Goal: Transaction & Acquisition: Purchase product/service

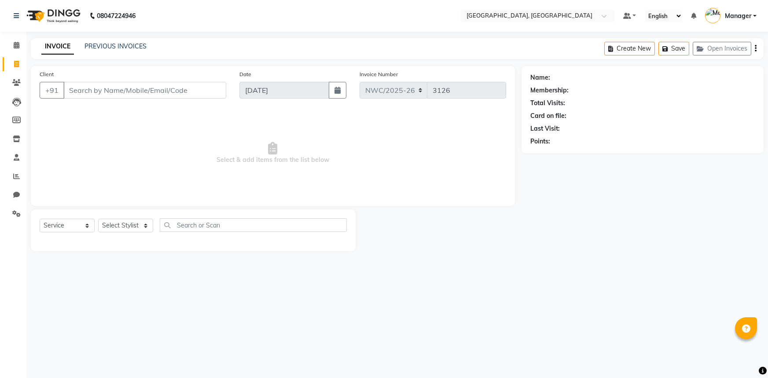
select select "service"
click at [95, 92] on input "Client" at bounding box center [144, 90] width 163 height 17
click at [180, 89] on input "Client" at bounding box center [144, 90] width 163 height 17
type input "9560922359"
click at [204, 96] on button "Add Client" at bounding box center [203, 90] width 45 height 17
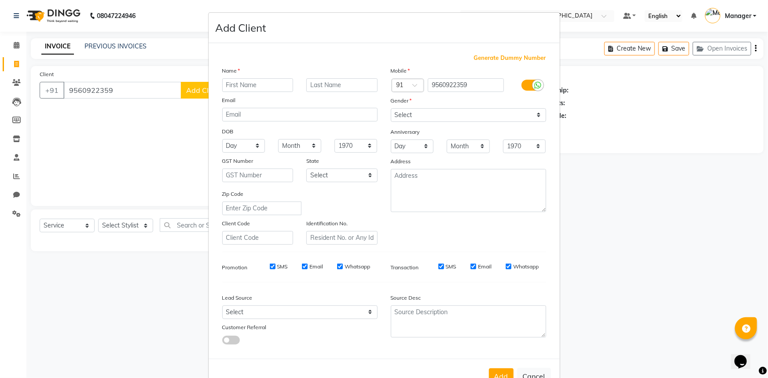
click at [235, 81] on input "text" at bounding box center [257, 85] width 71 height 14
type input "sidharth"
click at [442, 119] on select "Select Male Female Other Prefer Not To Say" at bounding box center [468, 115] width 155 height 14
select select "male"
click at [391, 108] on select "Select Male Female Other Prefer Not To Say" at bounding box center [468, 115] width 155 height 14
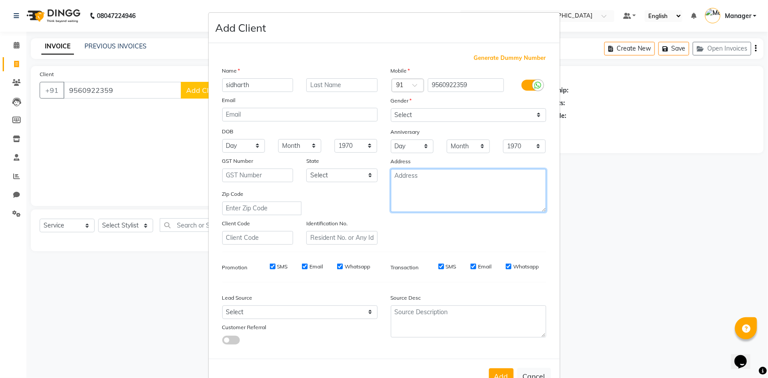
click at [441, 183] on textarea at bounding box center [468, 190] width 155 height 43
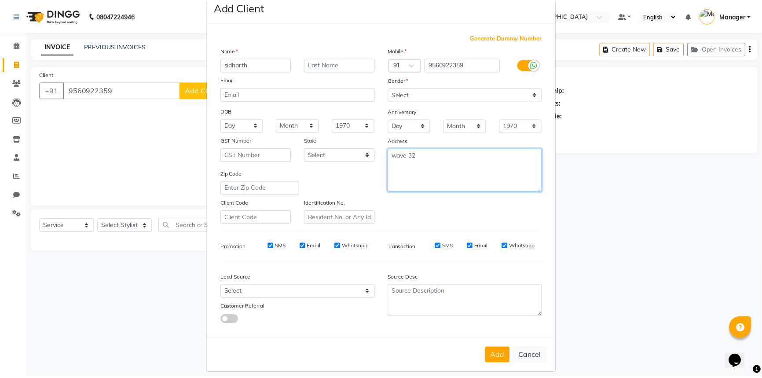
scroll to position [31, 0]
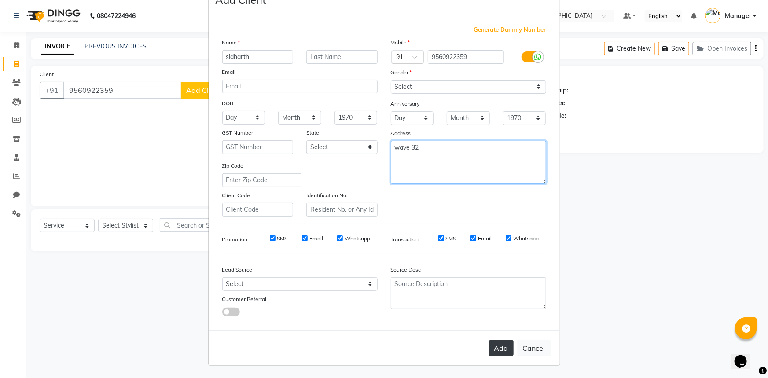
type textarea "wave 32"
click at [499, 347] on button "Add" at bounding box center [501, 348] width 25 height 16
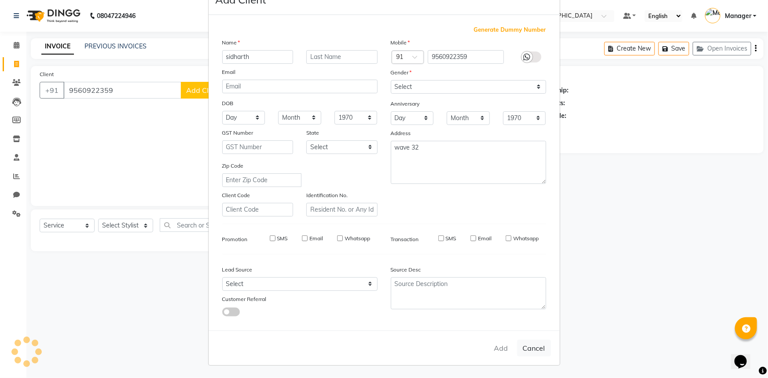
select select
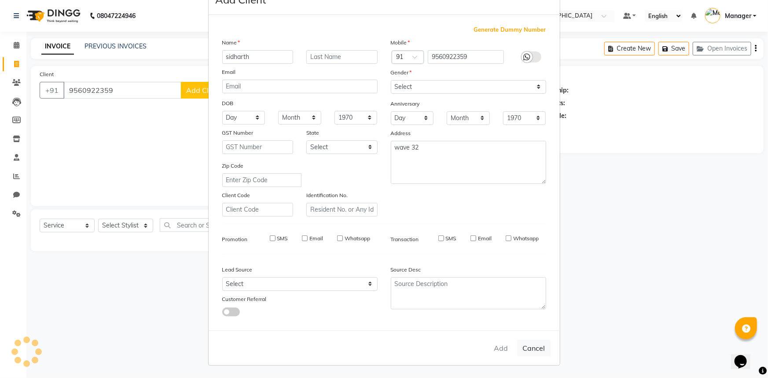
select select
checkbox input "false"
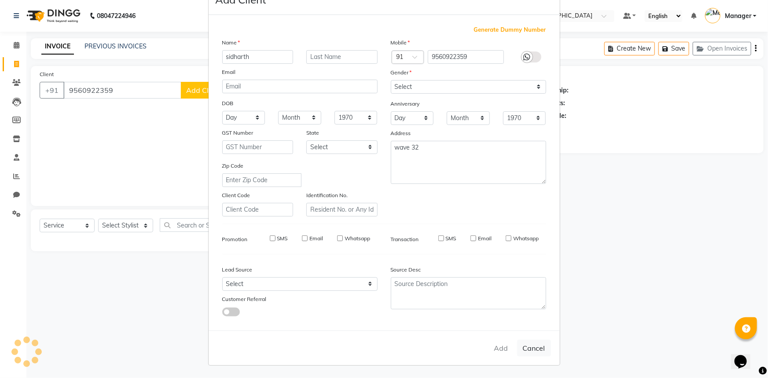
checkbox input "false"
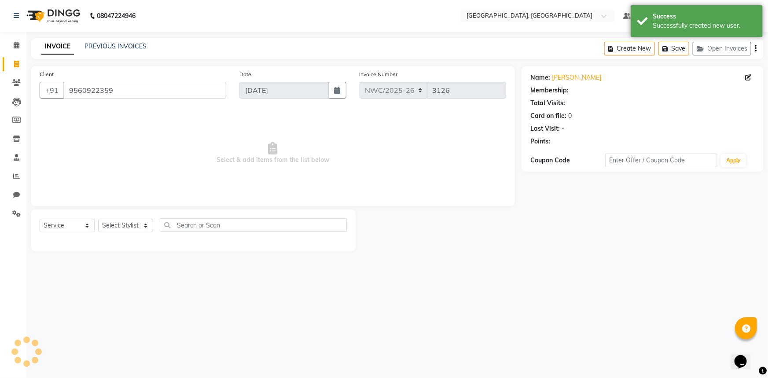
select select "1: Object"
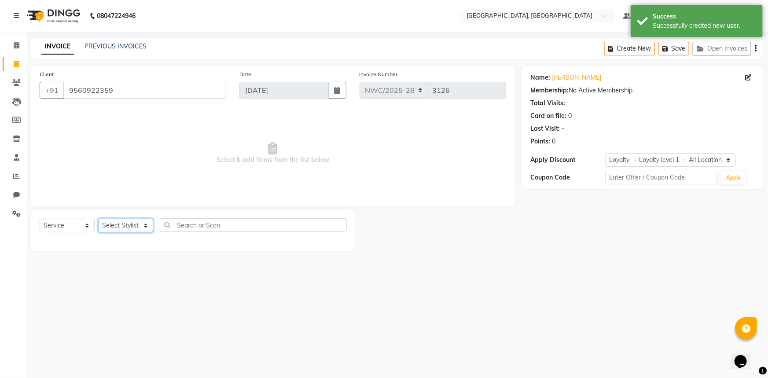
click at [126, 224] on select "Select Stylist Aneeta Ankush-pdct Arshad_asst Arun_pdct Counter_Sales Faheem Go…" at bounding box center [125, 226] width 55 height 14
select select "84834"
click at [98, 219] on select "Select Stylist Aneeta Ankush-pdct Arshad_asst Arun_pdct Counter_Sales Faheem Go…" at bounding box center [125, 226] width 55 height 14
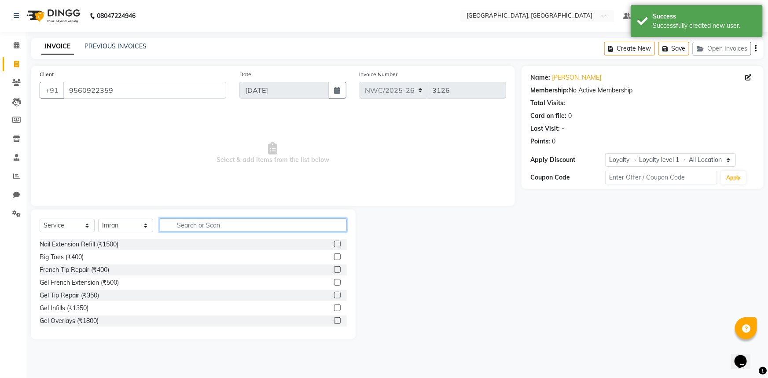
click at [208, 228] on input "text" at bounding box center [253, 225] width 187 height 14
type input "cut"
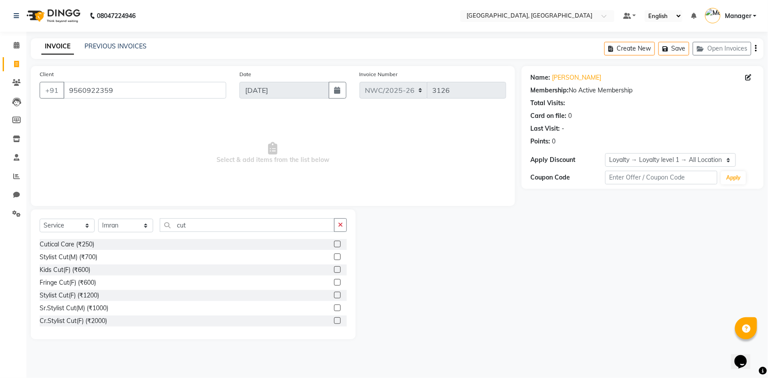
click at [334, 258] on label at bounding box center [337, 257] width 7 height 7
click at [334, 258] on input "checkbox" at bounding box center [337, 257] width 6 height 6
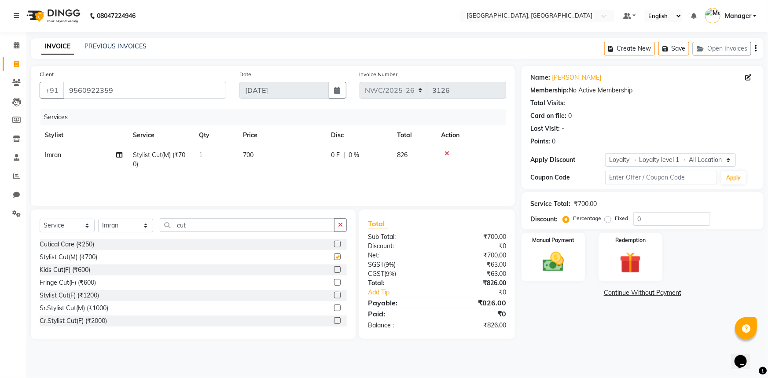
checkbox input "false"
drag, startPoint x: 195, startPoint y: 225, endPoint x: 165, endPoint y: 218, distance: 31.5
click at [165, 218] on input "cut" at bounding box center [247, 225] width 175 height 14
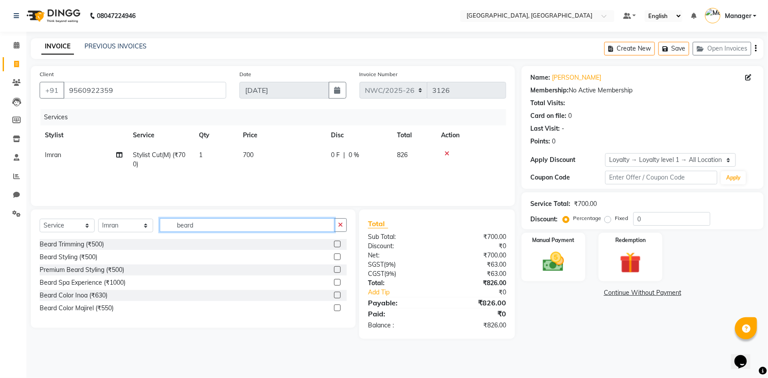
type input "beard"
click at [338, 243] on label at bounding box center [337, 244] width 7 height 7
click at [338, 243] on input "checkbox" at bounding box center [337, 245] width 6 height 6
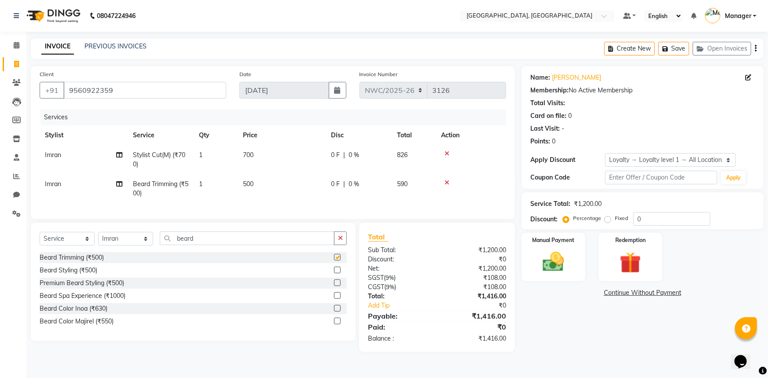
checkbox input "false"
click at [259, 153] on td "700" at bounding box center [282, 159] width 88 height 29
select select "84834"
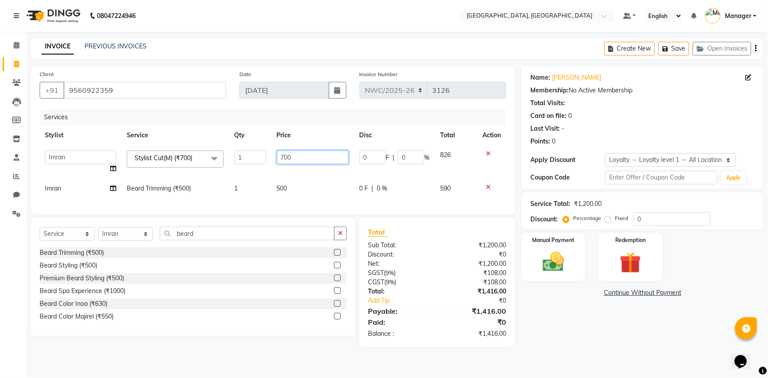
drag, startPoint x: 295, startPoint y: 158, endPoint x: 266, endPoint y: 151, distance: 29.4
click at [266, 151] on tr "Aneeta Ankush-pdct Arshad_asst Arun_pdct Counter_Sales Faheem Govind_pdct Imran…" at bounding box center [273, 161] width 467 height 33
type input "500"
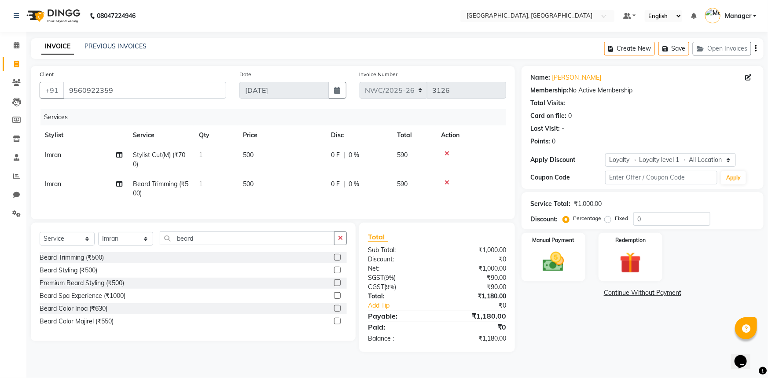
click at [300, 194] on td "500" at bounding box center [282, 188] width 88 height 29
select select "84834"
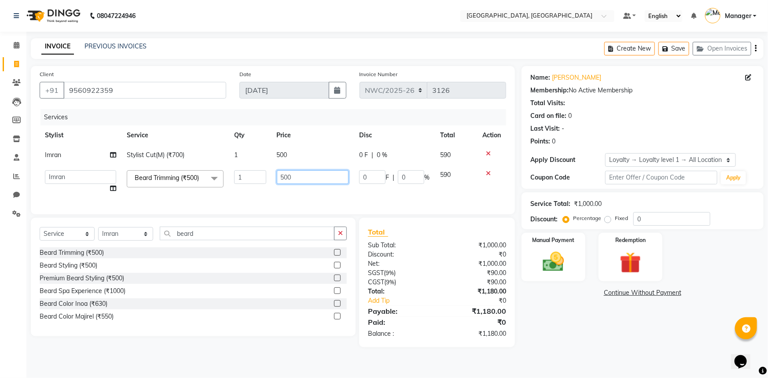
drag, startPoint x: 310, startPoint y: 176, endPoint x: 214, endPoint y: 163, distance: 96.4
click at [214, 163] on tbody "Imran Stylist Cut(M) (₹700) 1 500 0 F | 0 % 590 Aneeta Ankush-pdct Arshad_asst …" at bounding box center [273, 171] width 467 height 53
type input "350"
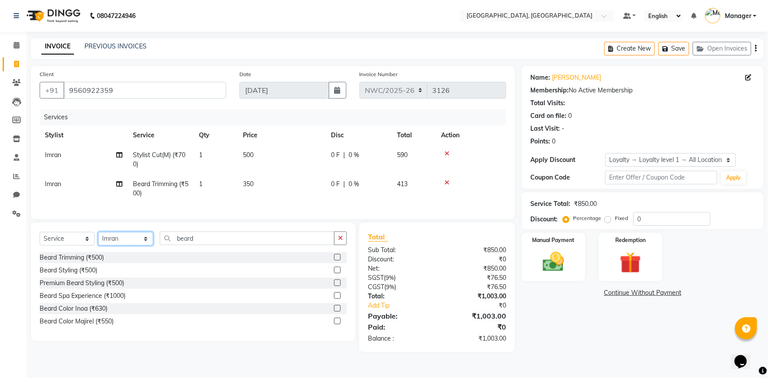
click at [121, 240] on select "Select Stylist Aneeta Ankush-pdct Arshad_asst Arun_pdct Counter_Sales Faheem Go…" at bounding box center [125, 239] width 55 height 14
select select "84837"
click at [98, 238] on select "Select Stylist Aneeta Ankush-pdct Arshad_asst Arun_pdct Counter_Sales Faheem Go…" at bounding box center [125, 239] width 55 height 14
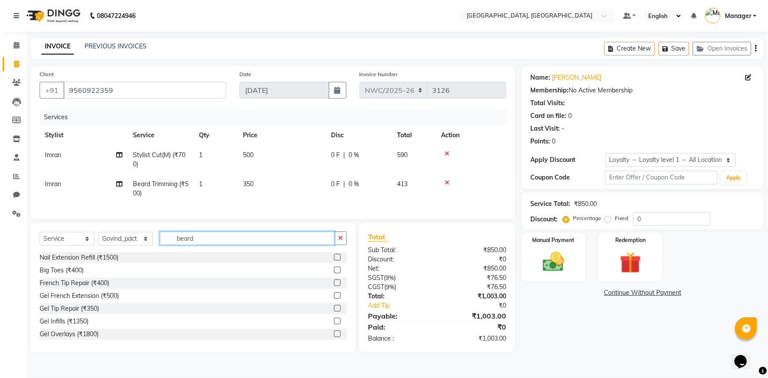
click at [210, 245] on input "beard" at bounding box center [247, 238] width 175 height 14
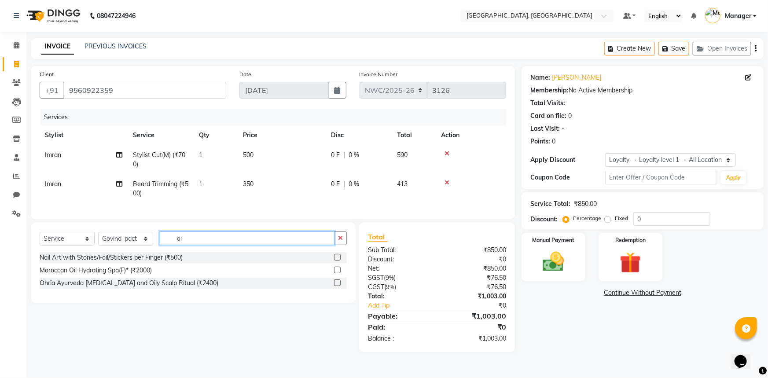
type input "o"
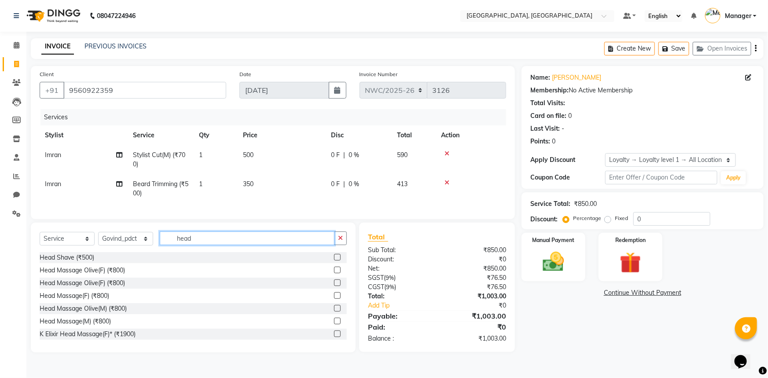
type input "head"
click at [334, 324] on label at bounding box center [337, 321] width 7 height 7
click at [334, 324] on input "checkbox" at bounding box center [337, 322] width 6 height 6
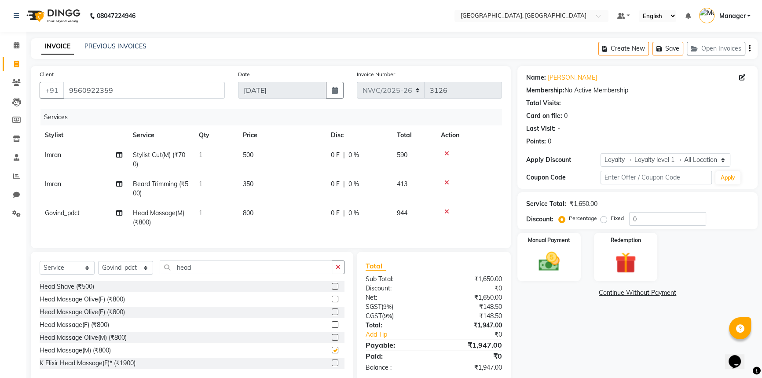
checkbox input "false"
click at [272, 224] on td "800" at bounding box center [282, 217] width 88 height 29
select select "84837"
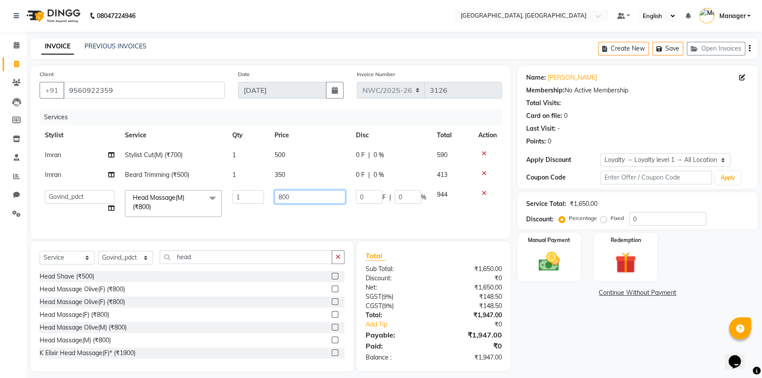
drag, startPoint x: 299, startPoint y: 198, endPoint x: 218, endPoint y: 188, distance: 81.9
click at [218, 188] on tr "Aneeta Ankush-pdct Arshad_asst Arun_pdct Counter_Sales Faheem Govind_pdct Imran…" at bounding box center [271, 203] width 463 height 37
type input "1000"
click at [70, 264] on div "Select Service Product Membership Package Voucher Prepaid Gift Card Select Styl…" at bounding box center [192, 307] width 323 height 130
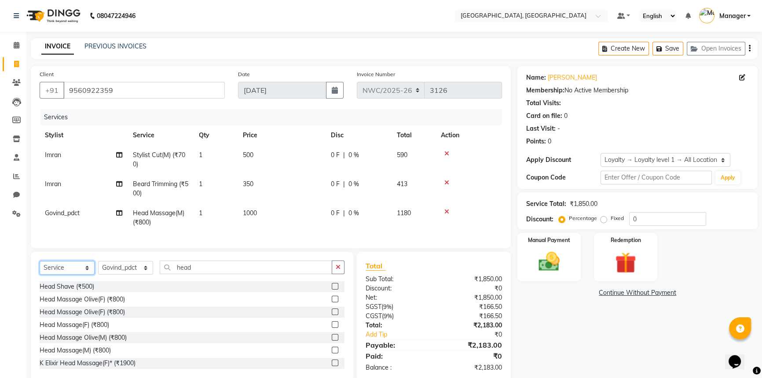
select select "product"
click at [40, 267] on select "Select Service Product Membership Package Voucher Prepaid Gift Card" at bounding box center [67, 268] width 55 height 14
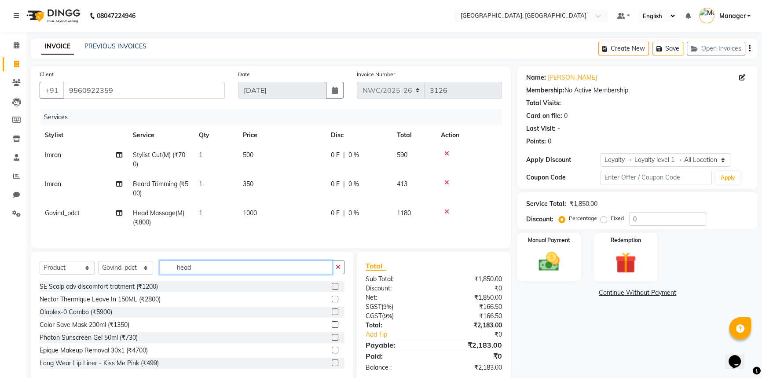
click at [222, 274] on input "head" at bounding box center [246, 268] width 173 height 14
click at [221, 274] on input "head" at bounding box center [246, 268] width 173 height 14
type input "7640185621367"
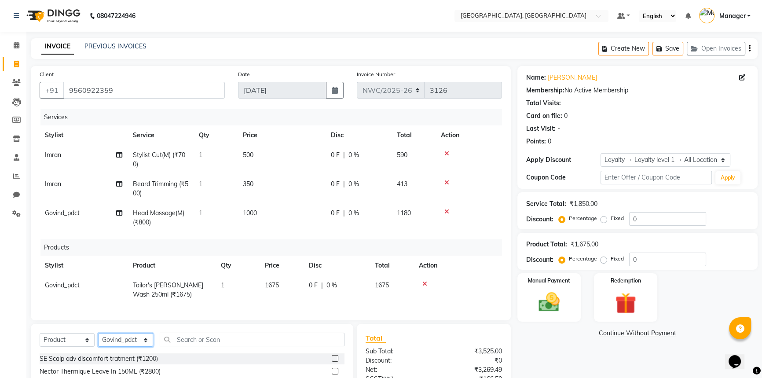
click at [114, 345] on select "Select Stylist Aneeta Ankush-pdct Arshad_asst Arun_pdct Counter_Sales Faheem Go…" at bounding box center [125, 340] width 55 height 14
select select "84834"
click at [98, 339] on select "Select Stylist Aneeta Ankush-pdct Arshad_asst Arun_pdct Counter_Sales Faheem Go…" at bounding box center [125, 340] width 55 height 14
click at [189, 346] on input "text" at bounding box center [252, 340] width 185 height 14
type input "7640153996732"
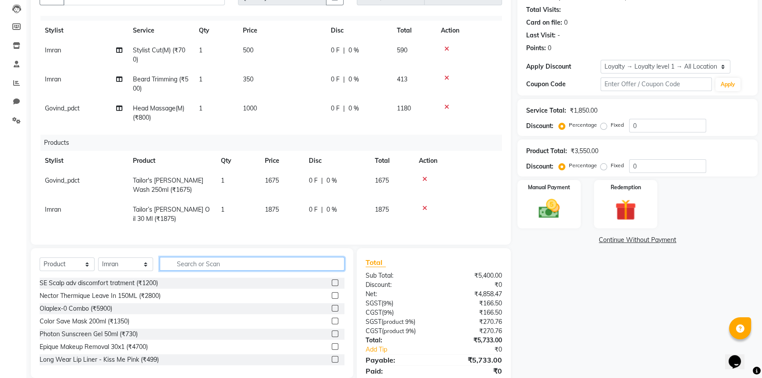
scroll to position [125, 0]
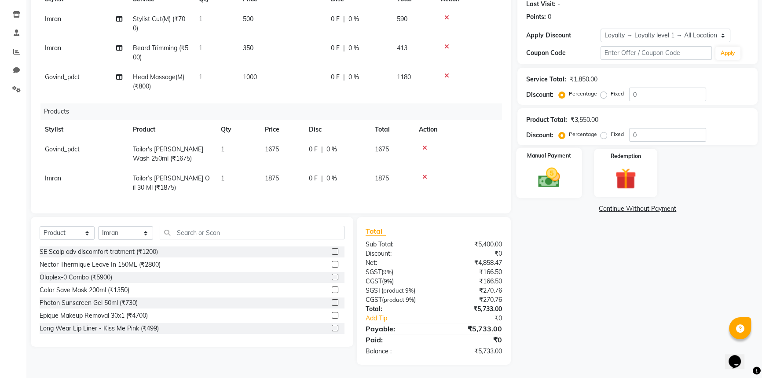
click at [535, 170] on img at bounding box center [550, 177] width 36 height 25
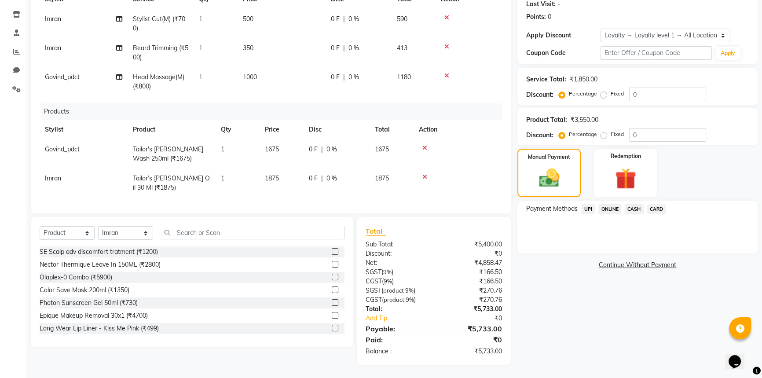
click at [656, 205] on span "CARD" at bounding box center [656, 209] width 19 height 10
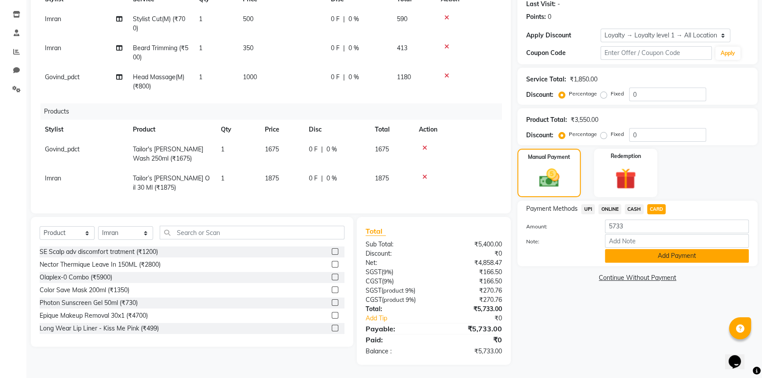
click at [654, 255] on button "Add Payment" at bounding box center [677, 256] width 144 height 14
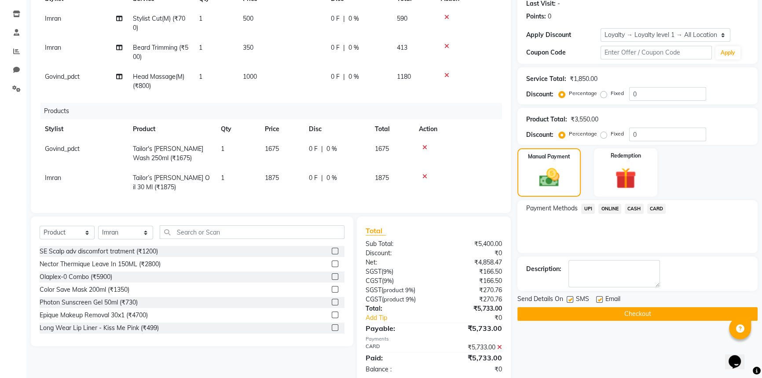
scroll to position [187, 0]
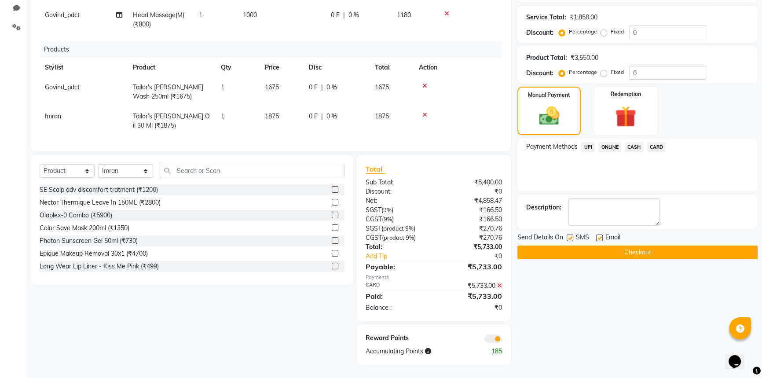
click at [620, 252] on button "Checkout" at bounding box center [638, 253] width 240 height 14
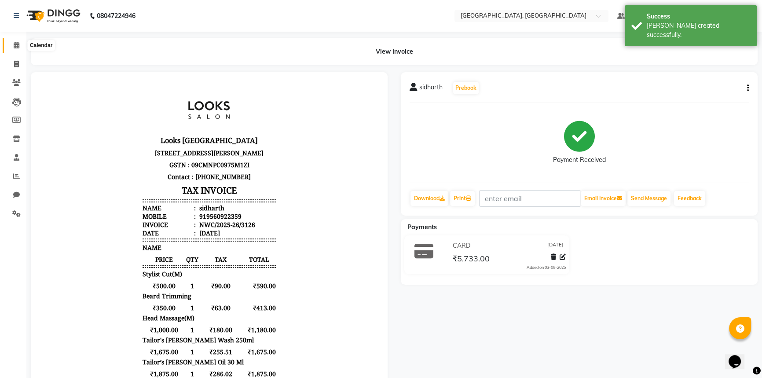
click at [15, 48] on icon at bounding box center [17, 45] width 6 height 7
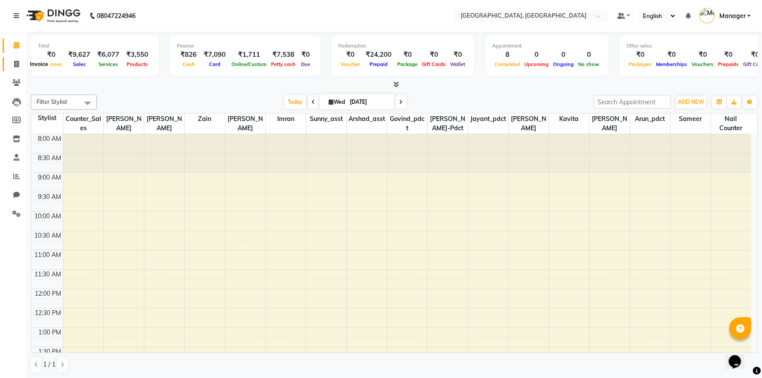
click at [15, 62] on icon at bounding box center [16, 64] width 5 height 7
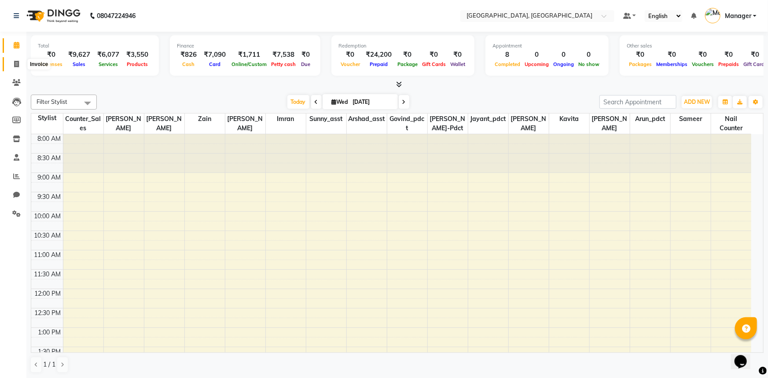
select select "service"
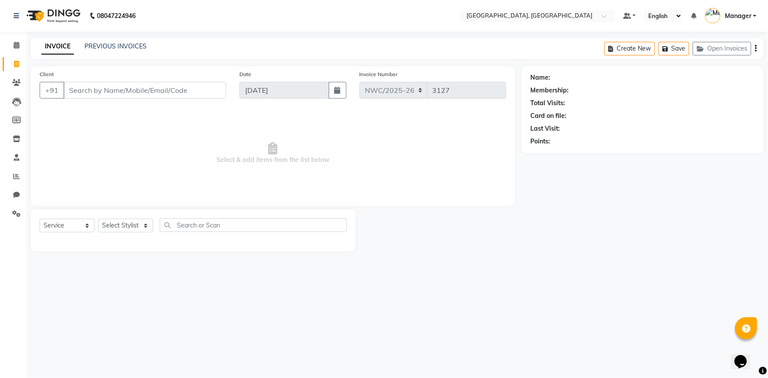
click at [162, 92] on input "Client" at bounding box center [144, 90] width 163 height 17
click at [150, 92] on input "Client" at bounding box center [144, 90] width 163 height 17
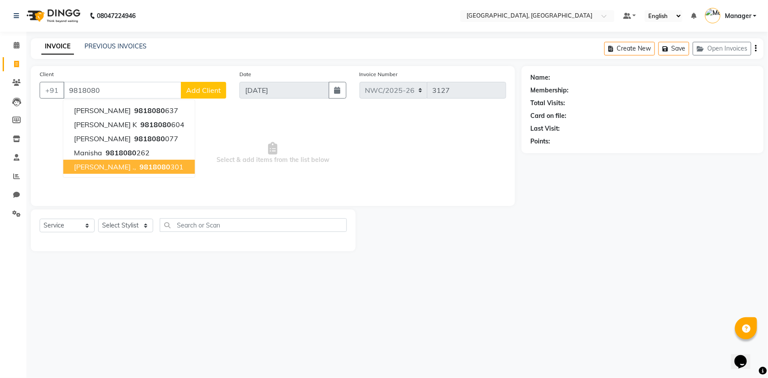
click at [140, 166] on span "9818080" at bounding box center [155, 166] width 31 height 9
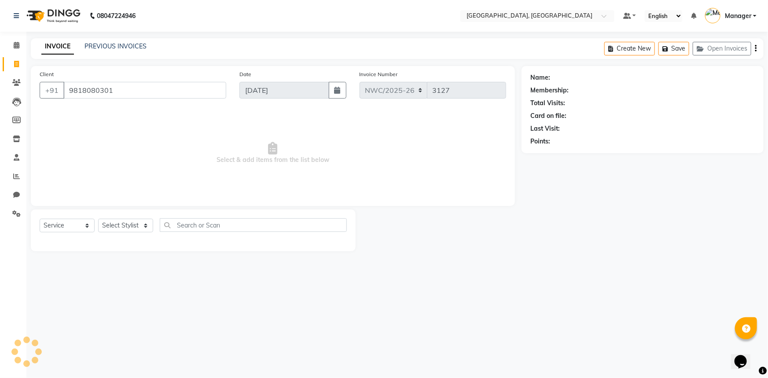
type input "9818080301"
select select "1: Object"
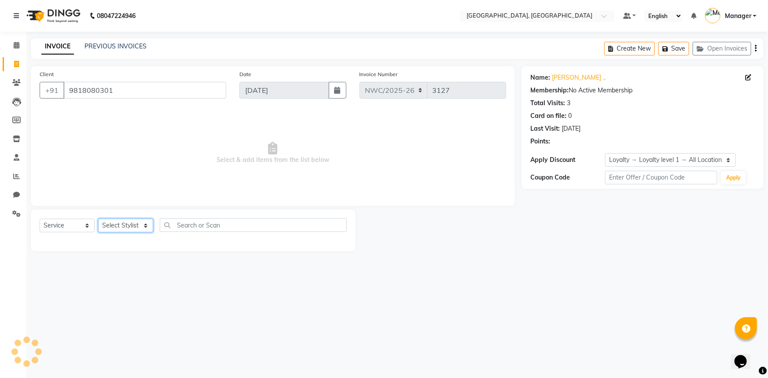
click at [128, 224] on select "Select Stylist Aneeta Ankush-pdct Arshad_asst Arun_pdct Counter_Sales Faheem Go…" at bounding box center [125, 226] width 55 height 14
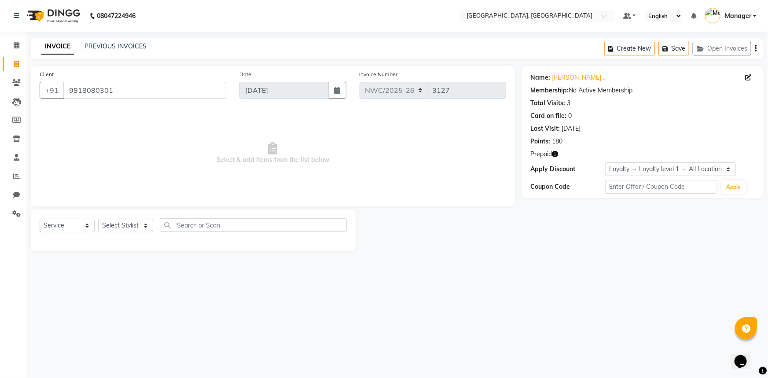
drag, startPoint x: 223, startPoint y: 127, endPoint x: 206, endPoint y: 141, distance: 22.5
click at [223, 127] on span "Select & add items from the list below" at bounding box center [273, 153] width 467 height 88
click at [62, 228] on select "Select Service Product Membership Package Voucher Prepaid Gift Card" at bounding box center [67, 226] width 55 height 14
select select "P"
click at [40, 219] on select "Select Service Product Membership Package Voucher Prepaid Gift Card" at bounding box center [67, 226] width 55 height 14
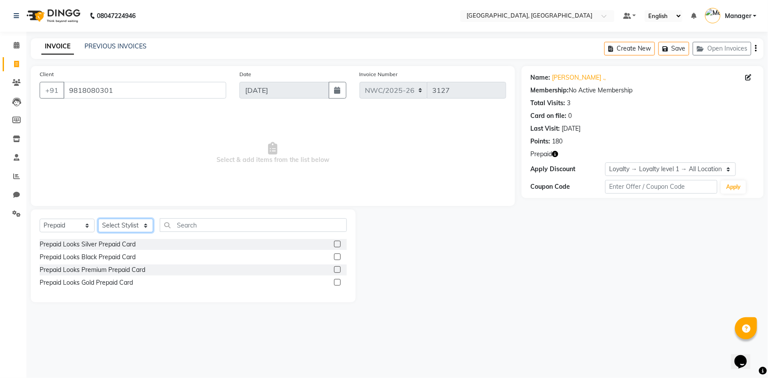
click at [130, 227] on select "Select Stylist Aneeta Ankush-pdct Arshad_asst Arun_pdct Counter_Sales Faheem Go…" at bounding box center [125, 226] width 55 height 14
select select "84837"
click at [98, 219] on select "Select Stylist Aneeta Ankush-pdct Arshad_asst Arun_pdct Counter_Sales Faheem Go…" at bounding box center [125, 226] width 55 height 14
click at [243, 224] on input "text" at bounding box center [253, 225] width 187 height 14
click at [338, 243] on label at bounding box center [337, 244] width 7 height 7
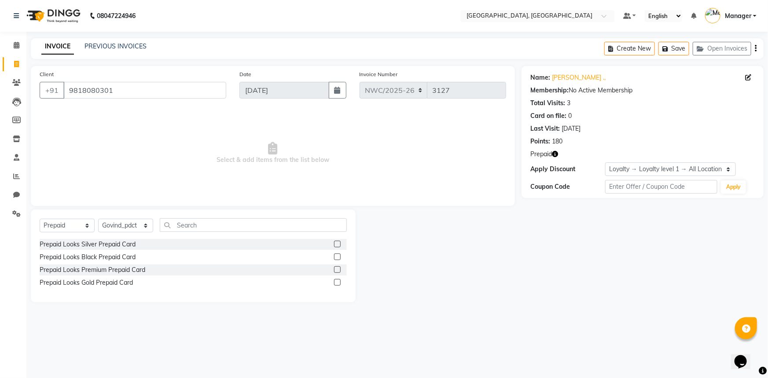
click at [338, 243] on input "checkbox" at bounding box center [337, 245] width 6 height 6
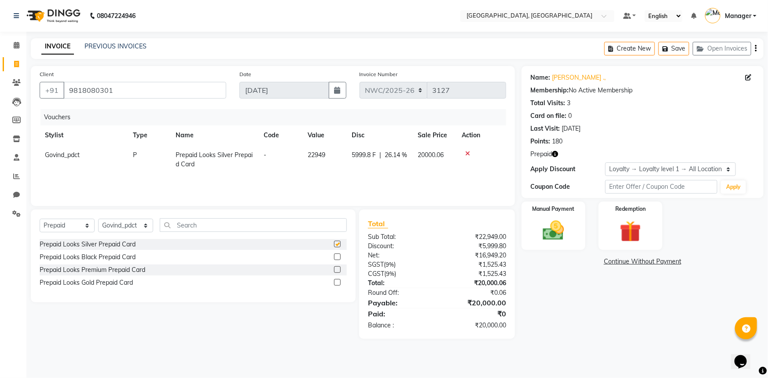
checkbox input "false"
click at [565, 226] on img at bounding box center [554, 231] width 36 height 26
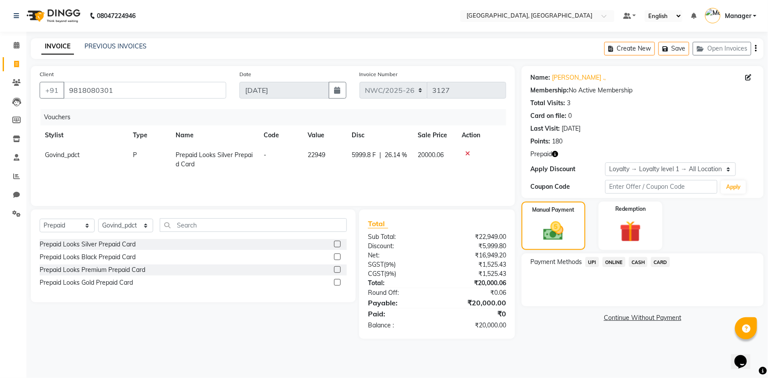
click at [640, 262] on span "CASH" at bounding box center [638, 262] width 19 height 10
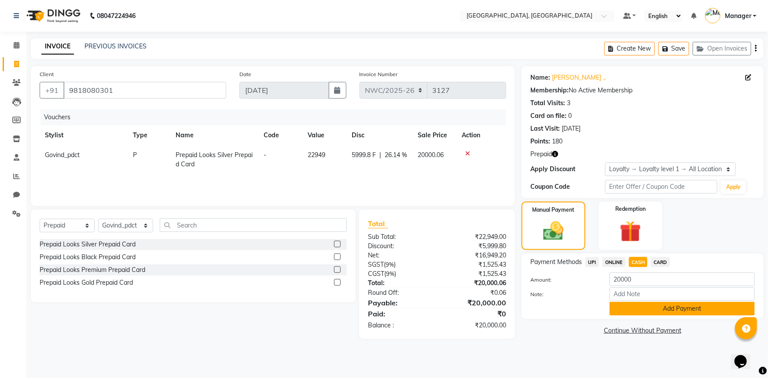
click at [661, 312] on button "Add Payment" at bounding box center [682, 309] width 145 height 14
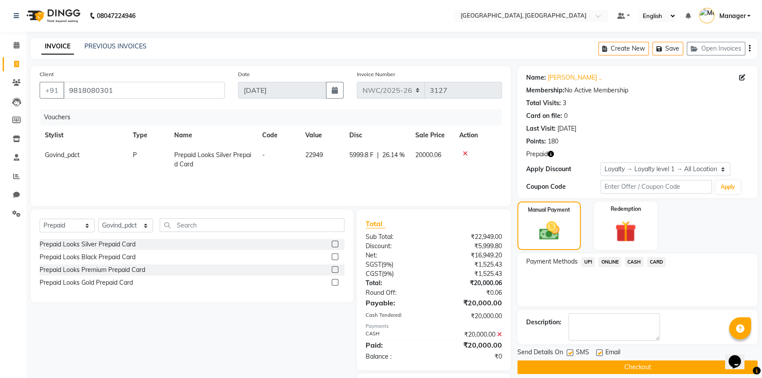
scroll to position [49, 0]
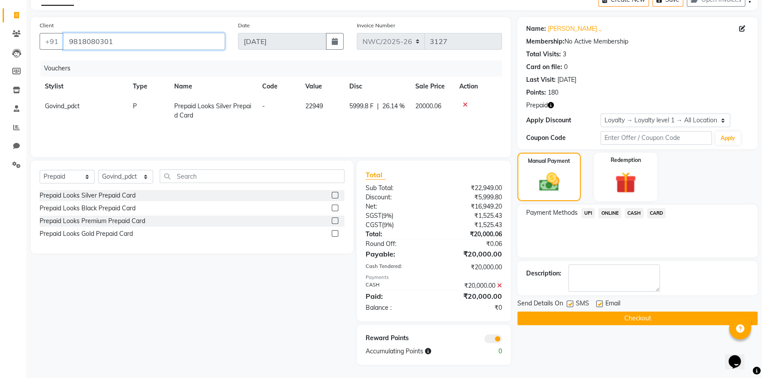
drag, startPoint x: 119, startPoint y: 44, endPoint x: 70, endPoint y: 48, distance: 49.9
click at [70, 48] on input "9818080301" at bounding box center [144, 41] width 162 height 17
click at [616, 316] on button "Checkout" at bounding box center [638, 319] width 240 height 14
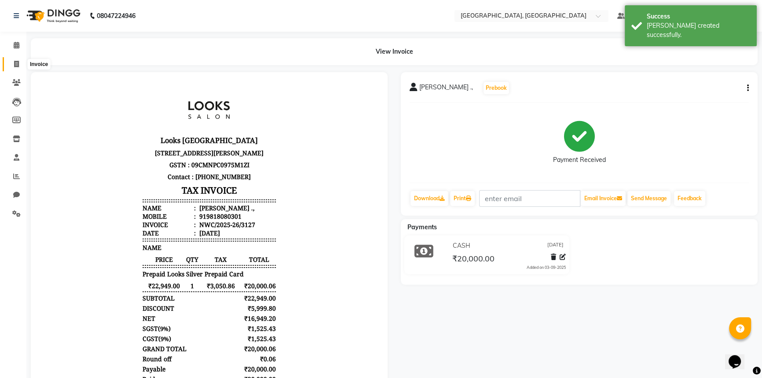
drag, startPoint x: 13, startPoint y: 66, endPoint x: 26, endPoint y: 64, distance: 13.0
click at [13, 66] on span at bounding box center [16, 64] width 15 height 10
select select "service"
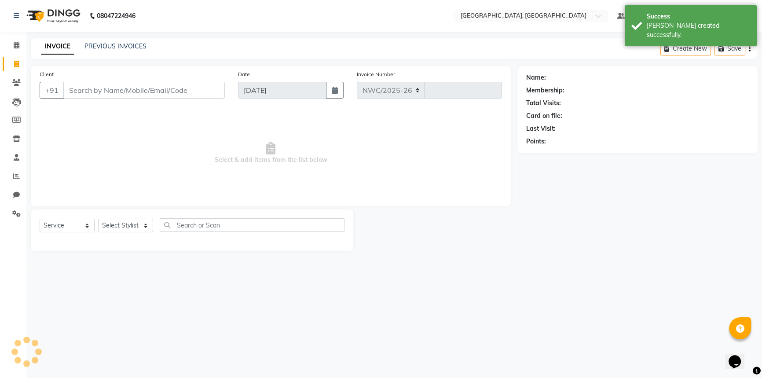
select select "8574"
type input "3128"
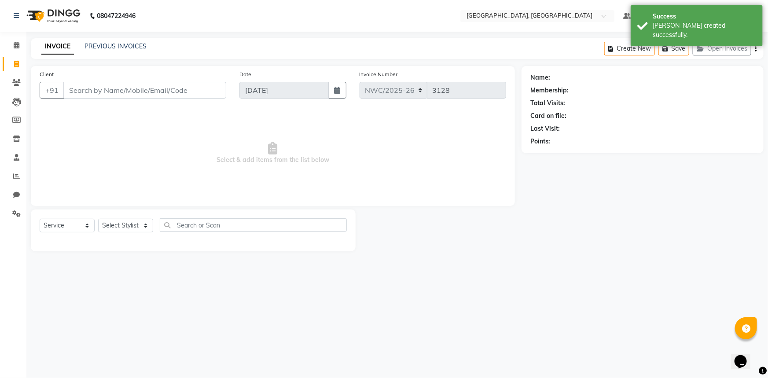
click at [118, 92] on input "Client" at bounding box center [144, 90] width 163 height 17
type input "9818080301"
select select "1: Object"
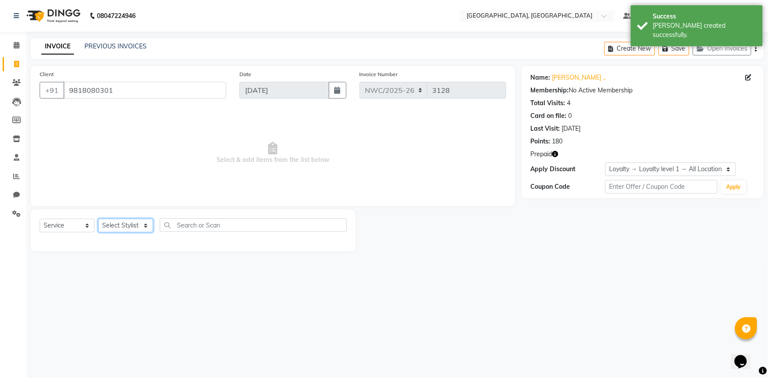
click at [120, 223] on select "Select Stylist Aneeta Ankush-pdct Arshad_asst Arun_pdct Counter_Sales Faheem Go…" at bounding box center [125, 226] width 55 height 14
select select "84832"
click at [98, 219] on select "Select Stylist Aneeta Ankush-pdct Arshad_asst Arun_pdct Counter_Sales Faheem Go…" at bounding box center [125, 226] width 55 height 14
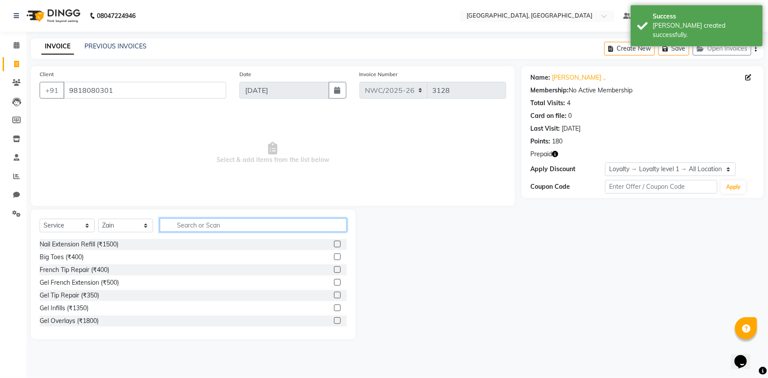
click at [191, 224] on input "text" at bounding box center [253, 225] width 187 height 14
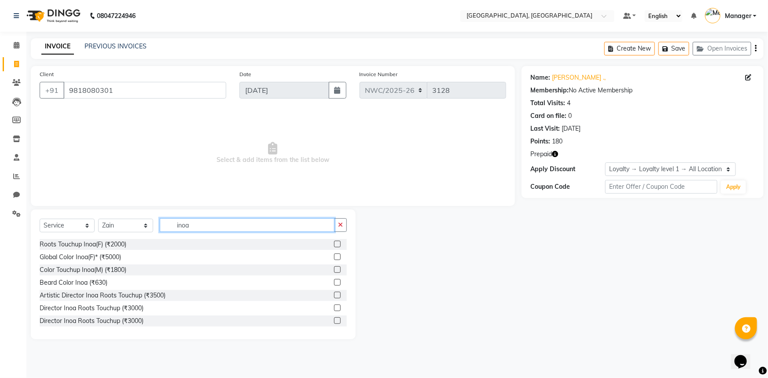
type input "inoa"
drag, startPoint x: 330, startPoint y: 245, endPoint x: 322, endPoint y: 186, distance: 59.6
click at [334, 244] on label at bounding box center [337, 244] width 7 height 7
click at [334, 244] on input "checkbox" at bounding box center [337, 245] width 6 height 6
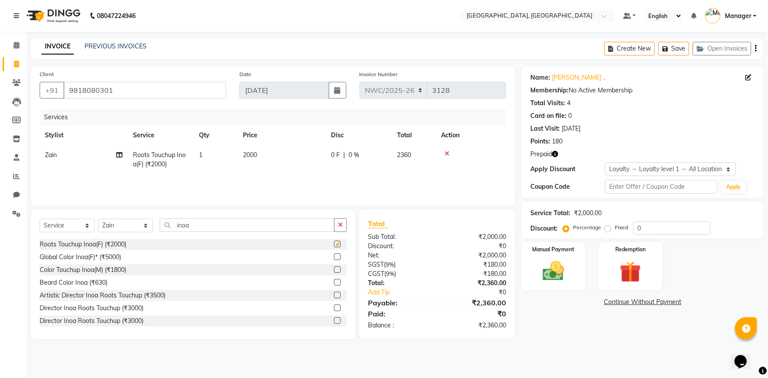
checkbox input "false"
click at [274, 158] on td "2000" at bounding box center [282, 159] width 88 height 29
select select "84832"
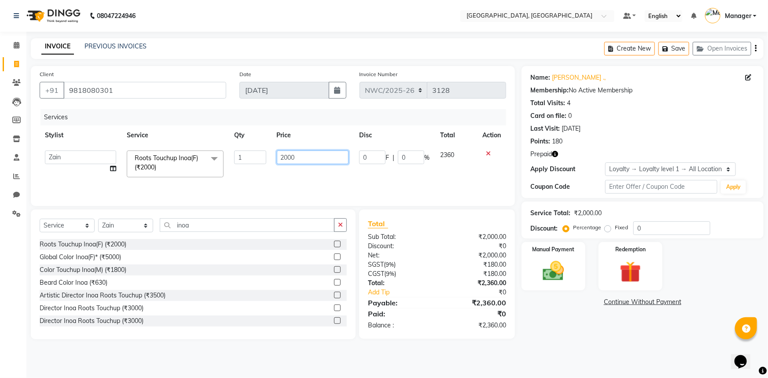
drag, startPoint x: 305, startPoint y: 156, endPoint x: 186, endPoint y: 149, distance: 119.5
click at [186, 149] on tr "Aneeta Ankush-pdct Arshad_asst Arun_pdct Counter_Sales Faheem Govind_pdct Imran…" at bounding box center [273, 163] width 467 height 37
type input "1500"
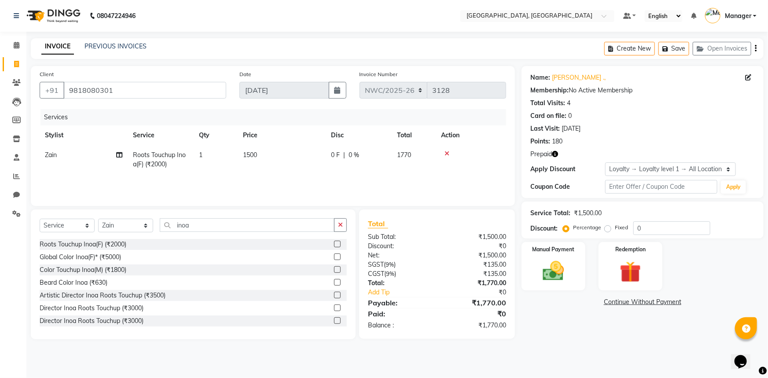
click at [565, 321] on div "Name: Abhilasha ., Membership: No Active Membership Total Visits: 4 Card on fil…" at bounding box center [646, 202] width 249 height 273
click at [559, 279] on img at bounding box center [554, 271] width 36 height 26
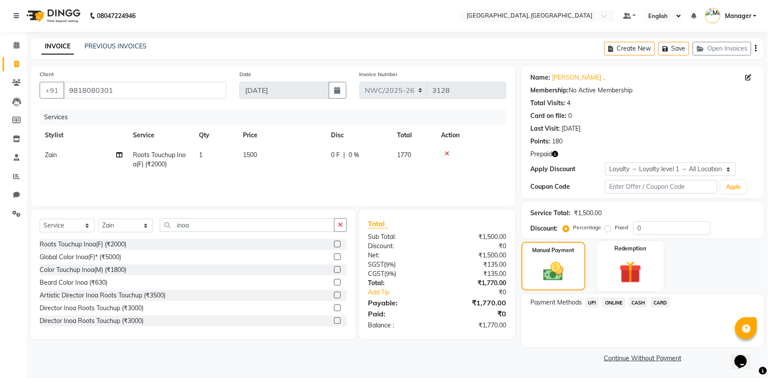
click at [639, 269] on img at bounding box center [631, 272] width 36 height 28
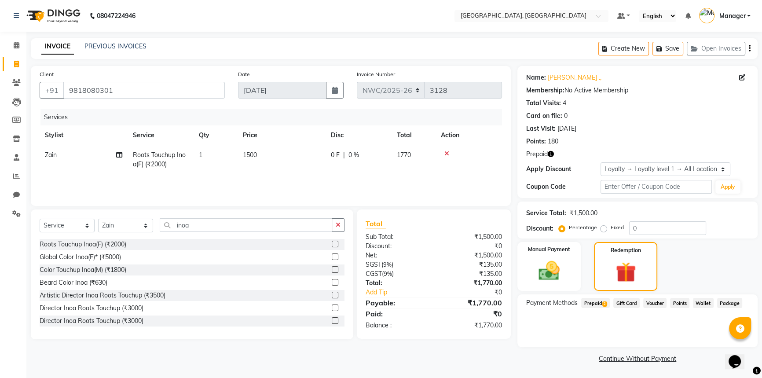
click at [598, 304] on span "Prepaid 2" at bounding box center [595, 303] width 29 height 10
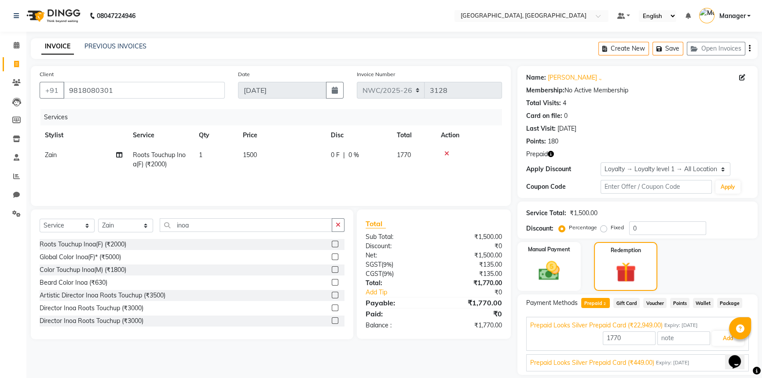
scroll to position [28, 0]
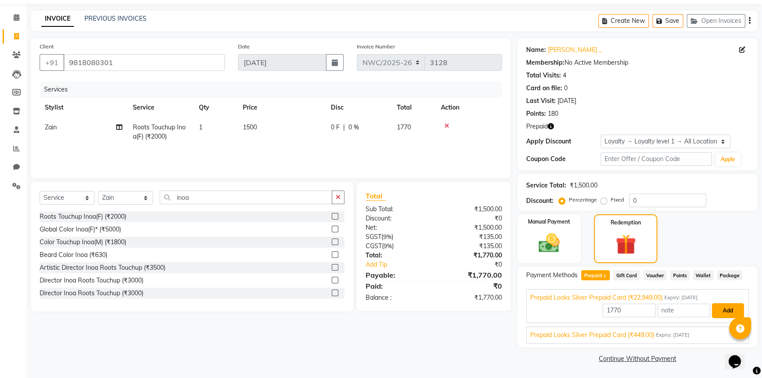
click at [725, 313] on button "Add" at bounding box center [728, 310] width 32 height 15
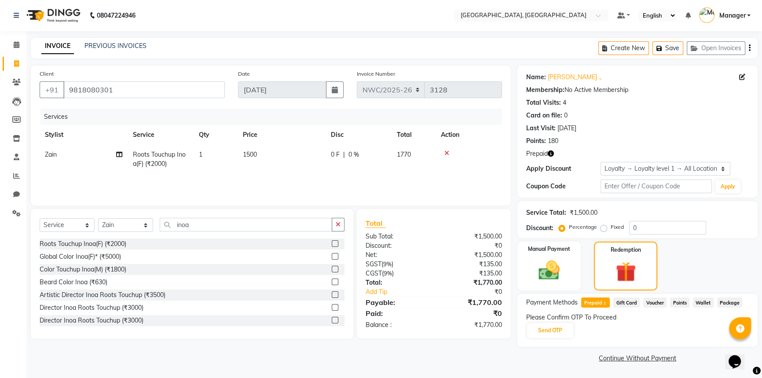
scroll to position [0, 0]
click at [561, 330] on button "Send OTP" at bounding box center [550, 330] width 46 height 15
click at [550, 331] on input "text" at bounding box center [570, 331] width 88 height 14
click at [626, 326] on button "Confirm OTP" at bounding box center [642, 330] width 54 height 15
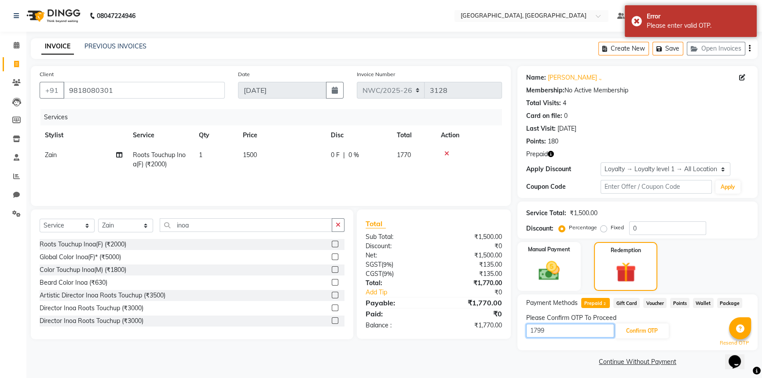
click at [576, 331] on input "1799" at bounding box center [570, 331] width 88 height 14
type input "1"
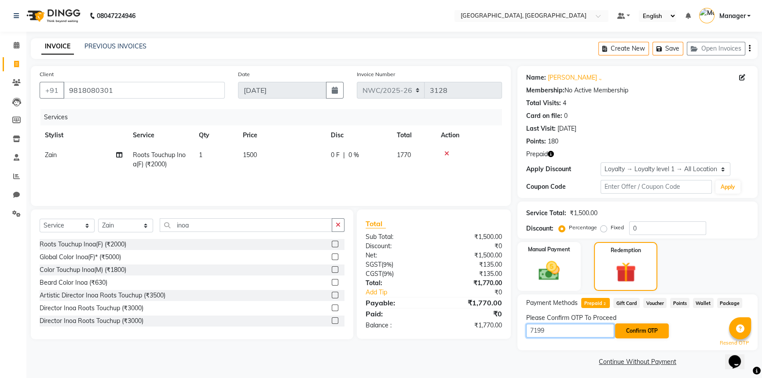
type input "7199"
click at [639, 325] on button "Confirm OTP" at bounding box center [642, 330] width 54 height 15
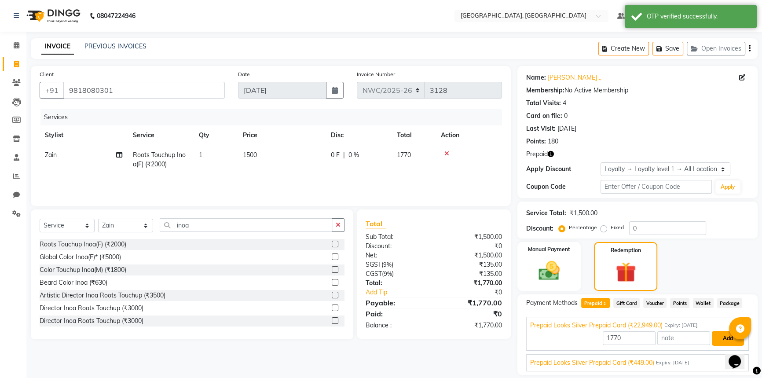
click at [724, 338] on button "Add" at bounding box center [728, 338] width 32 height 15
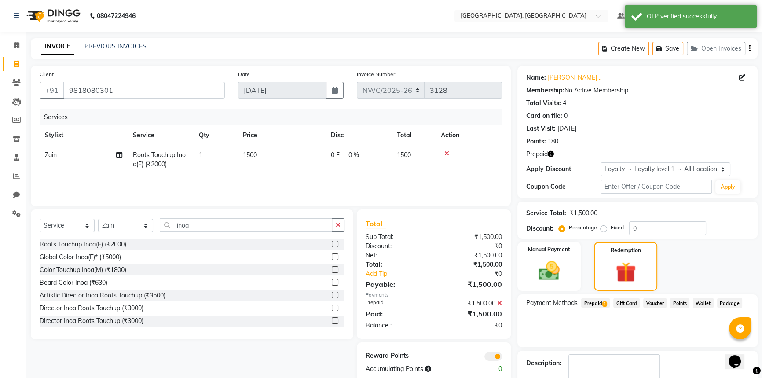
scroll to position [50, 0]
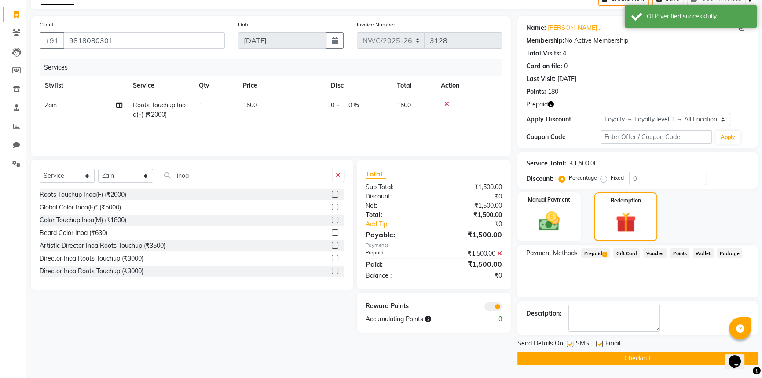
click at [649, 356] on button "Checkout" at bounding box center [638, 359] width 240 height 14
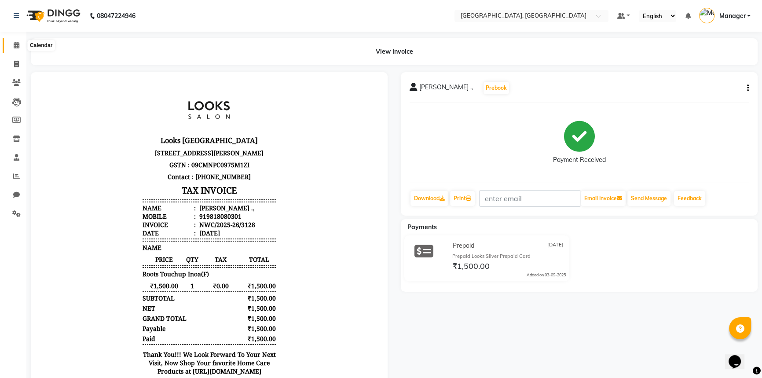
click at [16, 48] on span at bounding box center [16, 45] width 15 height 10
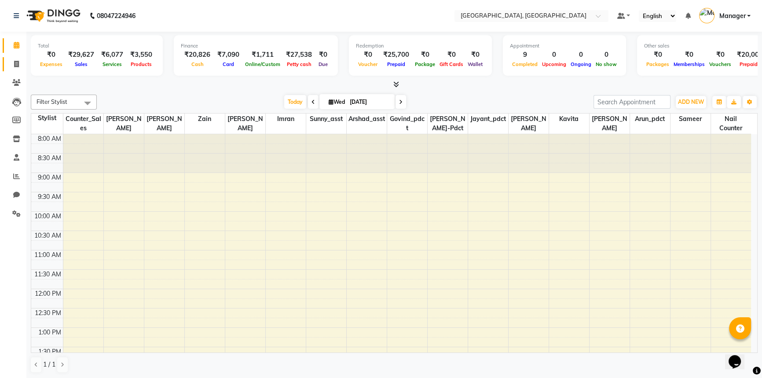
click at [18, 62] on icon at bounding box center [16, 64] width 5 height 7
select select "service"
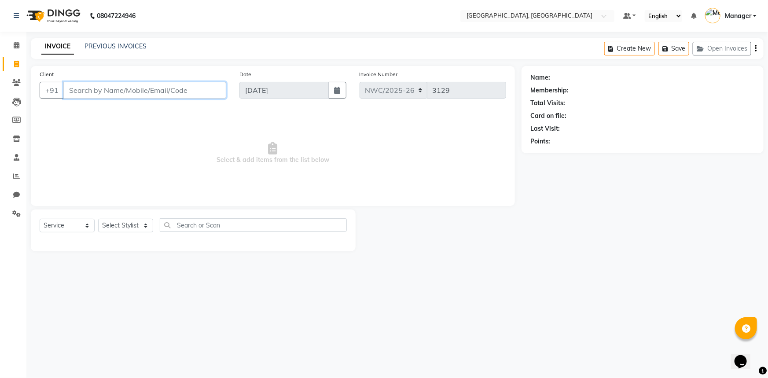
click at [139, 88] on input "Client" at bounding box center [144, 90] width 163 height 17
type input "9890058986"
click at [204, 87] on span "Add Client" at bounding box center [203, 90] width 35 height 9
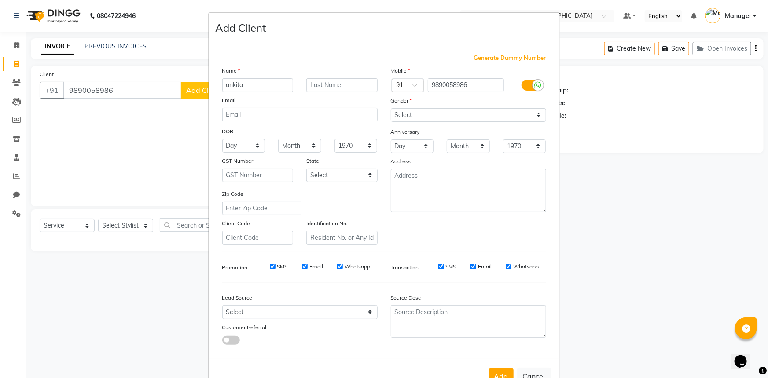
type input "ankita"
click at [468, 114] on select "Select Male Female Other Prefer Not To Say" at bounding box center [468, 115] width 155 height 14
select select "female"
click at [391, 108] on select "Select Male Female Other Prefer Not To Say" at bounding box center [468, 115] width 155 height 14
click at [458, 180] on textarea at bounding box center [468, 190] width 155 height 43
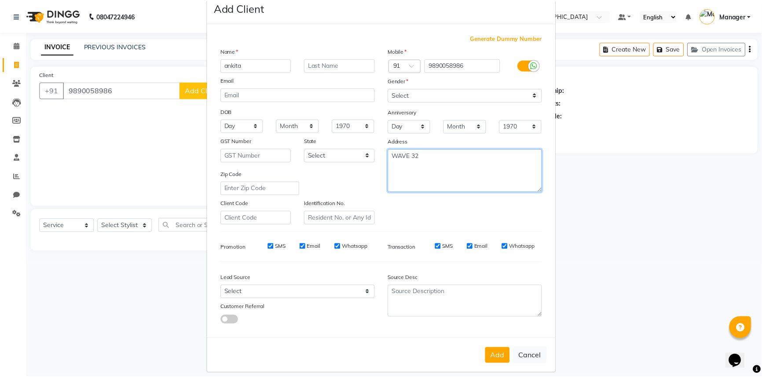
scroll to position [31, 0]
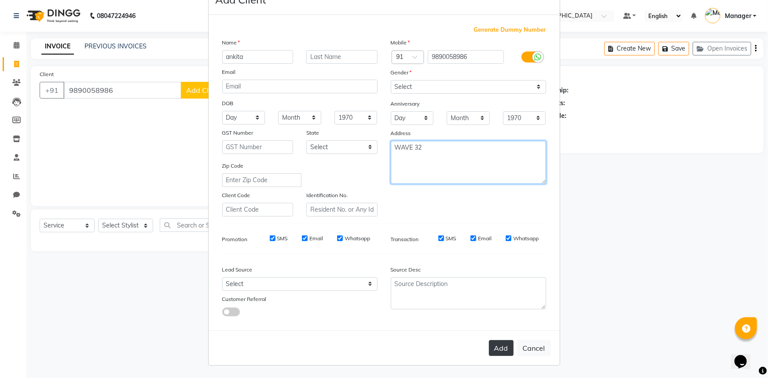
type textarea "WAVE 32"
click at [498, 346] on button "Add" at bounding box center [501, 348] width 25 height 16
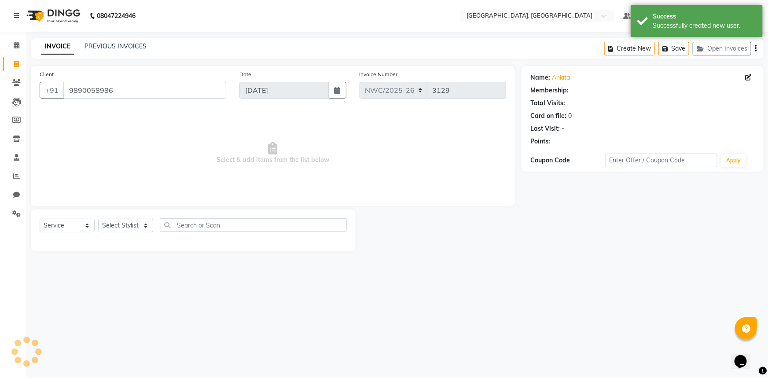
select select "1: Object"
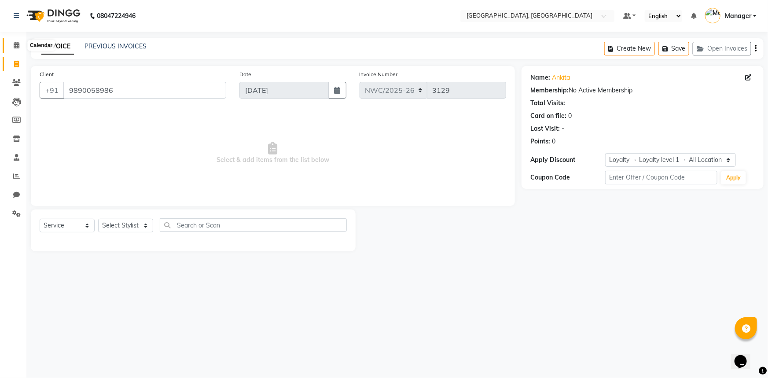
drag, startPoint x: 20, startPoint y: 44, endPoint x: 448, endPoint y: 60, distance: 428.1
click at [20, 44] on span at bounding box center [16, 45] width 15 height 10
click at [123, 224] on select "Select Stylist Aneeta Ankush-pdct Arshad_asst Arun_pdct Counter_Sales Faheem Go…" at bounding box center [125, 226] width 55 height 14
select select "84833"
click at [98, 219] on select "Select Stylist Aneeta Ankush-pdct Arshad_asst Arun_pdct Counter_Sales Faheem Go…" at bounding box center [125, 226] width 55 height 14
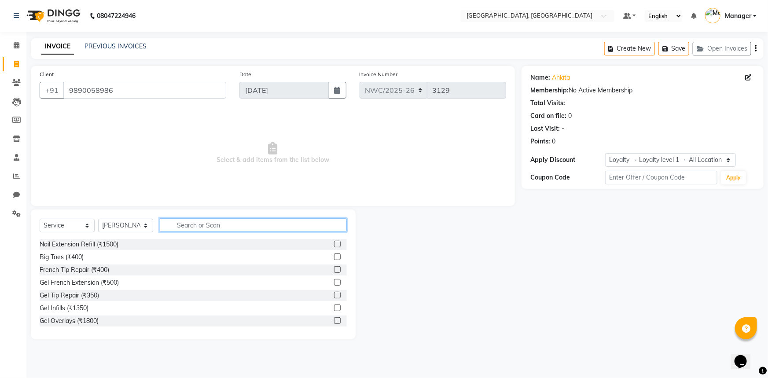
click at [180, 226] on input "text" at bounding box center [253, 225] width 187 height 14
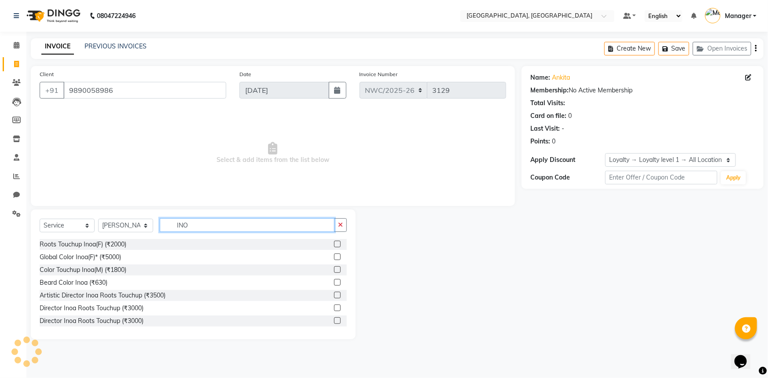
type input "INO"
click at [334, 246] on label at bounding box center [337, 244] width 7 height 7
click at [334, 246] on input "checkbox" at bounding box center [337, 245] width 6 height 6
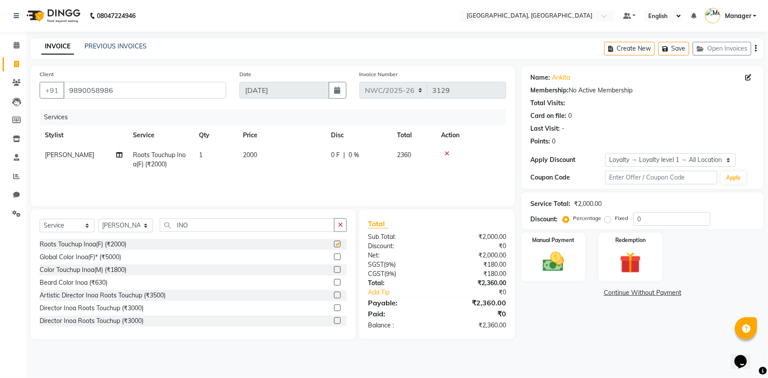
checkbox input "false"
click at [281, 161] on td "2000" at bounding box center [282, 159] width 88 height 29
select select "84833"
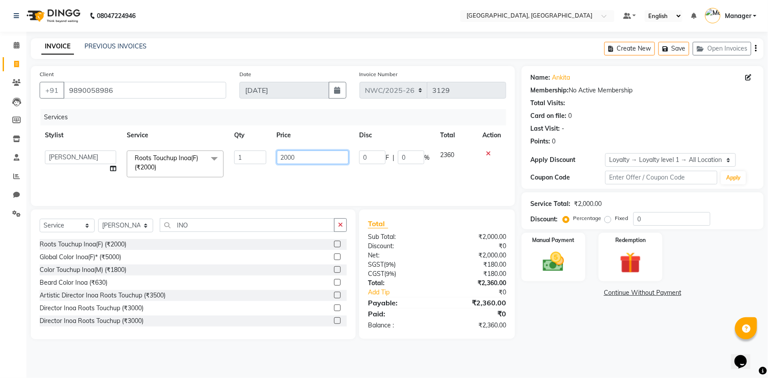
drag, startPoint x: 306, startPoint y: 158, endPoint x: 251, endPoint y: 154, distance: 54.7
click at [251, 154] on tr "Aneeta Ankush-pdct Arshad_asst Arun_pdct Counter_Sales Faheem Govind_pdct Imran…" at bounding box center [273, 163] width 467 height 37
type input "3000"
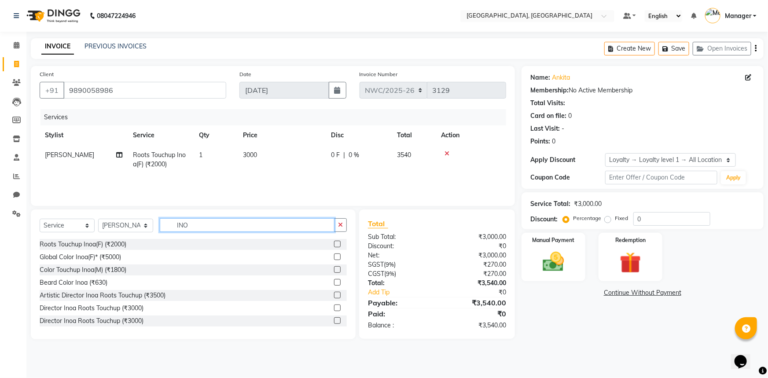
drag, startPoint x: 151, startPoint y: 217, endPoint x: 146, endPoint y: 216, distance: 5.6
click at [146, 216] on div "Select Service Product Membership Package Voucher Prepaid Gift Card Select Styl…" at bounding box center [193, 274] width 325 height 130
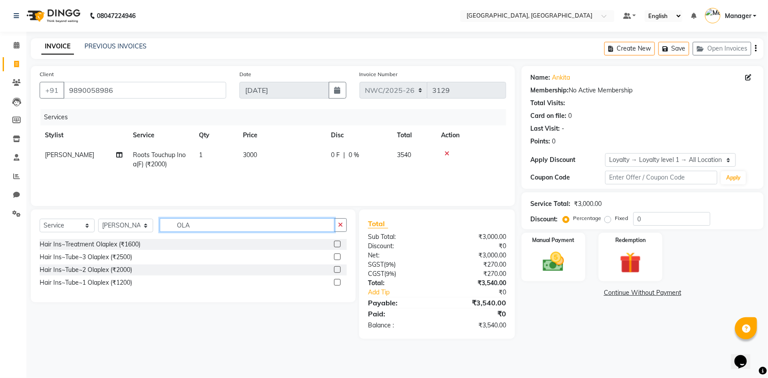
type input "OLA"
click at [337, 256] on label at bounding box center [337, 257] width 7 height 7
click at [337, 256] on input "checkbox" at bounding box center [337, 257] width 6 height 6
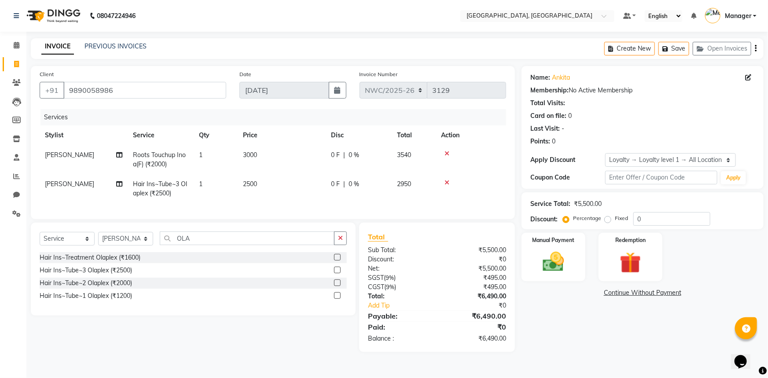
checkbox input "false"
drag, startPoint x: 276, startPoint y: 188, endPoint x: 289, endPoint y: 187, distance: 13.7
click at [277, 188] on td "2500" at bounding box center [282, 188] width 88 height 29
select select "84833"
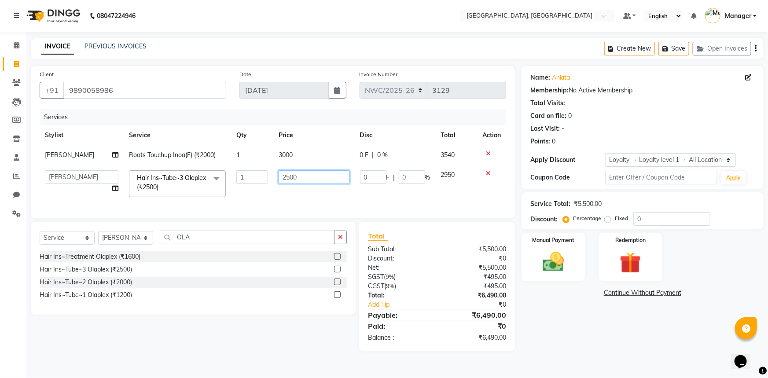
drag, startPoint x: 302, startPoint y: 180, endPoint x: 291, endPoint y: 179, distance: 11.1
click at [291, 179] on input "2500" at bounding box center [314, 177] width 70 height 14
type input "2000"
click at [130, 243] on select "Select Stylist Aneeta Ankush-pdct Arshad_asst Arun_pdct Counter_Sales Faheem Go…" at bounding box center [125, 238] width 55 height 14
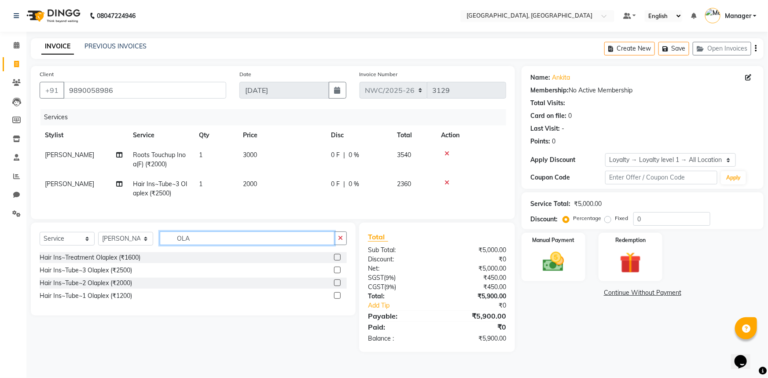
click at [202, 243] on input "OLA" at bounding box center [247, 238] width 175 height 14
drag, startPoint x: 202, startPoint y: 243, endPoint x: 157, endPoint y: 235, distance: 46.5
click at [157, 235] on div "Select Service Product Membership Package Voucher Prepaid Gift Card Select Styl…" at bounding box center [193, 269] width 325 height 93
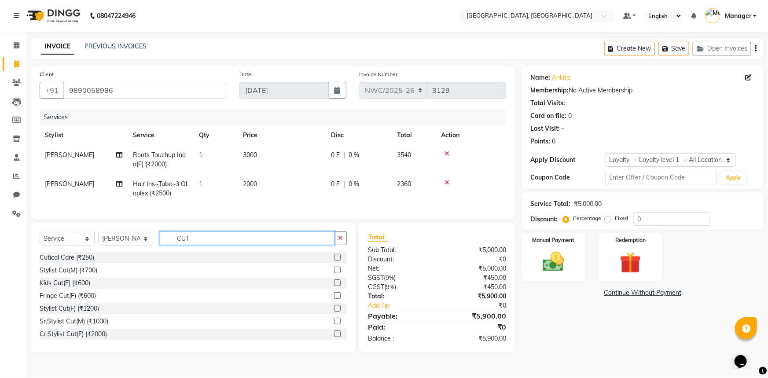
type input "CUT"
click at [334, 312] on label at bounding box center [337, 308] width 7 height 7
click at [334, 312] on input "checkbox" at bounding box center [337, 309] width 6 height 6
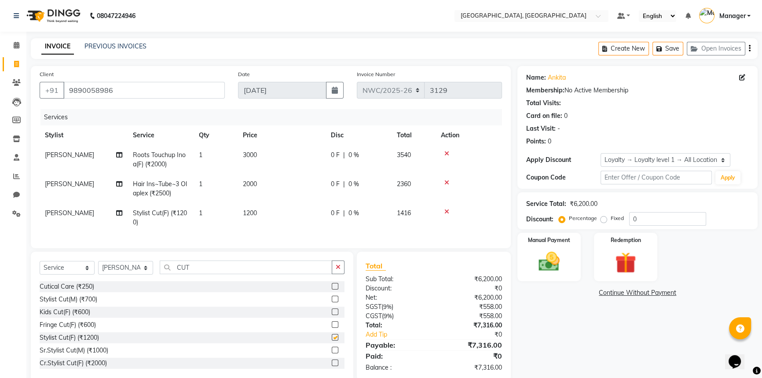
checkbox input "false"
click at [282, 214] on td "1200" at bounding box center [282, 217] width 88 height 29
select select "84833"
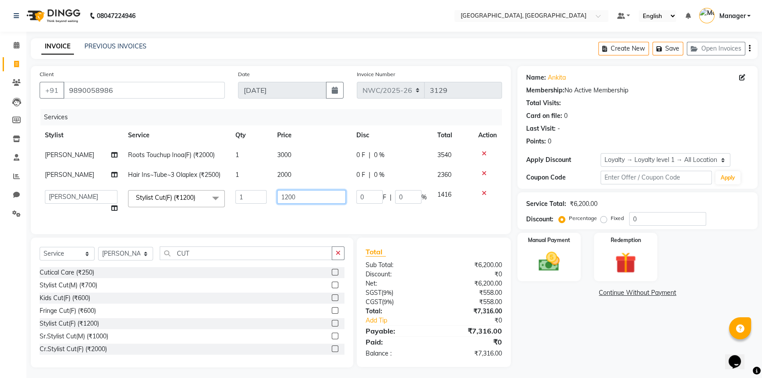
drag, startPoint x: 315, startPoint y: 203, endPoint x: 290, endPoint y: 194, distance: 26.3
click at [290, 194] on input "1200" at bounding box center [311, 197] width 69 height 14
type input "1000"
click at [119, 260] on div "Select Service Product Membership Package Voucher Prepaid Gift Card Select Styl…" at bounding box center [192, 303] width 323 height 130
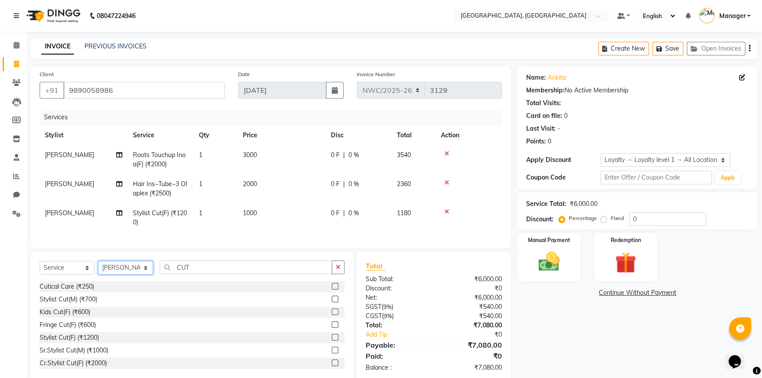
select select "84840"
click at [98, 267] on select "Select Stylist Aneeta Ankush-pdct Arshad_asst Arun_pdct Counter_Sales Faheem Go…" at bounding box center [125, 268] width 55 height 14
drag, startPoint x: 226, startPoint y: 275, endPoint x: 163, endPoint y: 275, distance: 62.5
click at [163, 274] on input "CUT" at bounding box center [246, 268] width 173 height 14
type input "BOD"
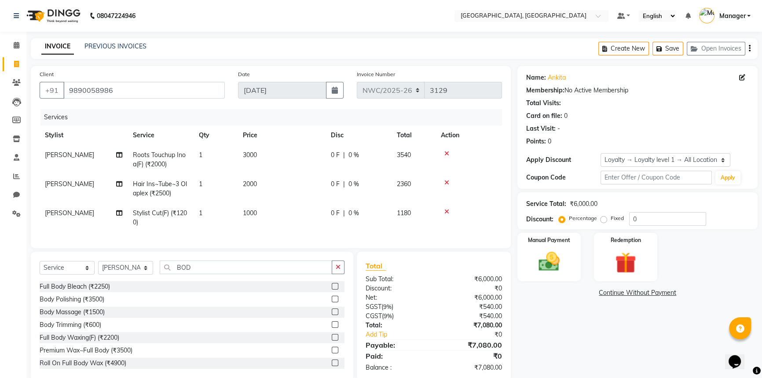
click at [332, 302] on label at bounding box center [335, 299] width 7 height 7
click at [332, 302] on input "checkbox" at bounding box center [335, 300] width 6 height 6
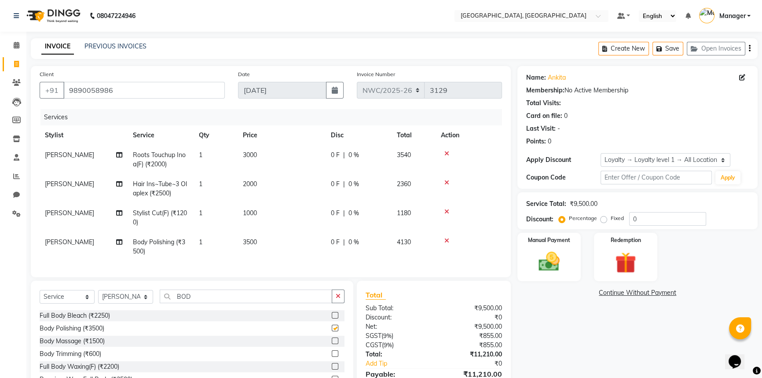
checkbox input "false"
click at [271, 246] on td "3500" at bounding box center [282, 246] width 88 height 29
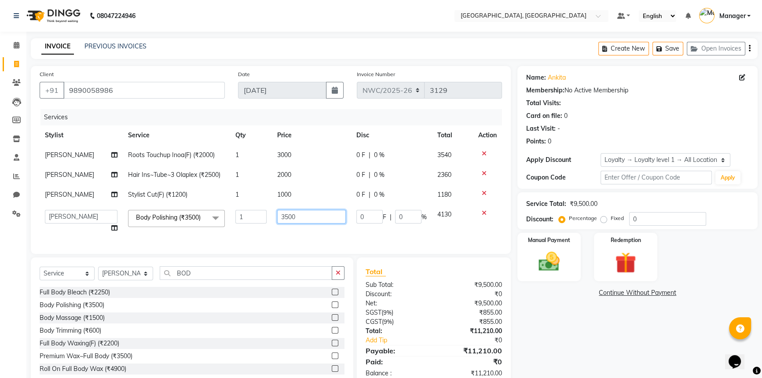
drag, startPoint x: 296, startPoint y: 216, endPoint x: 244, endPoint y: 209, distance: 51.9
click at [244, 209] on tr "Aneeta Ankush-pdct Arshad_asst Arun_pdct Counter_Sales Faheem Govind_pdct Imran…" at bounding box center [271, 221] width 463 height 33
type input "5500"
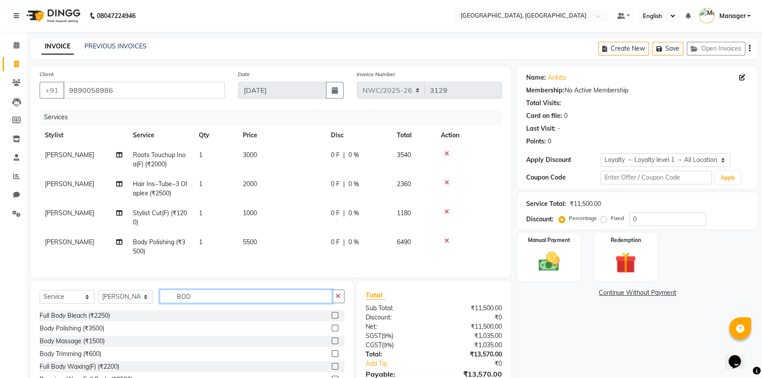
drag, startPoint x: 199, startPoint y: 276, endPoint x: 142, endPoint y: 265, distance: 58.8
click at [142, 265] on div "Client +91 9890058986 Date 03-09-2025 Invoice Number NWC/2025-26 V/2025 V/2025-…" at bounding box center [270, 238] width 493 height 345
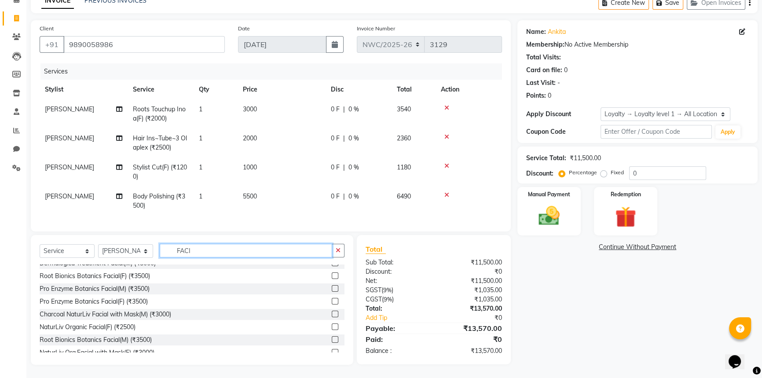
scroll to position [176, 0]
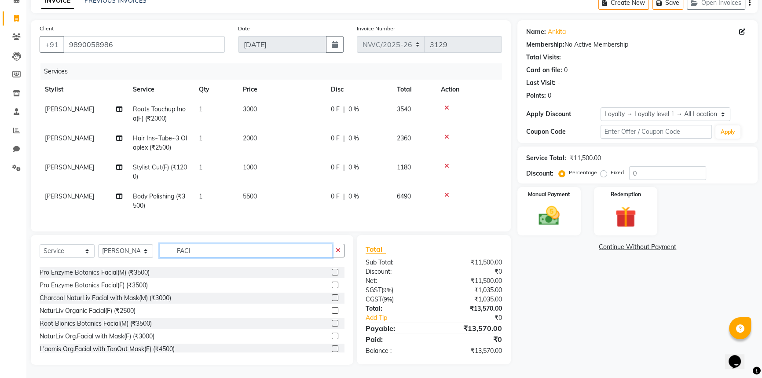
type input "FACI"
click at [332, 309] on label at bounding box center [335, 310] width 7 height 7
click at [332, 309] on input "checkbox" at bounding box center [335, 311] width 6 height 6
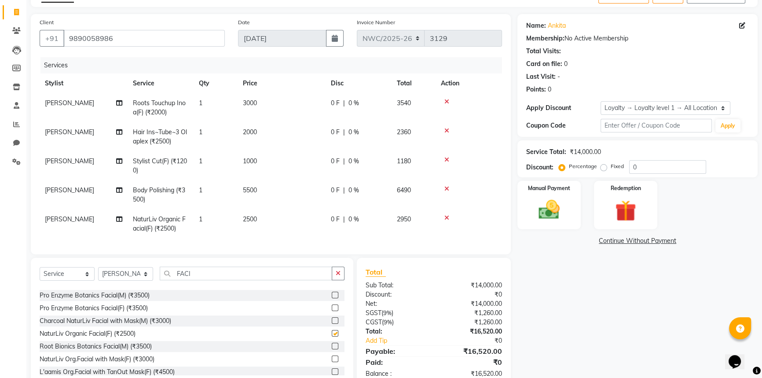
checkbox input "false"
click at [288, 218] on td "2500" at bounding box center [282, 223] width 88 height 29
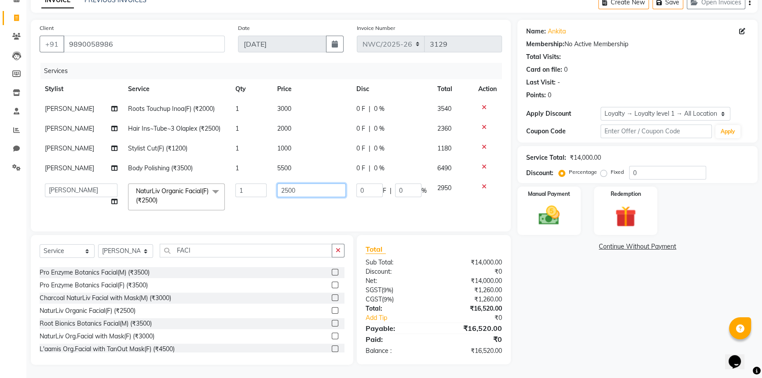
drag, startPoint x: 316, startPoint y: 182, endPoint x: 225, endPoint y: 181, distance: 91.1
click at [225, 181] on tr "Aneeta Ankush-pdct Arshad_asst Arun_pdct Counter_Sales Faheem Govind_pdct Imran…" at bounding box center [271, 196] width 463 height 37
type input "5500"
click at [202, 244] on div "Client +91 9890058986 Date 03-09-2025 Invoice Number NWC/2025-26 V/2025 V/2025-…" at bounding box center [270, 192] width 493 height 345
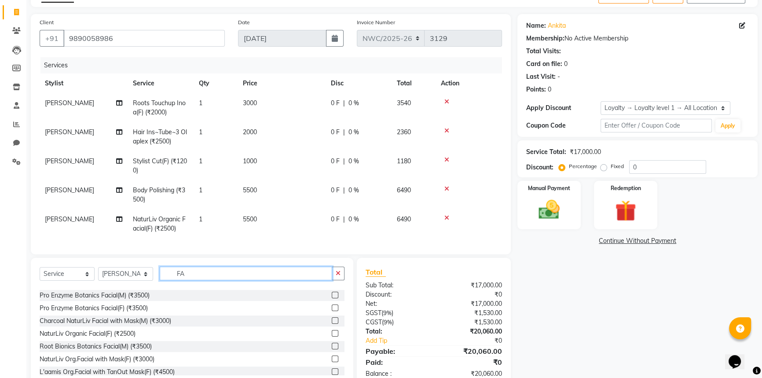
type input "F"
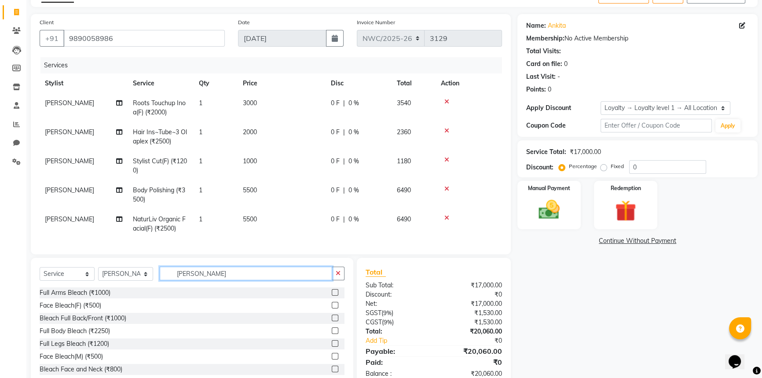
scroll to position [81, 0]
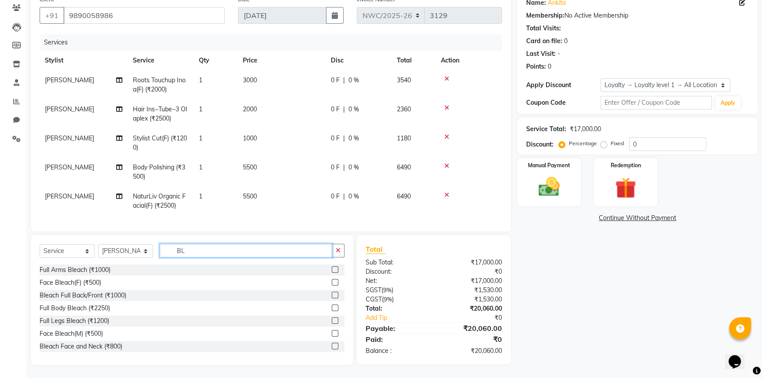
type input "B"
type input "D TA"
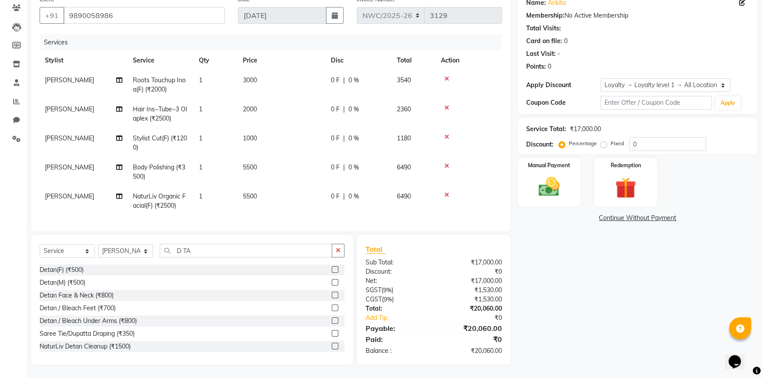
click at [332, 270] on label at bounding box center [335, 269] width 7 height 7
click at [332, 270] on input "checkbox" at bounding box center [335, 270] width 6 height 6
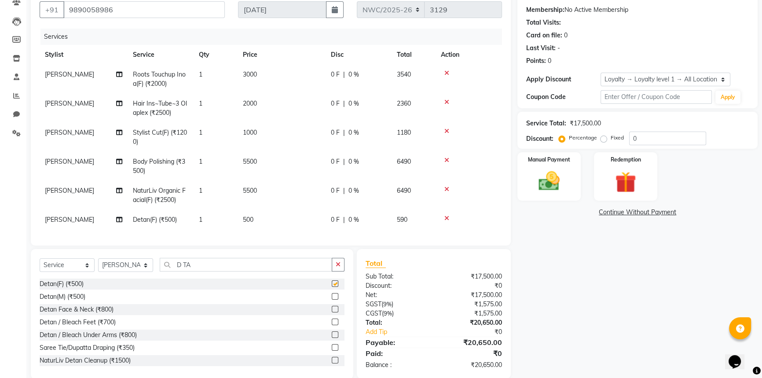
checkbox input "false"
click at [273, 217] on td "500" at bounding box center [282, 220] width 88 height 20
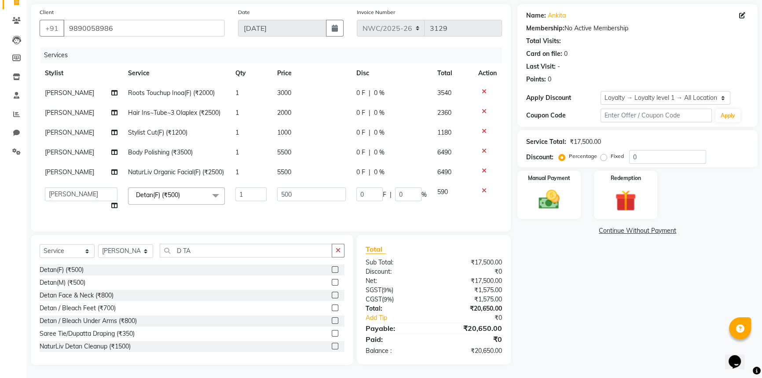
scroll to position [77, 0]
drag, startPoint x: 319, startPoint y: 186, endPoint x: 238, endPoint y: 178, distance: 80.9
click at [238, 182] on tr "Aneeta Ankush-pdct Arshad_asst Arun_pdct Counter_Sales Faheem Govind_pdct Imran…" at bounding box center [271, 198] width 463 height 33
type input "1000"
click at [646, 292] on div "Name: Ankita Membership: No Active Membership Total Visits: Card on file: 0 Las…" at bounding box center [641, 184] width 247 height 361
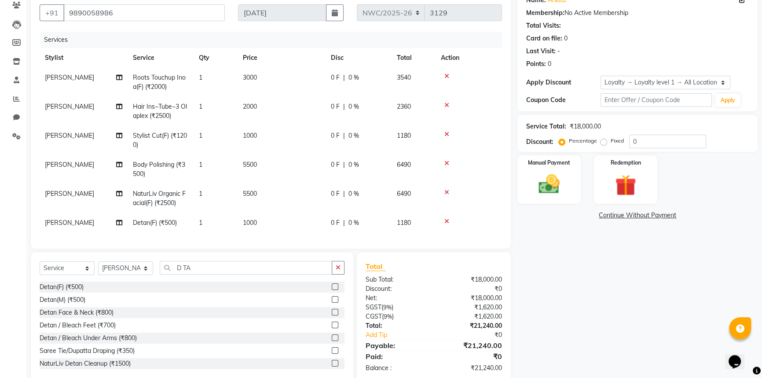
scroll to position [101, 0]
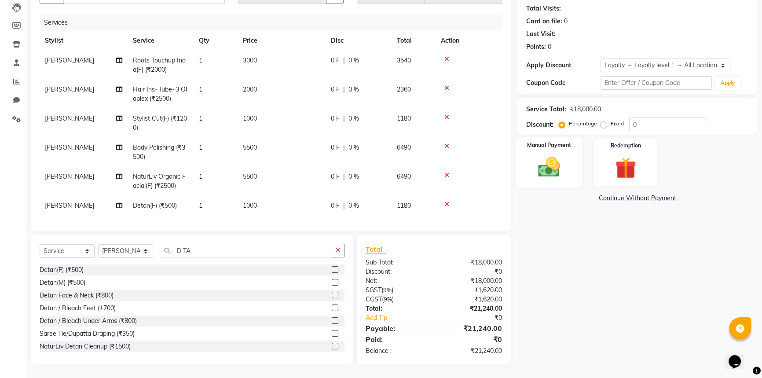
click at [549, 157] on img at bounding box center [550, 166] width 36 height 25
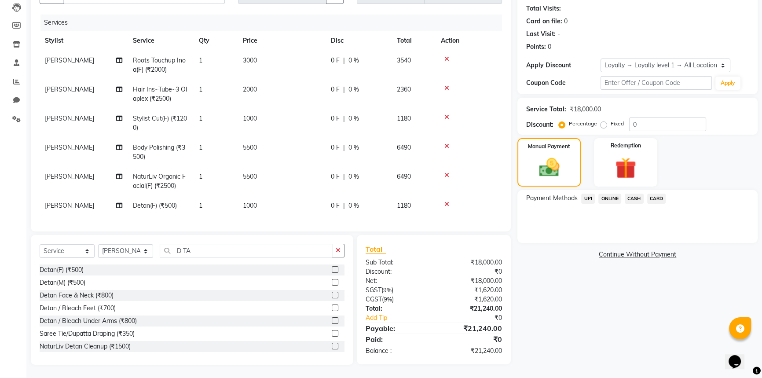
click at [638, 194] on span "CASH" at bounding box center [634, 199] width 19 height 10
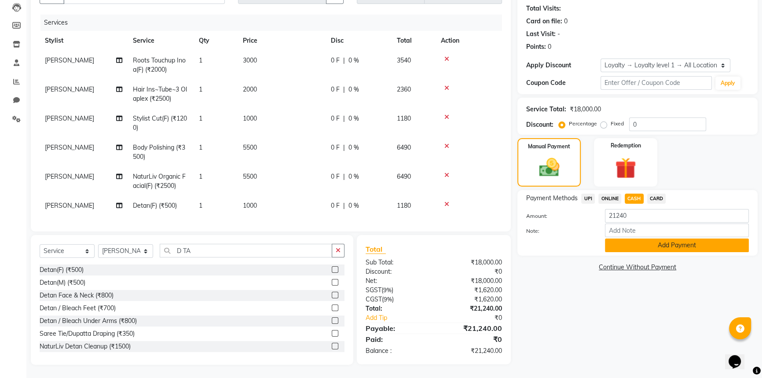
click at [622, 242] on button "Add Payment" at bounding box center [677, 246] width 144 height 14
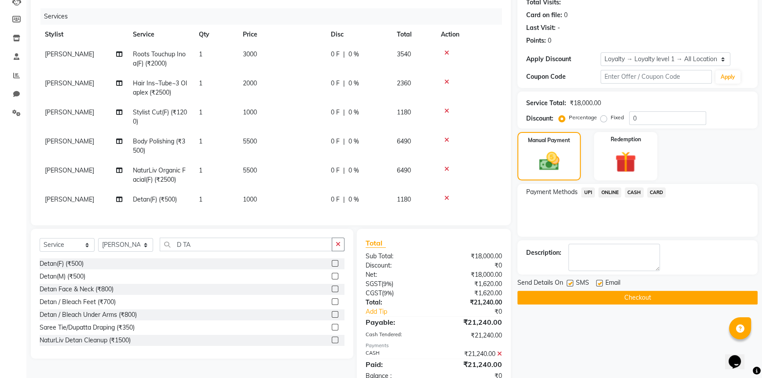
click at [558, 297] on button "Checkout" at bounding box center [638, 298] width 240 height 14
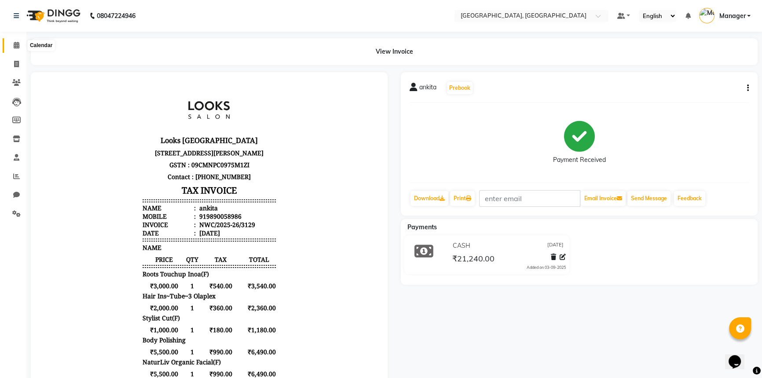
click at [18, 44] on icon at bounding box center [17, 45] width 6 height 7
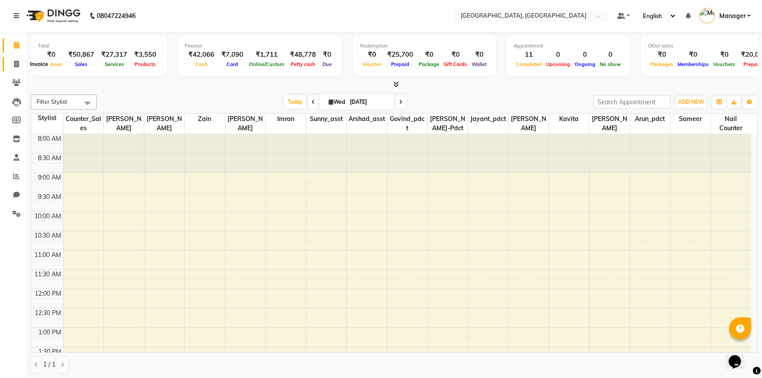
click at [18, 64] on icon at bounding box center [16, 64] width 5 height 7
select select "service"
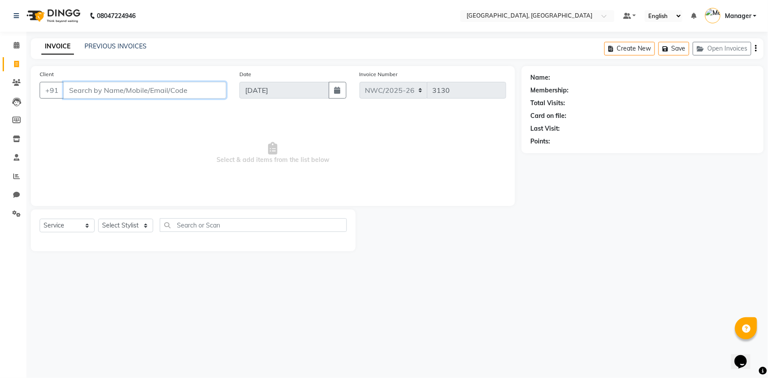
click at [107, 97] on input "Client" at bounding box center [144, 90] width 163 height 17
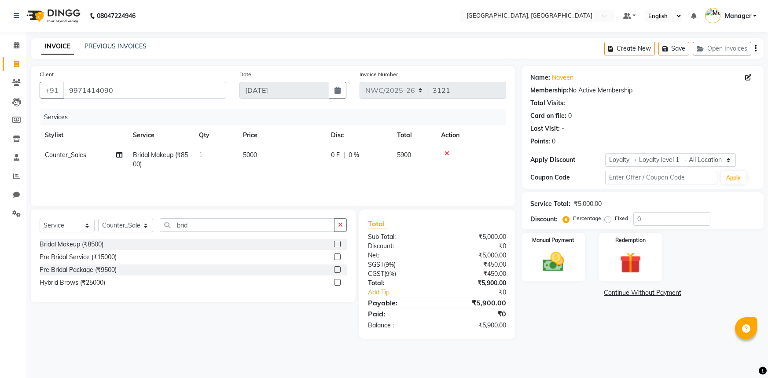
select select "service"
select select "84451"
select select "1: Object"
drag, startPoint x: 279, startPoint y: 150, endPoint x: 274, endPoint y: 154, distance: 7.0
click at [279, 150] on td "5000" at bounding box center [282, 159] width 88 height 29
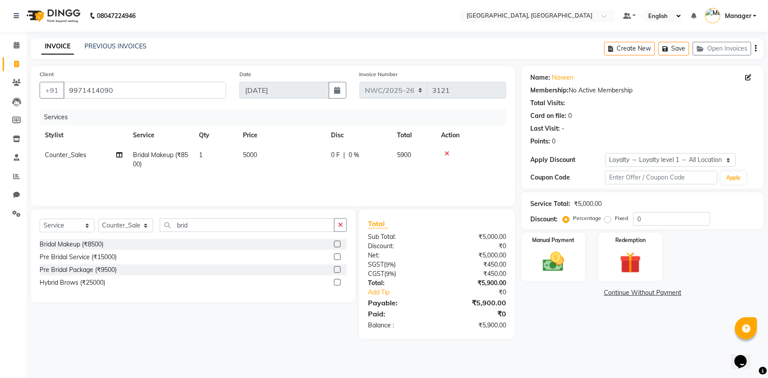
select select "84451"
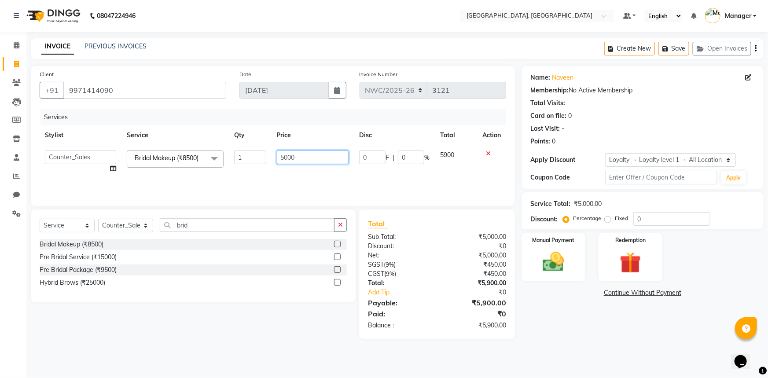
click at [300, 151] on input "5000" at bounding box center [313, 158] width 72 height 14
drag, startPoint x: 300, startPoint y: 151, endPoint x: 232, endPoint y: 132, distance: 70.2
click at [232, 132] on table "Stylist Service Qty Price Disc Total Action Aneeta Ankush-pdct Arshad_asst Arun…" at bounding box center [273, 151] width 467 height 53
type input "4237"
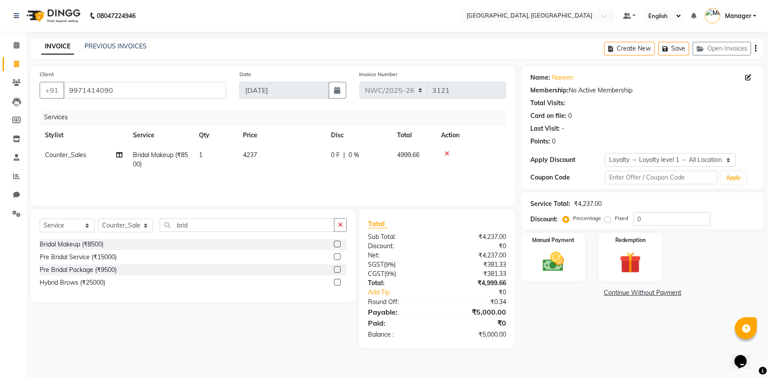
click at [568, 343] on main "INVOICE PREVIOUS INVOICES Create New Save Open Invoices Client +91 9971414090 D…" at bounding box center [397, 199] width 742 height 323
click at [561, 258] on img at bounding box center [554, 262] width 36 height 26
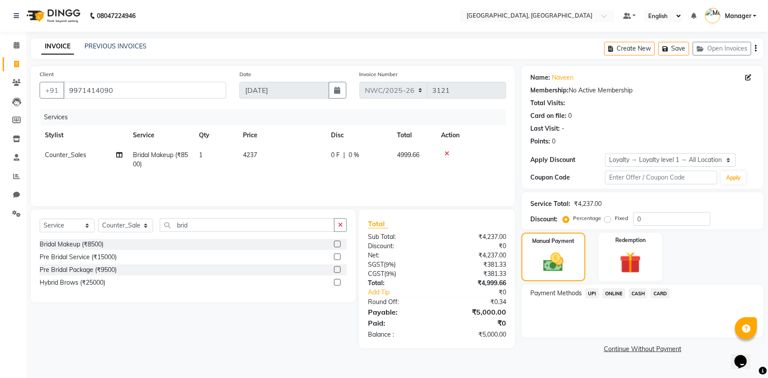
click at [638, 290] on span "CASH" at bounding box center [638, 293] width 19 height 10
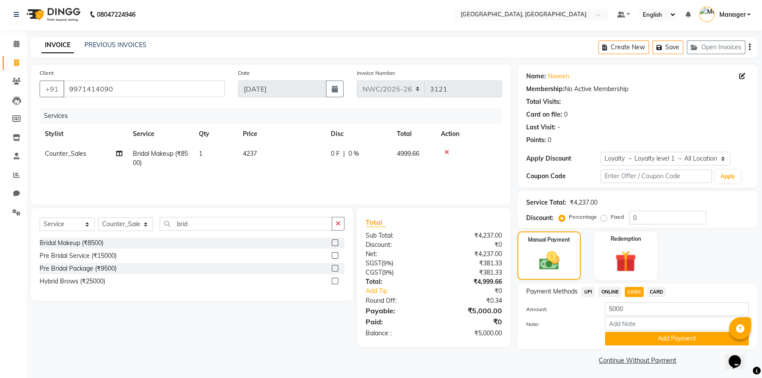
scroll to position [3, 0]
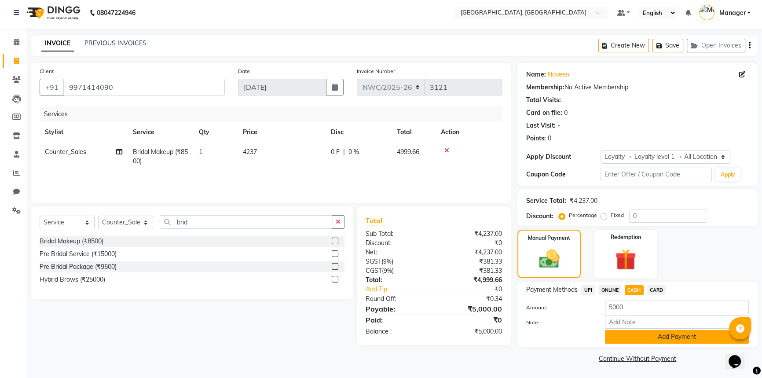
click at [629, 334] on button "Add Payment" at bounding box center [677, 337] width 144 height 14
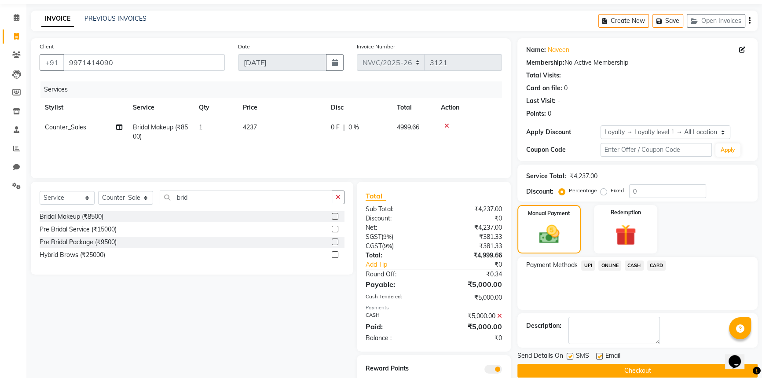
scroll to position [59, 0]
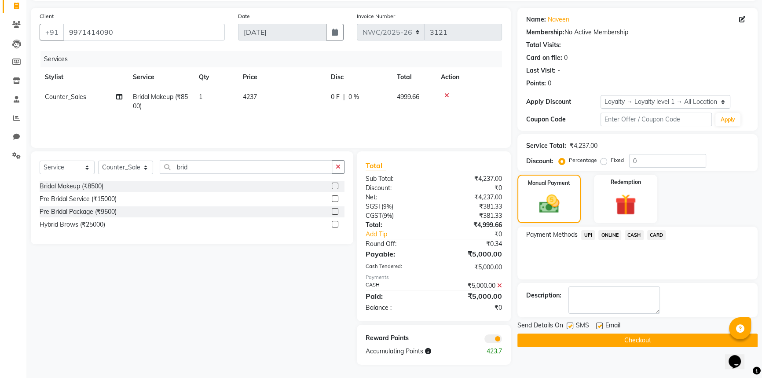
drag, startPoint x: 613, startPoint y: 341, endPoint x: 590, endPoint y: 331, distance: 24.4
click at [612, 340] on button "Checkout" at bounding box center [638, 341] width 240 height 14
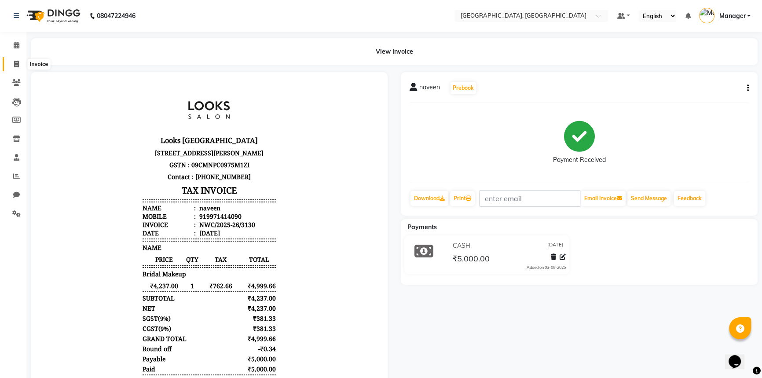
drag, startPoint x: 15, startPoint y: 66, endPoint x: 52, endPoint y: 62, distance: 37.2
click at [15, 66] on icon at bounding box center [16, 64] width 5 height 7
select select "service"
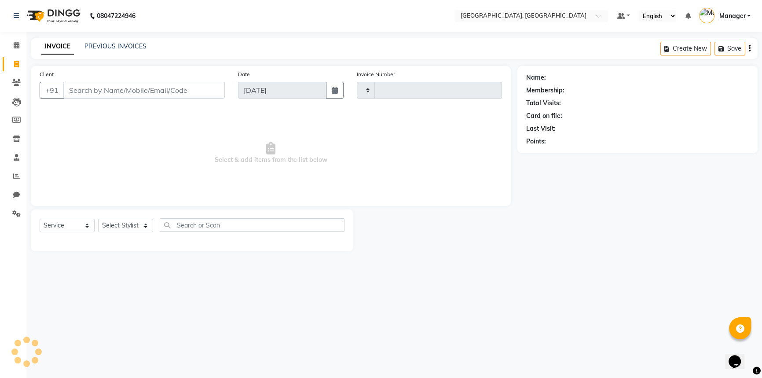
type input "3131"
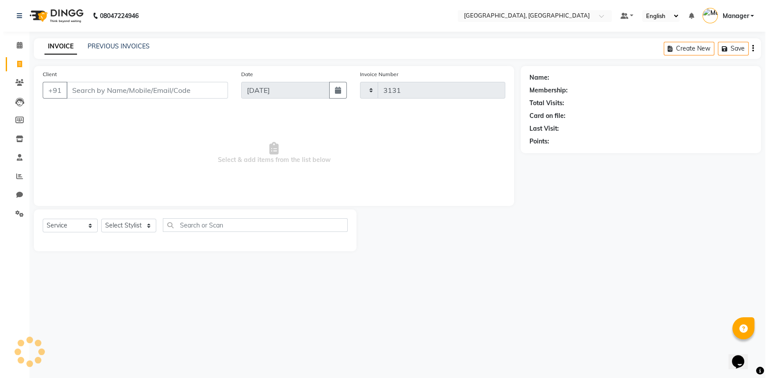
select select "8574"
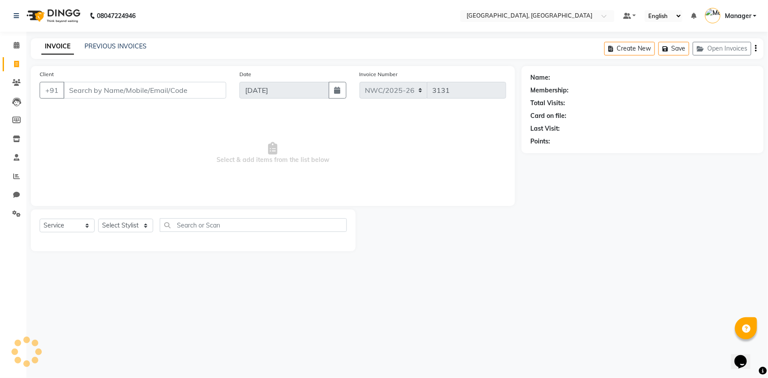
click at [115, 85] on input "Client" at bounding box center [144, 90] width 163 height 17
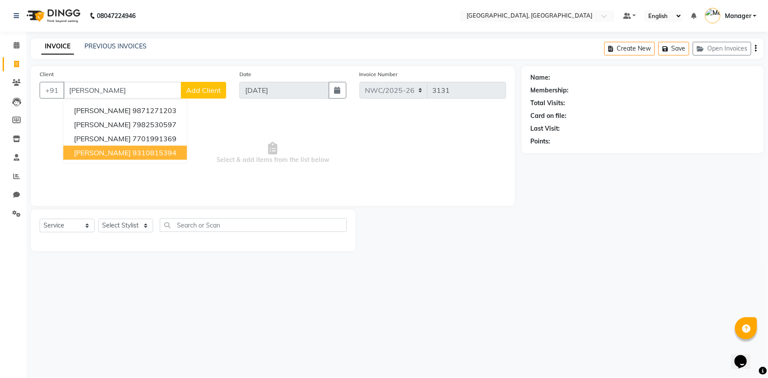
click at [141, 146] on button "ISHA SOOD 9310815394" at bounding box center [125, 153] width 124 height 14
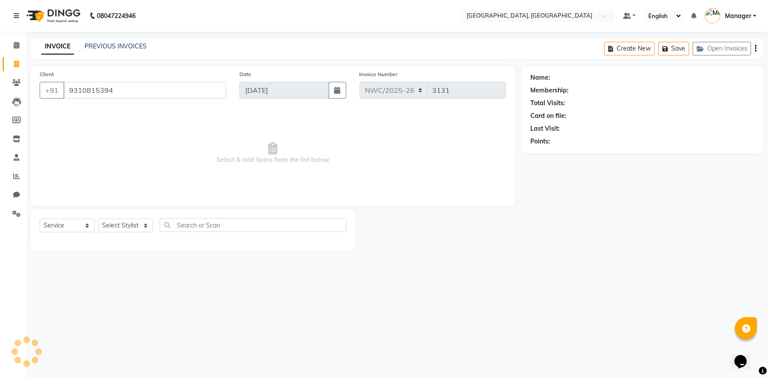
type input "9310815394"
select select "1: Object"
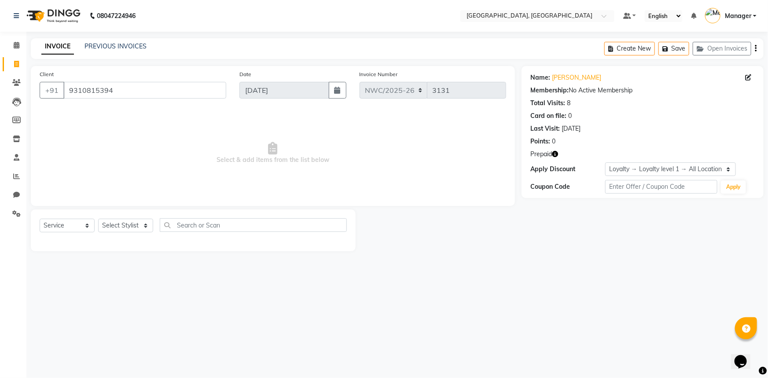
click at [556, 153] on icon "button" at bounding box center [555, 154] width 6 height 6
click at [559, 74] on link "Isha Sood" at bounding box center [576, 77] width 49 height 9
click at [124, 230] on select "Select Stylist Aneeta Ankush-pdct Arshad_asst Arun_pdct Counter_Sales Faheem Go…" at bounding box center [125, 226] width 55 height 14
click at [126, 225] on select "Select Stylist Aneeta Ankush-pdct Arshad_asst Arun_pdct Counter_Sales Faheem Go…" at bounding box center [125, 226] width 55 height 14
select select "84836"
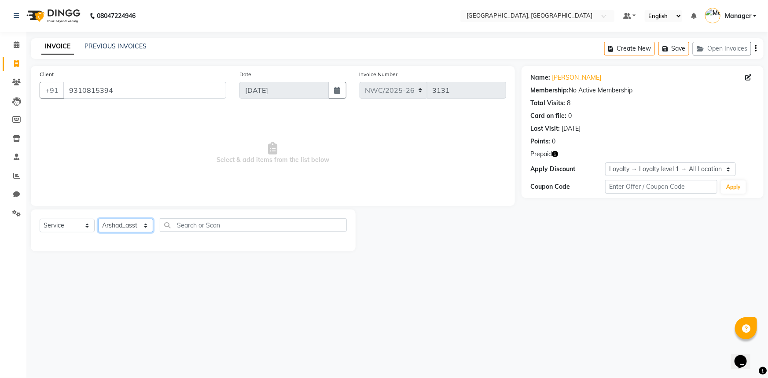
click at [98, 219] on select "Select Stylist Aneeta Ankush-pdct Arshad_asst Arun_pdct Counter_Sales Faheem Go…" at bounding box center [125, 226] width 55 height 14
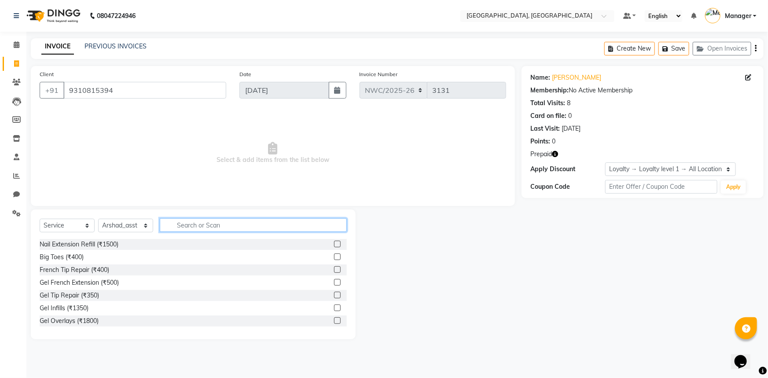
click at [193, 221] on input "text" at bounding box center [253, 225] width 187 height 14
type input "o"
type input "wash"
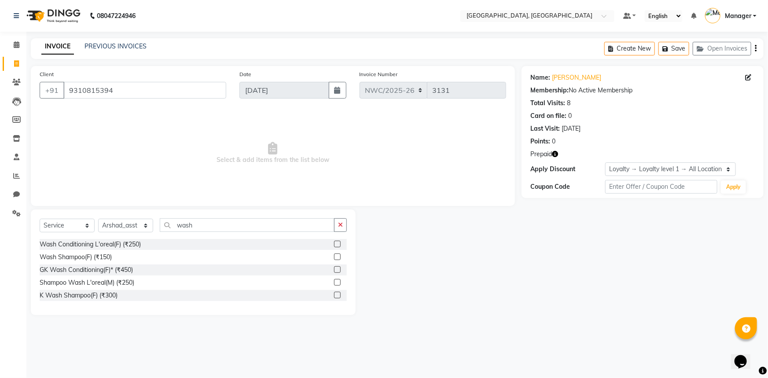
click at [339, 295] on label at bounding box center [337, 295] width 7 height 7
click at [339, 295] on input "checkbox" at bounding box center [337, 296] width 6 height 6
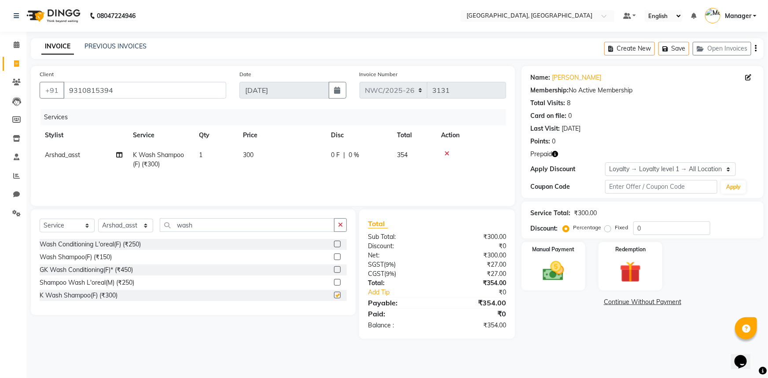
checkbox input "false"
drag, startPoint x: 259, startPoint y: 153, endPoint x: 276, endPoint y: 157, distance: 17.2
click at [260, 153] on td "300" at bounding box center [282, 159] width 88 height 29
select select "84836"
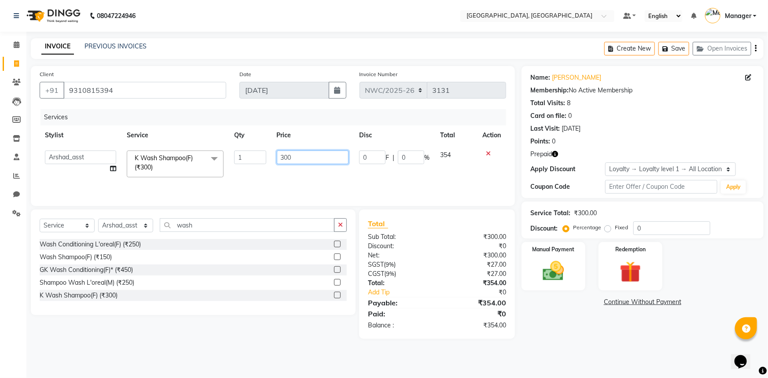
drag, startPoint x: 299, startPoint y: 158, endPoint x: 272, endPoint y: 154, distance: 28.1
click at [272, 154] on td "300" at bounding box center [313, 163] width 83 height 37
type input "600"
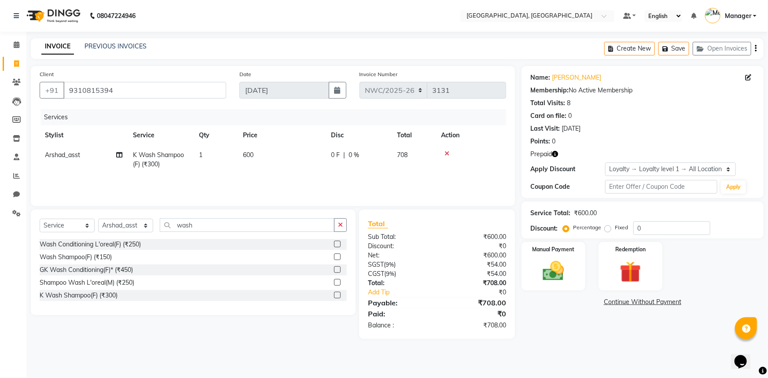
click at [535, 308] on div "Name: Isha Sood Membership: No Active Membership Total Visits: 8 Card on file: …" at bounding box center [646, 202] width 249 height 273
click at [555, 152] on icon "button" at bounding box center [555, 154] width 6 height 6
click at [622, 259] on img at bounding box center [631, 272] width 36 height 28
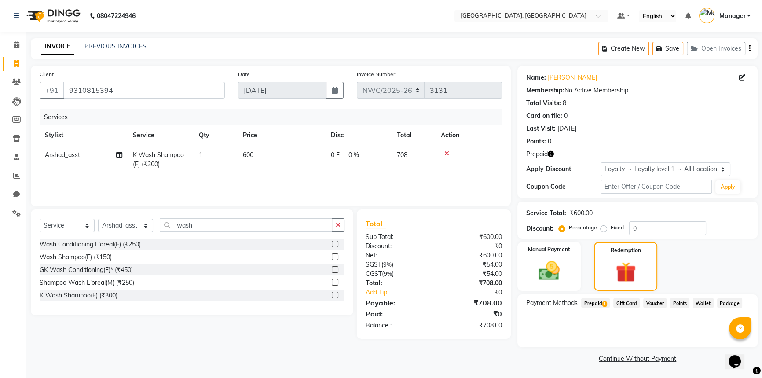
click at [595, 303] on span "Prepaid 1" at bounding box center [595, 303] width 29 height 10
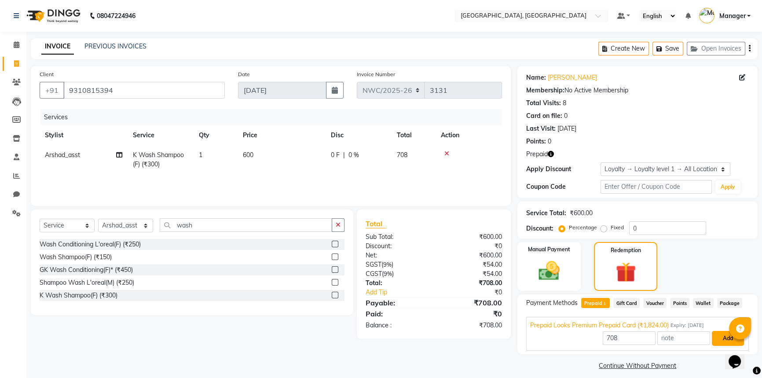
click at [724, 338] on button "Add" at bounding box center [728, 338] width 32 height 15
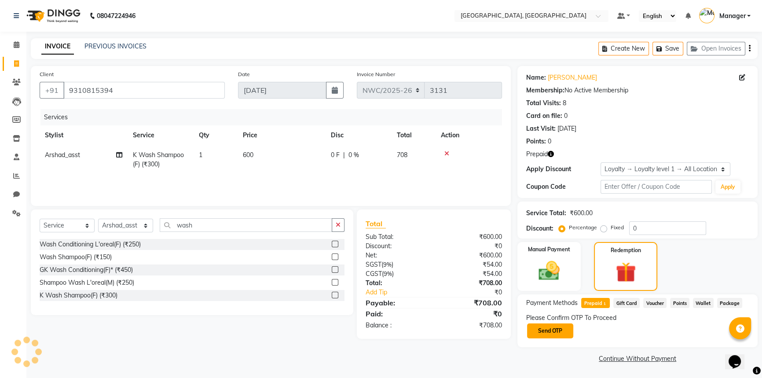
click at [555, 329] on button "Send OTP" at bounding box center [550, 330] width 46 height 15
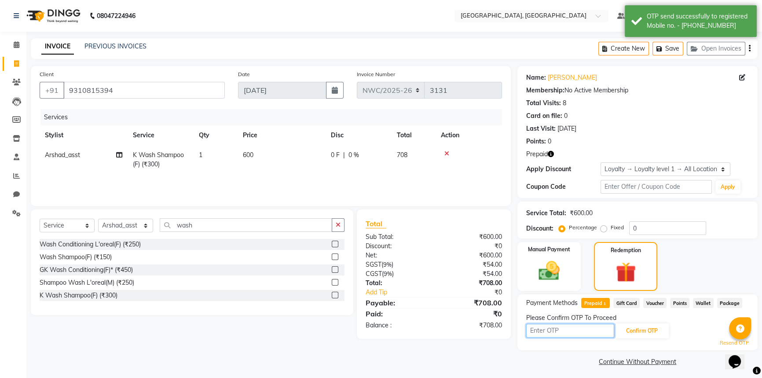
click at [557, 329] on input "text" at bounding box center [570, 331] width 88 height 14
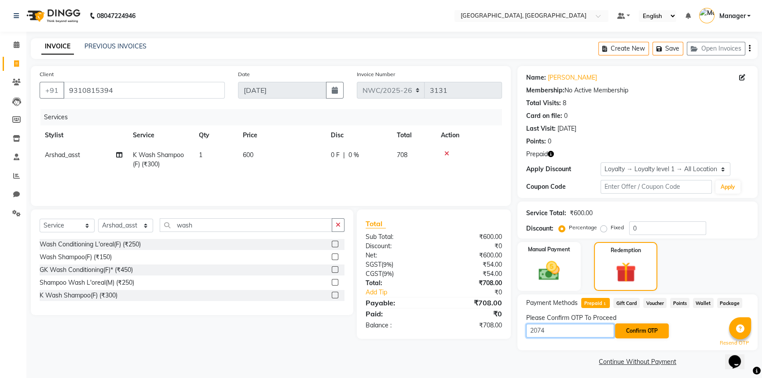
type input "2074"
click at [642, 333] on button "Confirm OTP" at bounding box center [642, 330] width 54 height 15
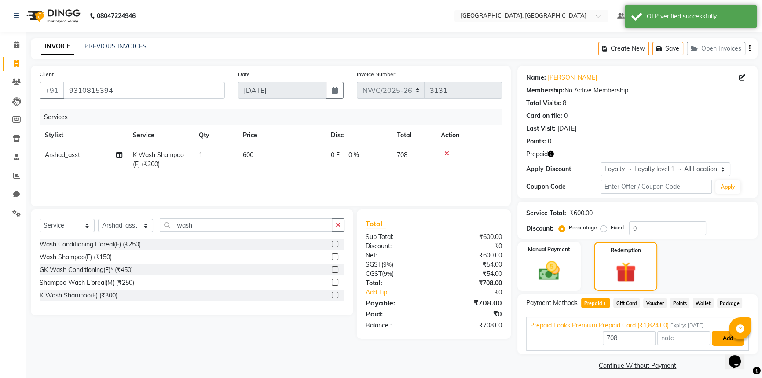
click at [713, 342] on button "Add" at bounding box center [728, 338] width 32 height 15
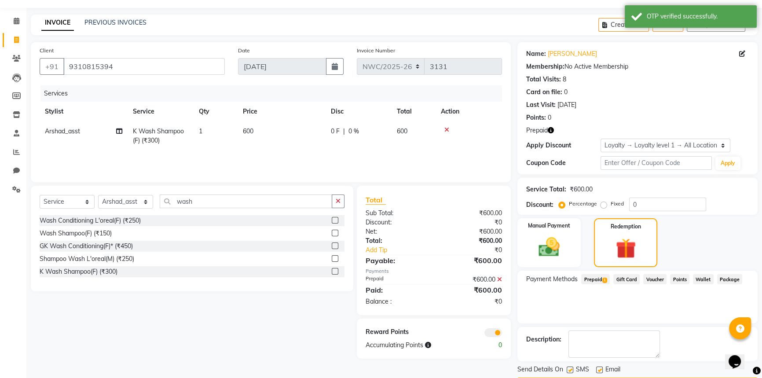
scroll to position [50, 0]
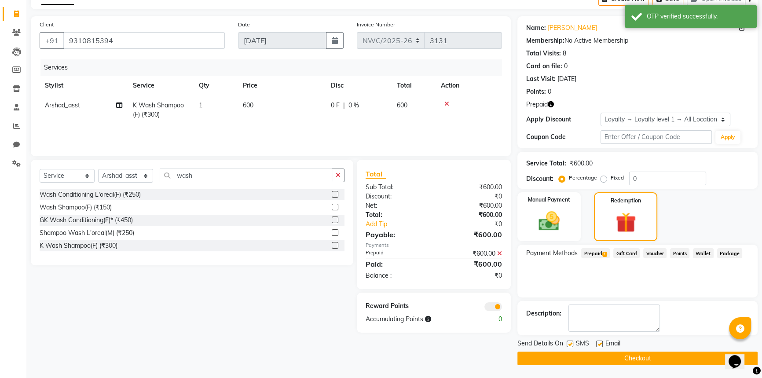
click at [650, 359] on button "Checkout" at bounding box center [638, 359] width 240 height 14
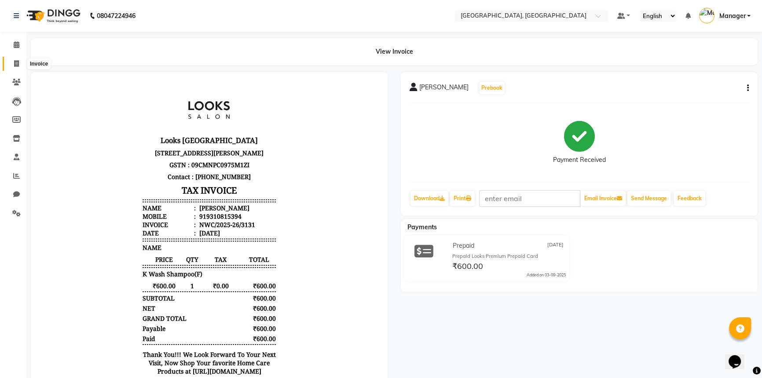
click at [17, 62] on icon at bounding box center [16, 63] width 5 height 7
select select "service"
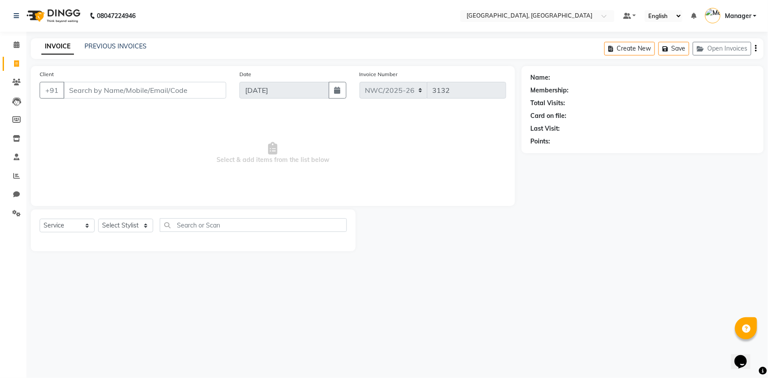
click at [199, 90] on input "Client" at bounding box center [144, 90] width 163 height 17
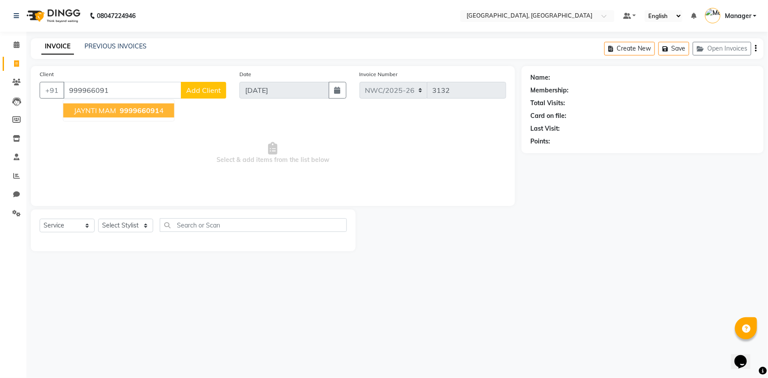
click at [132, 112] on span "999966091" at bounding box center [140, 110] width 40 height 9
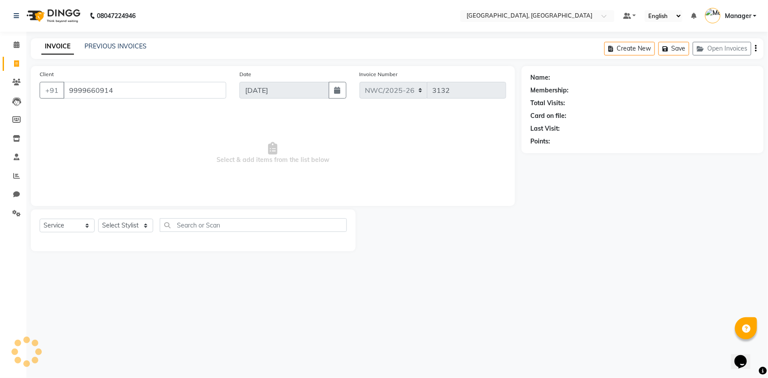
type input "9999660914"
select select "1: Object"
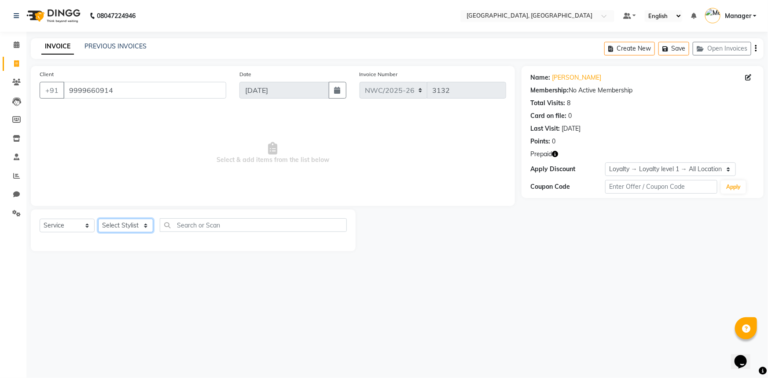
click at [131, 229] on select "Select Stylist Aneeta Ankush-pdct Arshad_asst Arun_pdct Counter_Sales Faheem Go…" at bounding box center [125, 226] width 55 height 14
select select "84840"
click at [98, 219] on select "Select Stylist Aneeta Ankush-pdct Arshad_asst Arun_pdct Counter_Sales Faheem Go…" at bounding box center [125, 226] width 55 height 14
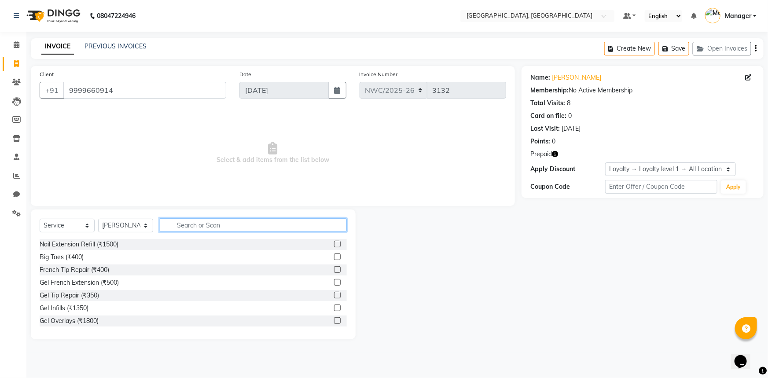
click at [235, 222] on input "text" at bounding box center [253, 225] width 187 height 14
type input "arms"
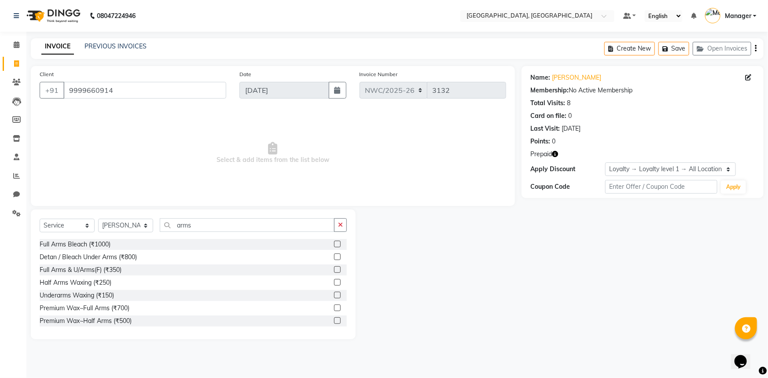
click at [334, 308] on label at bounding box center [337, 308] width 7 height 7
click at [334, 308] on input "checkbox" at bounding box center [337, 308] width 6 height 6
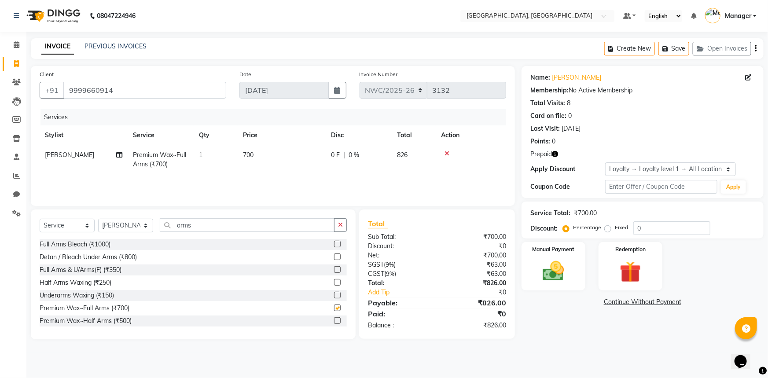
checkbox input "false"
drag, startPoint x: 204, startPoint y: 224, endPoint x: 147, endPoint y: 226, distance: 57.2
click at [147, 226] on div "Select Service Product Membership Package Voucher Prepaid Gift Card Select Styl…" at bounding box center [193, 228] width 307 height 21
type input "p"
type input "leg"
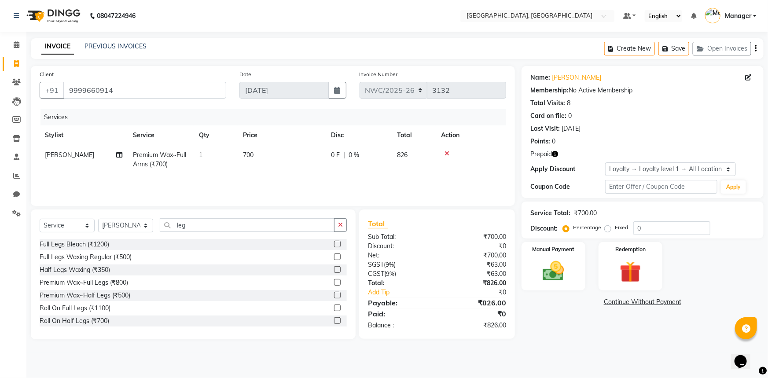
click at [334, 281] on label at bounding box center [337, 282] width 7 height 7
click at [334, 281] on input "checkbox" at bounding box center [337, 283] width 6 height 6
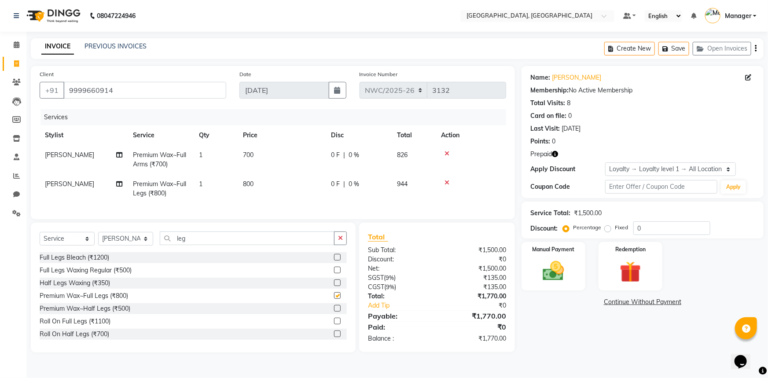
checkbox input "false"
click at [258, 158] on td "700" at bounding box center [282, 159] width 88 height 29
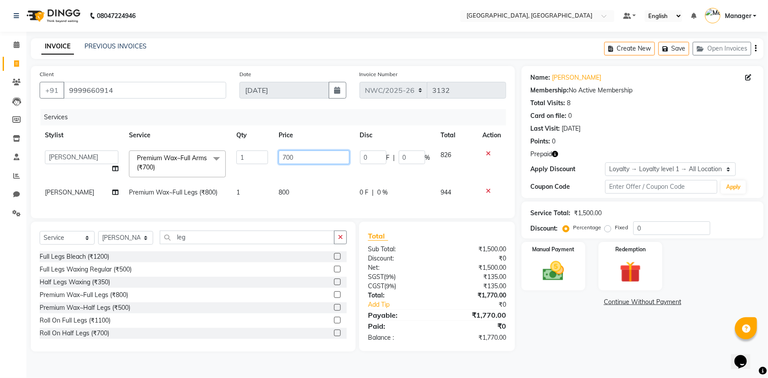
drag, startPoint x: 306, startPoint y: 153, endPoint x: 196, endPoint y: 154, distance: 110.0
click at [196, 154] on tr "Aneeta Ankush-pdct Arshad_asst Arun_pdct Counter_Sales Faheem Govind_pdct Imran…" at bounding box center [273, 163] width 467 height 37
type input "1000"
click at [288, 197] on td "800" at bounding box center [313, 193] width 81 height 20
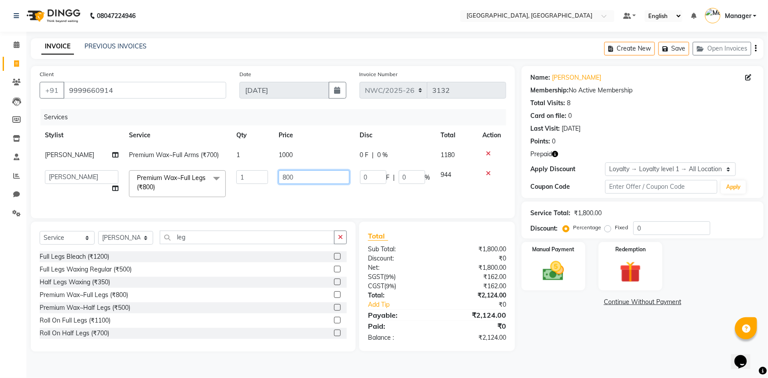
drag, startPoint x: 305, startPoint y: 172, endPoint x: 221, endPoint y: 174, distance: 84.1
click at [227, 174] on tr "Aneeta Ankush-pdct Arshad_asst Arun_pdct Counter_Sales Faheem Govind_pdct Imran…" at bounding box center [273, 183] width 467 height 37
type input "1000"
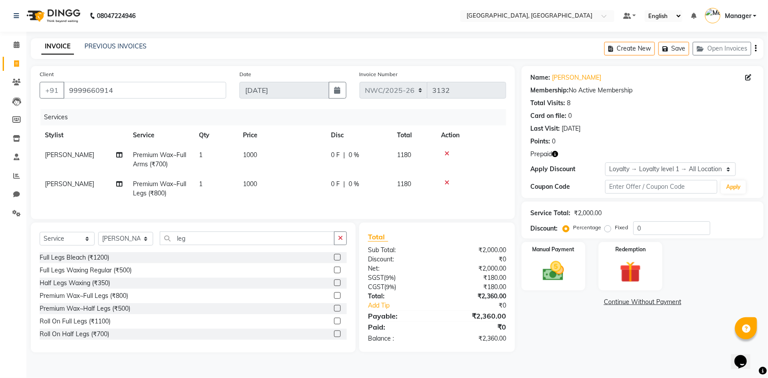
click at [568, 332] on div "Name: Jaynti Mam Membership: No Active Membership Total Visits: 8 Card on file:…" at bounding box center [646, 209] width 249 height 287
click at [613, 261] on img at bounding box center [631, 272] width 36 height 28
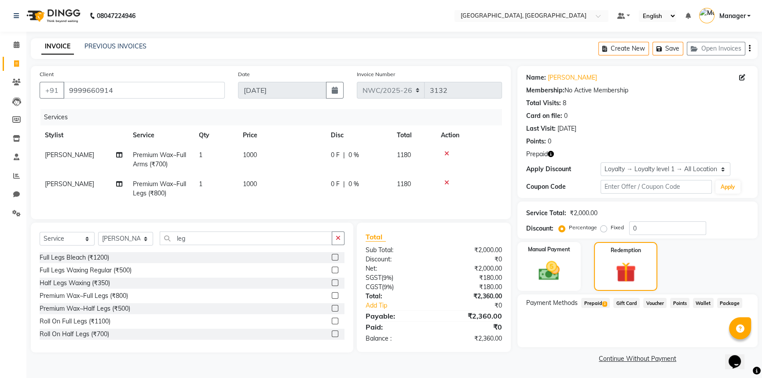
click at [601, 300] on span "Prepaid 3" at bounding box center [595, 303] width 29 height 10
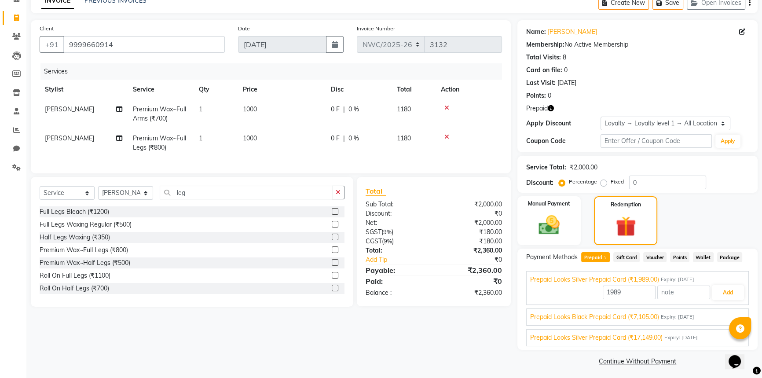
scroll to position [48, 0]
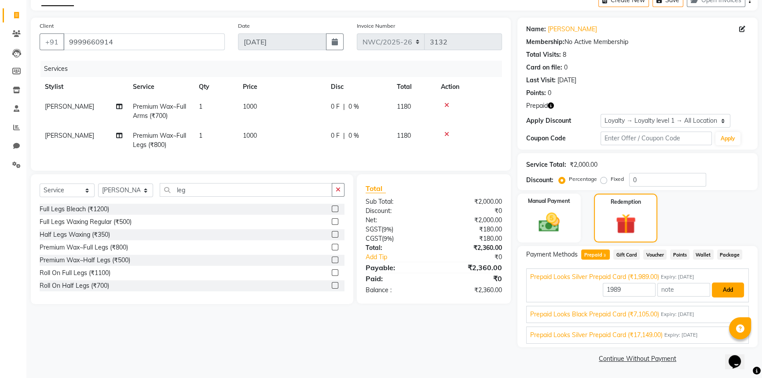
click at [718, 290] on button "Add" at bounding box center [728, 290] width 32 height 15
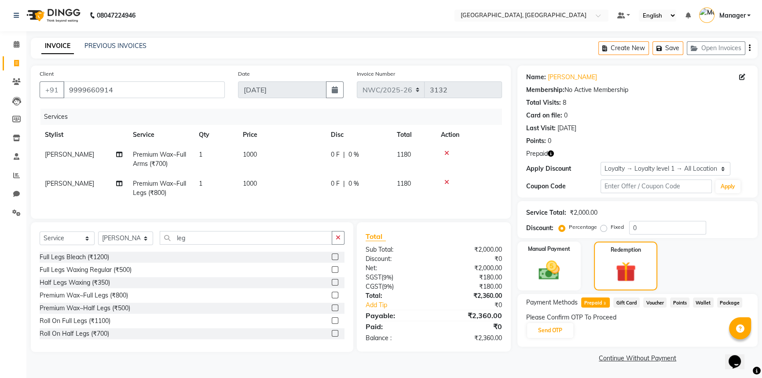
scroll to position [0, 0]
click at [551, 329] on button "Send OTP" at bounding box center [550, 330] width 46 height 15
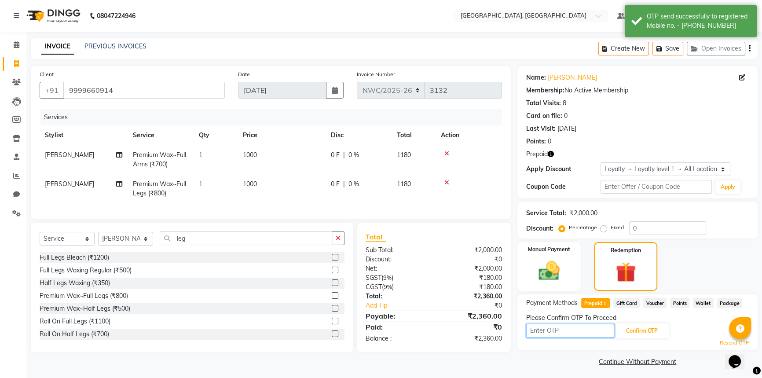
click at [551, 329] on input "text" at bounding box center [570, 331] width 88 height 14
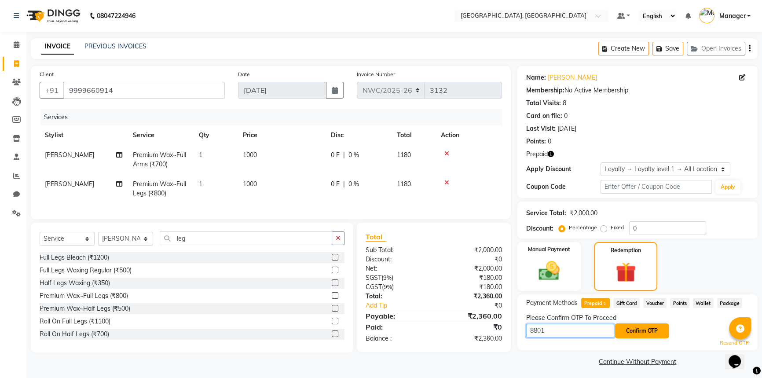
type input "8801"
click at [638, 326] on button "Confirm OTP" at bounding box center [642, 330] width 54 height 15
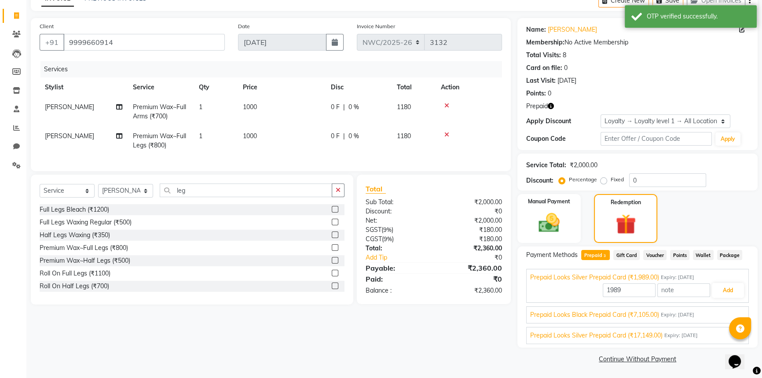
scroll to position [48, 0]
click at [718, 292] on button "Add" at bounding box center [728, 290] width 32 height 15
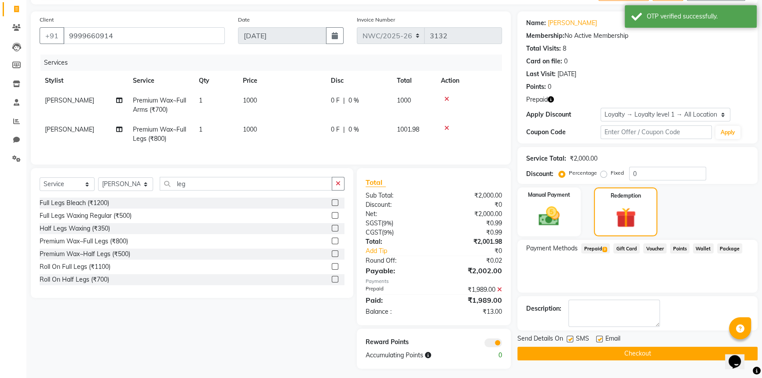
scroll to position [65, 0]
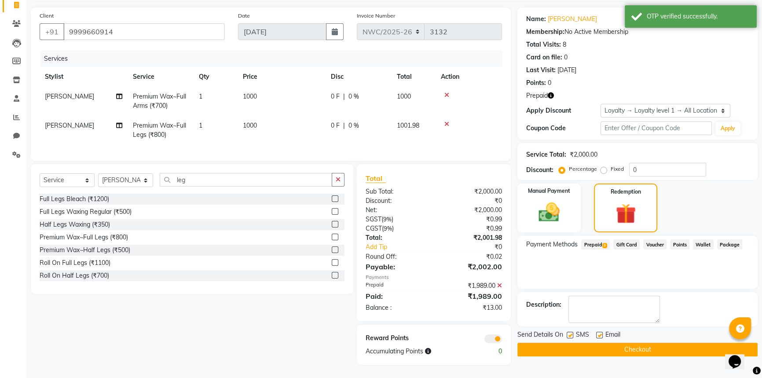
click at [640, 343] on button "Checkout" at bounding box center [638, 350] width 240 height 14
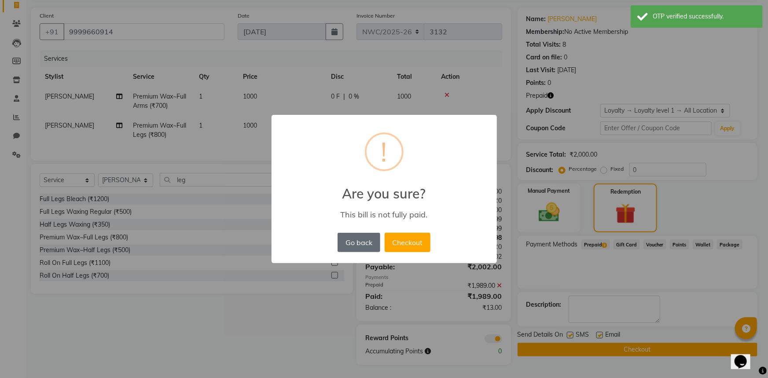
click at [364, 237] on button "Go back" at bounding box center [359, 242] width 42 height 19
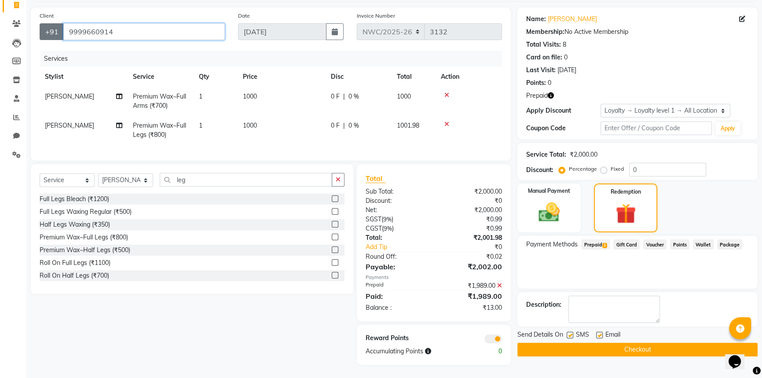
drag, startPoint x: 116, startPoint y: 26, endPoint x: 41, endPoint y: 24, distance: 75.3
click at [41, 24] on div "+91 9999660914" at bounding box center [132, 31] width 185 height 17
click at [116, 23] on input "9999660914" at bounding box center [144, 31] width 162 height 17
drag, startPoint x: 122, startPoint y: 25, endPoint x: 58, endPoint y: 14, distance: 64.8
click at [58, 14] on div "Client +91 9999660914" at bounding box center [132, 29] width 198 height 36
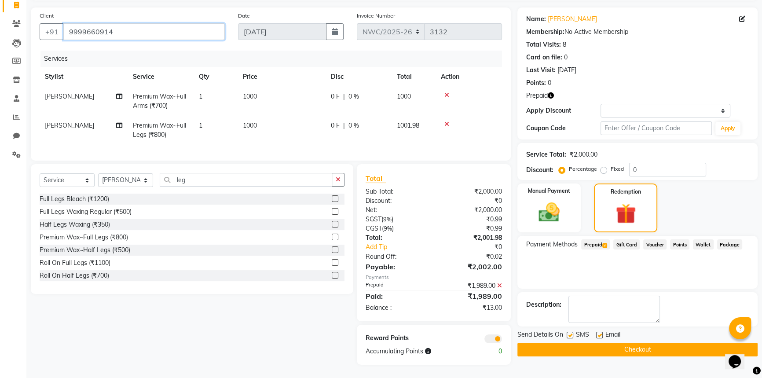
scroll to position [21, 0]
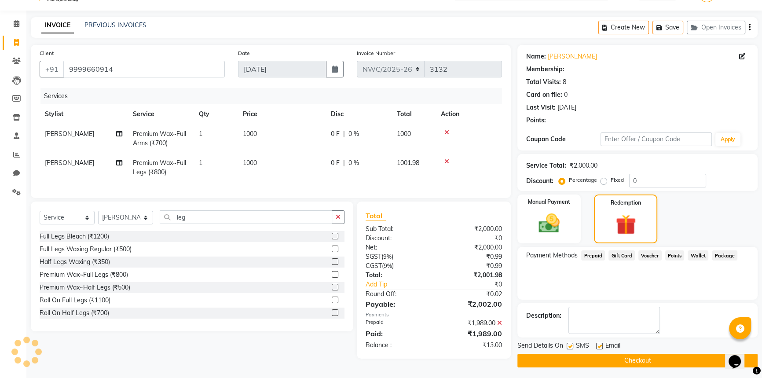
select select "1: Object"
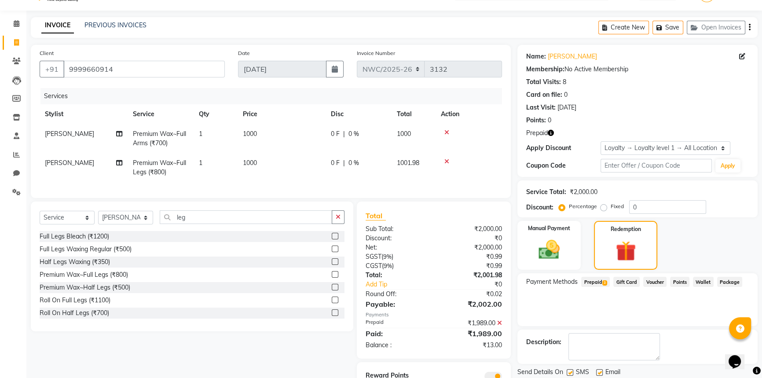
click at [602, 281] on span "Prepaid 3" at bounding box center [595, 282] width 29 height 10
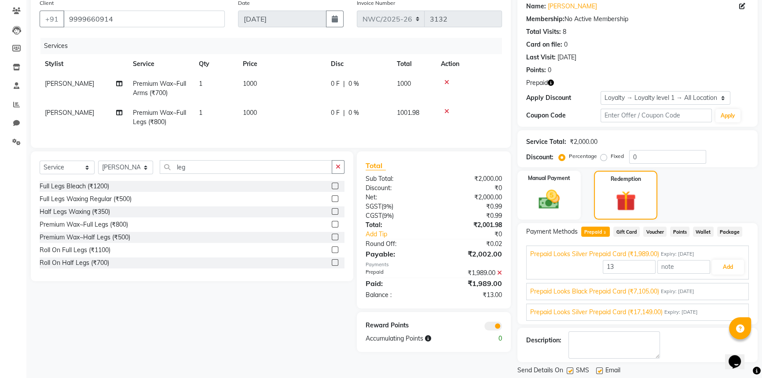
scroll to position [98, 0]
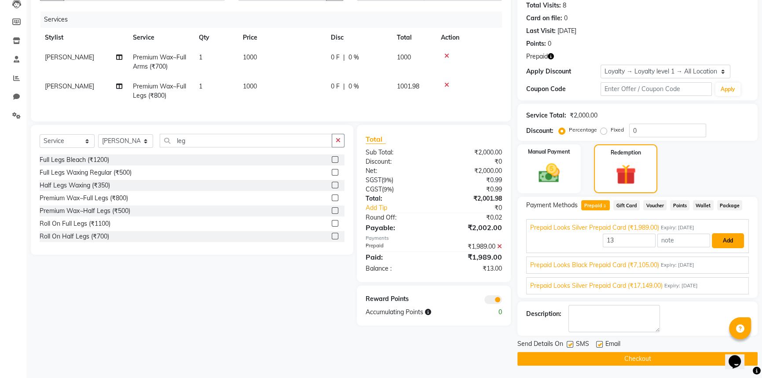
click at [722, 238] on button "Add" at bounding box center [728, 240] width 32 height 15
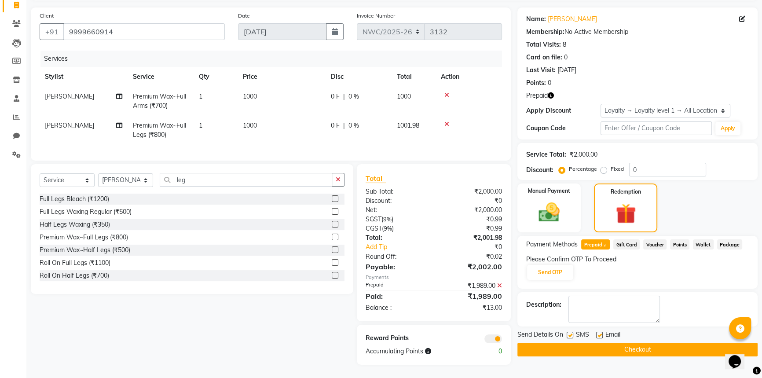
scroll to position [65, 0]
click at [559, 265] on button "Send OTP" at bounding box center [550, 272] width 46 height 15
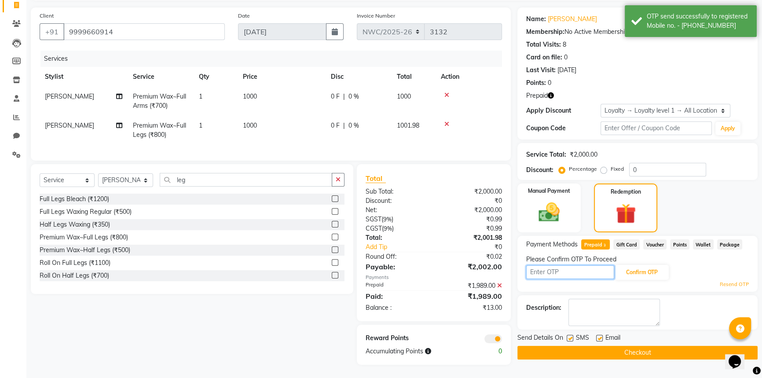
click at [559, 265] on input "text" at bounding box center [570, 272] width 88 height 14
type input "8317"
click at [647, 265] on button "Confirm OTP" at bounding box center [642, 272] width 54 height 15
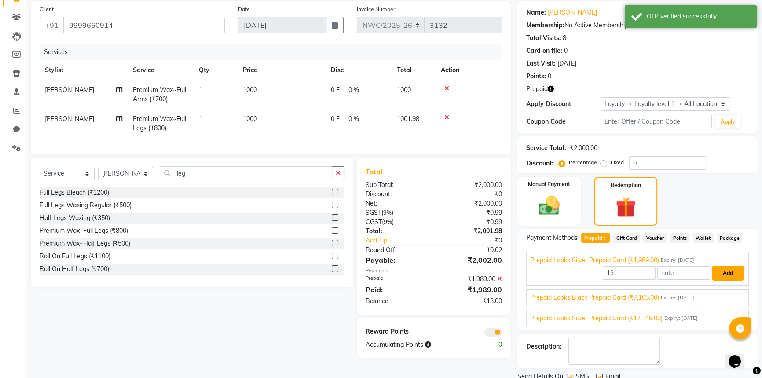
click at [725, 276] on button "Add" at bounding box center [728, 273] width 32 height 15
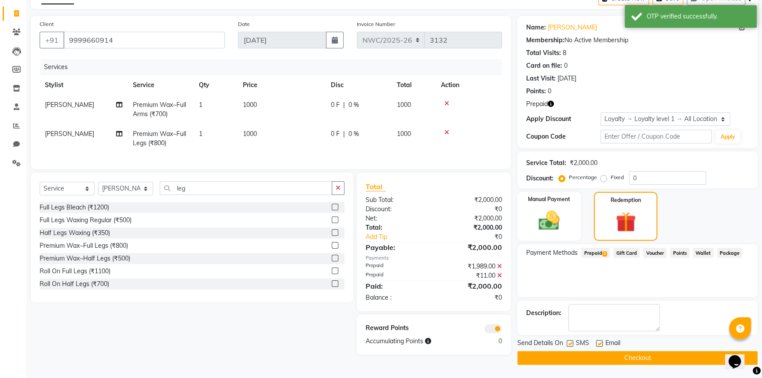
scroll to position [50, 0]
click at [632, 356] on button "Checkout" at bounding box center [638, 359] width 240 height 14
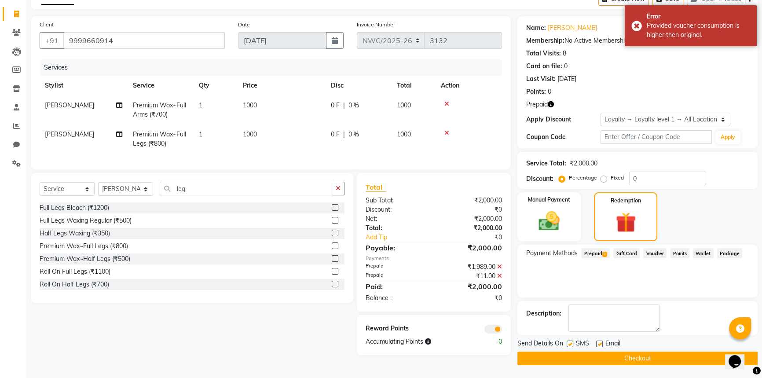
click at [626, 352] on button "Checkout" at bounding box center [638, 359] width 240 height 14
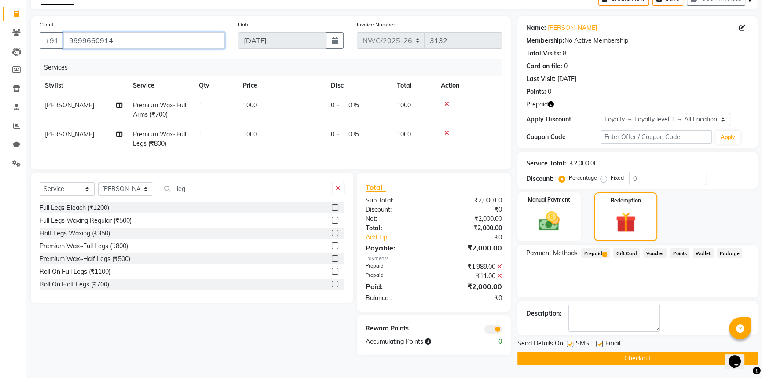
drag, startPoint x: 55, startPoint y: 35, endPoint x: 66, endPoint y: 33, distance: 11.1
click at [66, 33] on input "9999660914" at bounding box center [144, 40] width 162 height 17
click at [122, 36] on input "9999660914" at bounding box center [144, 40] width 162 height 17
click at [66, 32] on input "9999660914" at bounding box center [144, 40] width 162 height 17
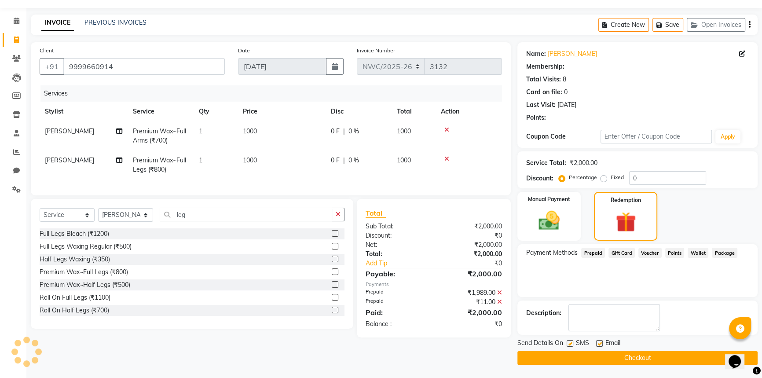
scroll to position [2, 0]
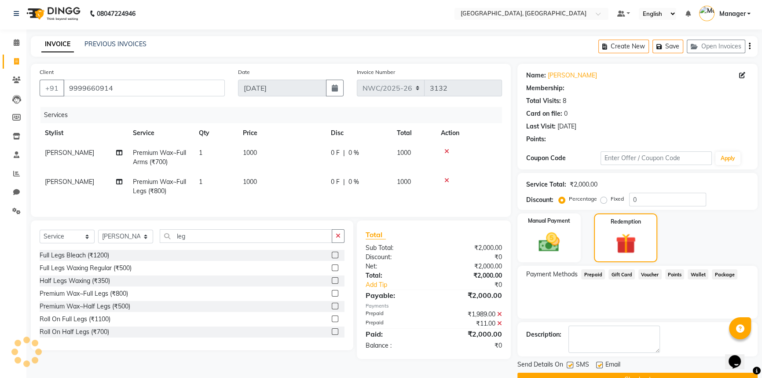
select select "1: Object"
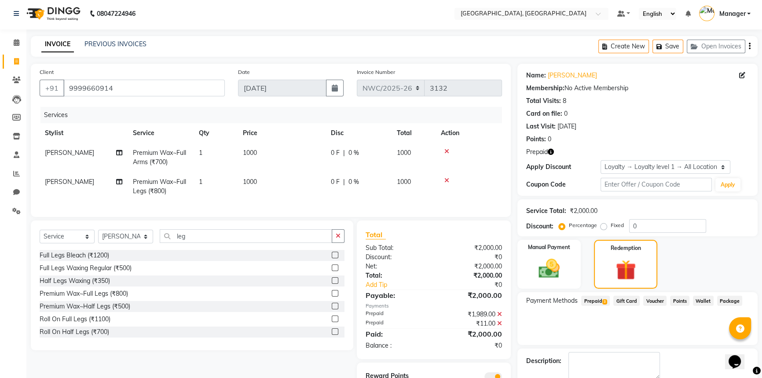
click at [604, 300] on span "3" at bounding box center [605, 301] width 5 height 5
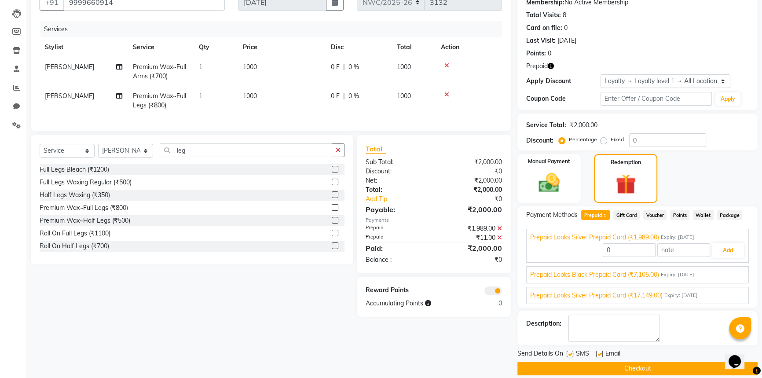
scroll to position [98, 0]
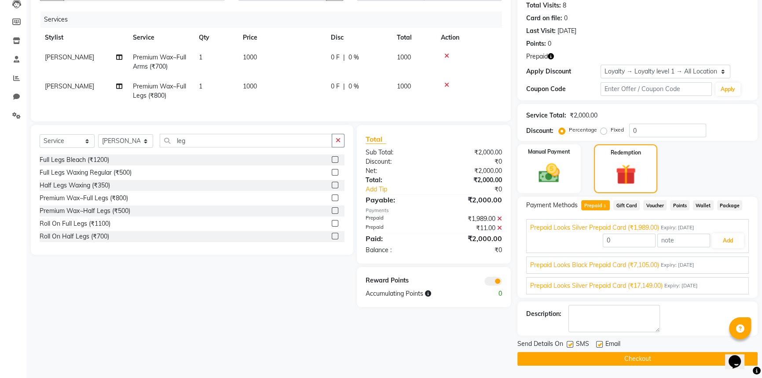
click at [687, 266] on span "Expiry: 16-10-2025" at bounding box center [677, 264] width 33 height 7
click at [723, 260] on button "Add" at bounding box center [728, 261] width 32 height 15
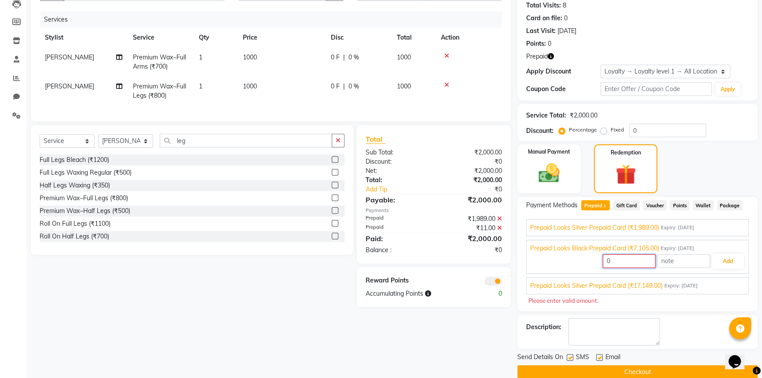
click at [632, 261] on input "0" at bounding box center [629, 261] width 53 height 14
drag, startPoint x: 632, startPoint y: 261, endPoint x: 590, endPoint y: 260, distance: 42.7
click at [590, 260] on div "0 Add" at bounding box center [637, 261] width 215 height 17
click at [731, 264] on button "Add" at bounding box center [728, 261] width 32 height 15
click at [626, 254] on input "2000" at bounding box center [629, 261] width 53 height 14
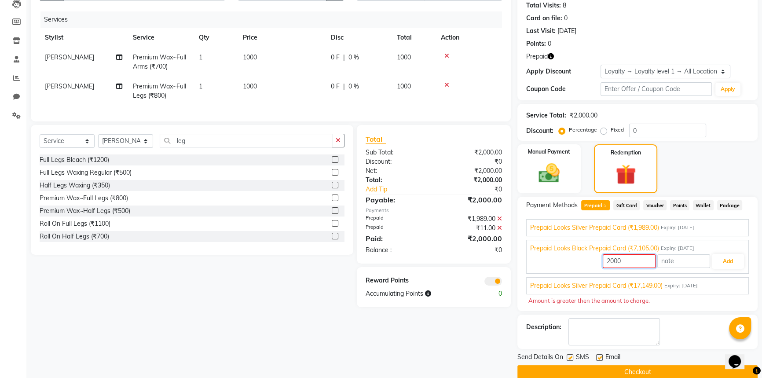
click at [628, 255] on input "2000" at bounding box center [629, 261] width 53 height 14
click at [501, 231] on icon at bounding box center [499, 228] width 5 height 6
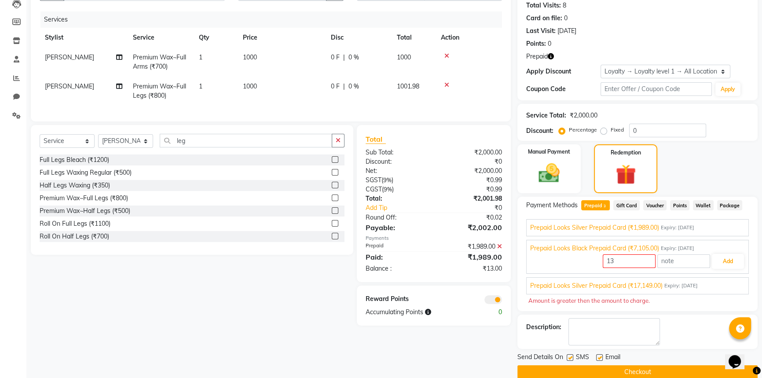
click at [500, 250] on icon at bounding box center [499, 246] width 5 height 6
type input "2360"
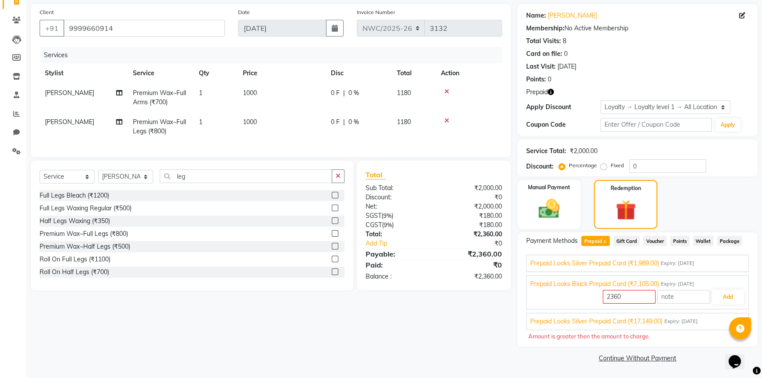
scroll to position [62, 0]
click at [720, 297] on button "Add" at bounding box center [728, 297] width 32 height 15
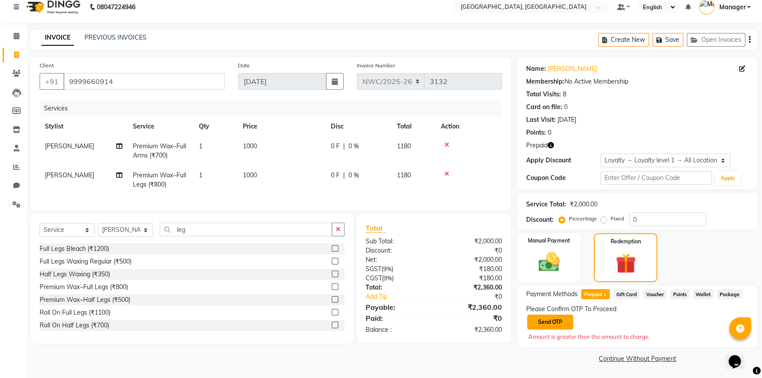
click at [559, 321] on button "Send OTP" at bounding box center [550, 322] width 46 height 15
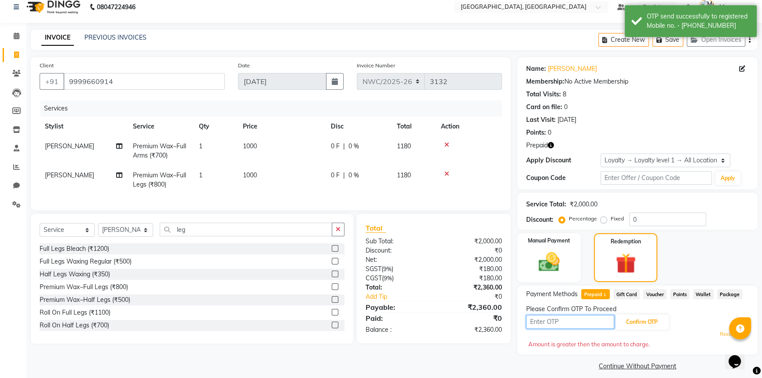
click at [559, 321] on input "text" at bounding box center [570, 322] width 88 height 14
type input "5047"
click at [638, 324] on button "Confirm OTP" at bounding box center [642, 322] width 54 height 15
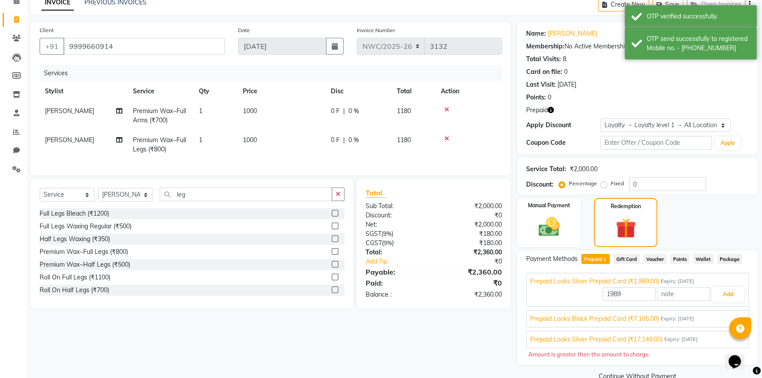
scroll to position [62, 0]
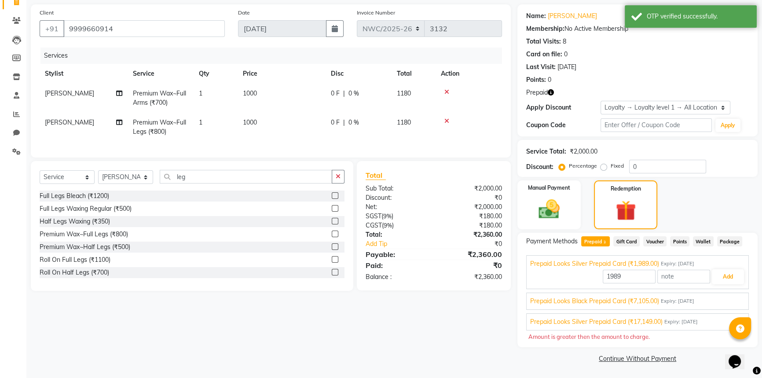
click at [694, 303] on span "Expiry: 16-10-2025" at bounding box center [677, 301] width 33 height 7
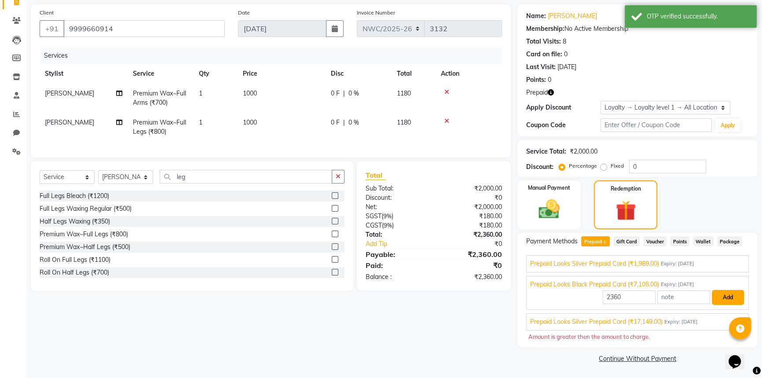
click at [727, 299] on button "Add" at bounding box center [728, 297] width 32 height 15
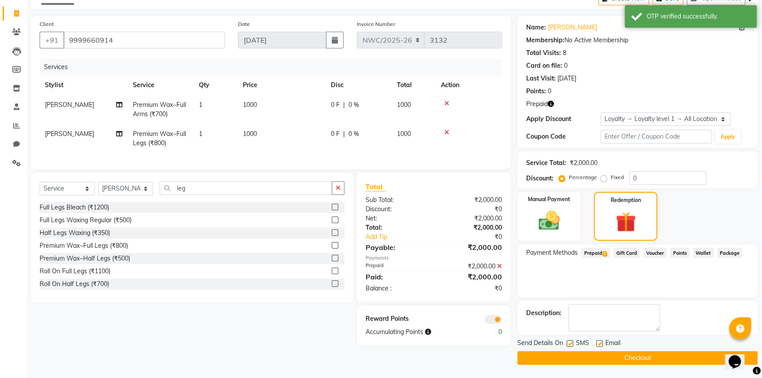
scroll to position [50, 0]
click at [640, 353] on button "Checkout" at bounding box center [638, 359] width 240 height 14
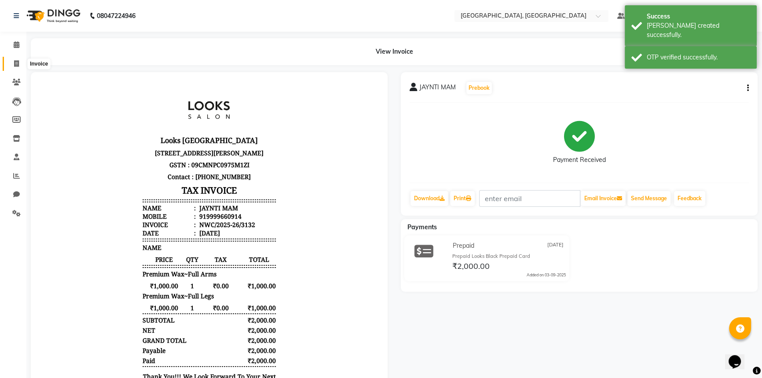
click at [18, 64] on icon at bounding box center [16, 63] width 5 height 7
select select "service"
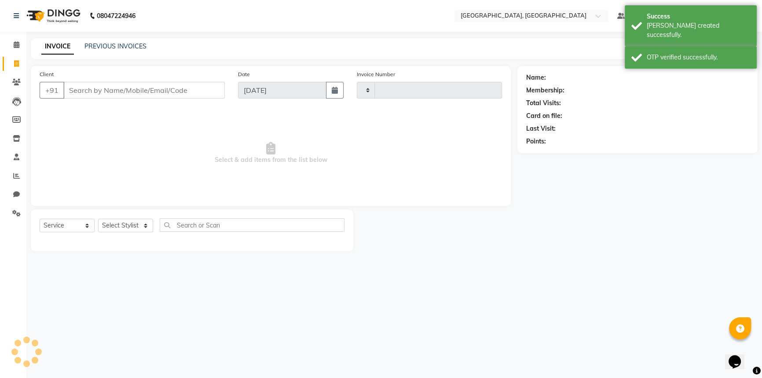
type input "3133"
select select "8574"
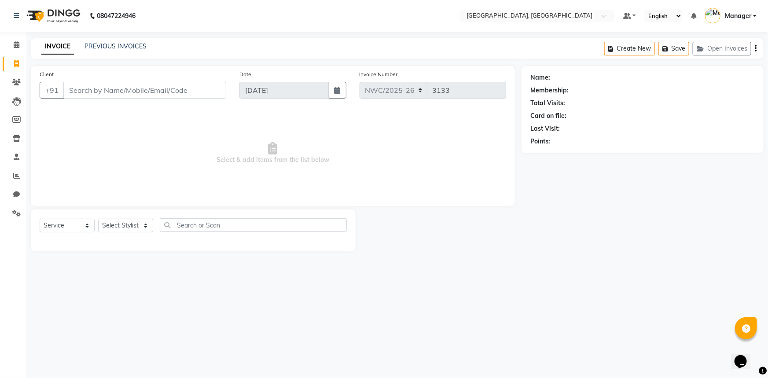
click at [17, 67] on span at bounding box center [16, 64] width 15 height 10
select select "service"
click at [17, 195] on icon at bounding box center [16, 194] width 7 height 7
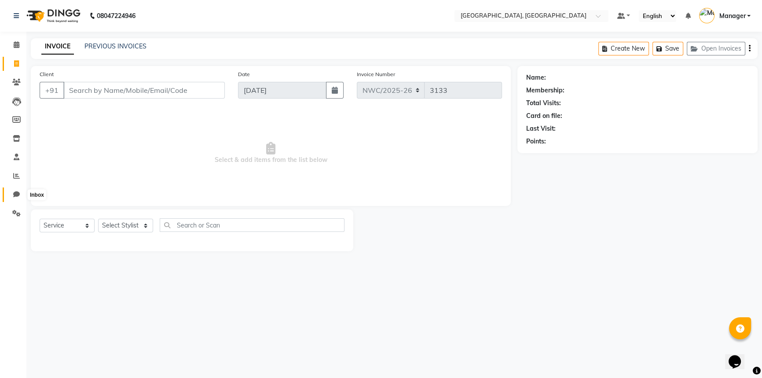
select select "100"
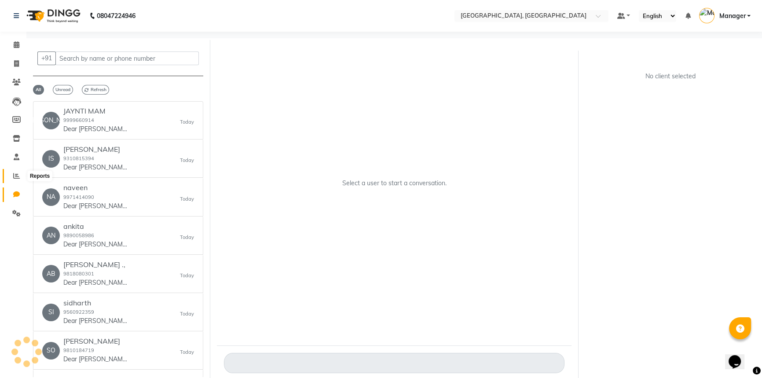
click at [16, 174] on icon at bounding box center [16, 176] width 7 height 7
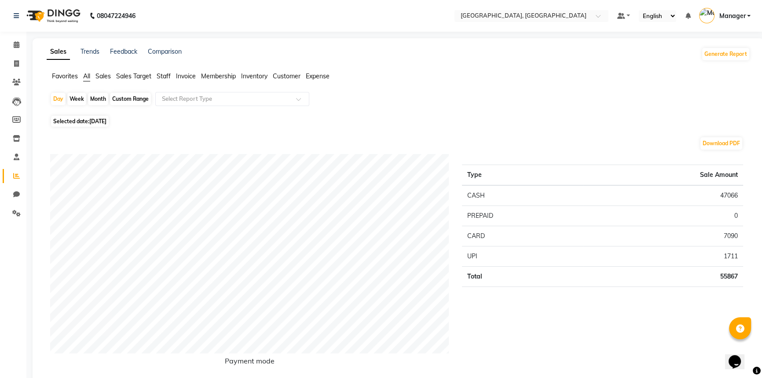
click at [162, 75] on span "Staff" at bounding box center [164, 76] width 14 height 8
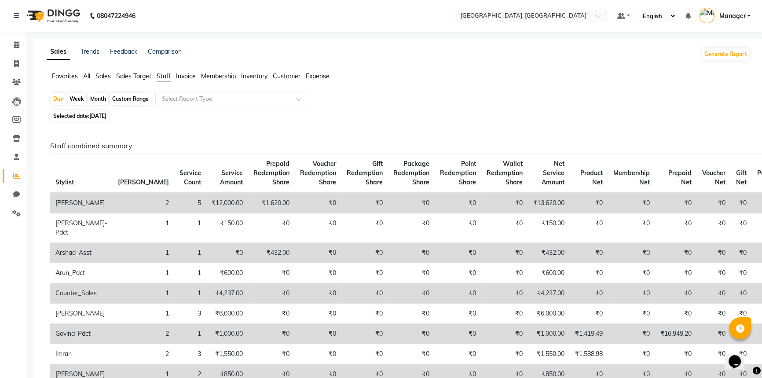
click at [107, 118] on span "03-09-2025" at bounding box center [97, 116] width 17 height 7
select select "9"
select select "2025"
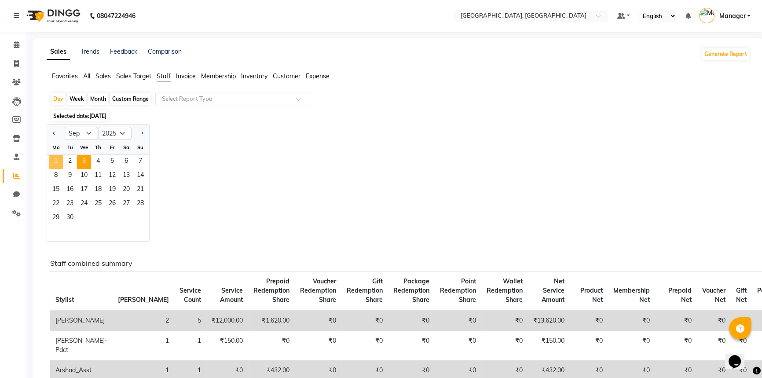
click at [54, 160] on span "1" at bounding box center [56, 162] width 14 height 14
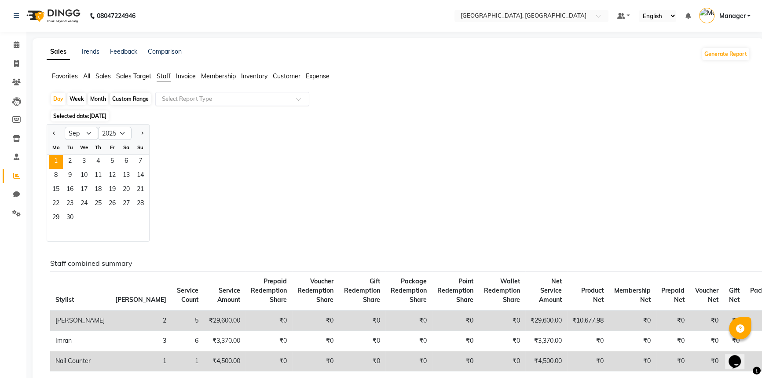
click at [272, 99] on input "text" at bounding box center [223, 99] width 127 height 9
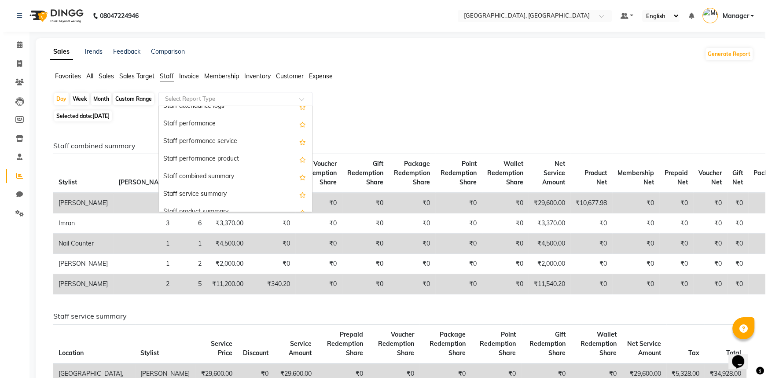
scroll to position [144, 0]
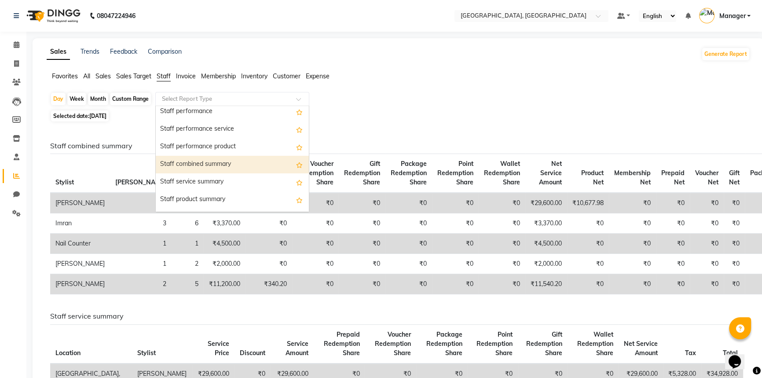
click at [232, 160] on div "Staff combined summary" at bounding box center [232, 165] width 153 height 18
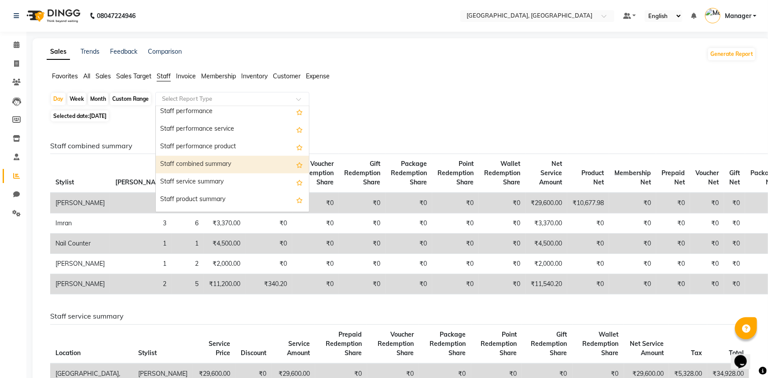
select select "full_report"
select select "csv"
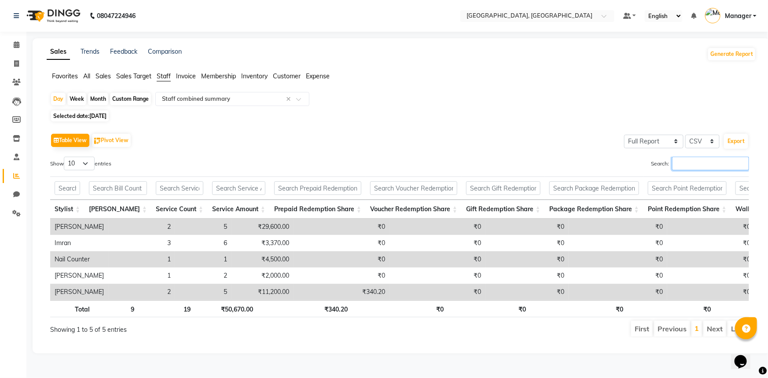
click at [690, 161] on input "Search:" at bounding box center [710, 164] width 77 height 14
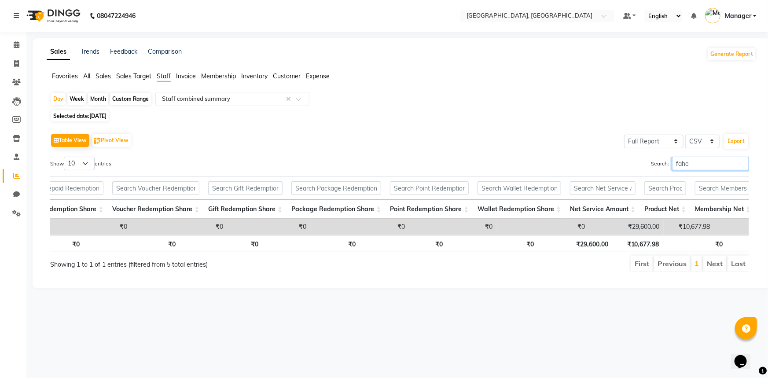
scroll to position [0, 259]
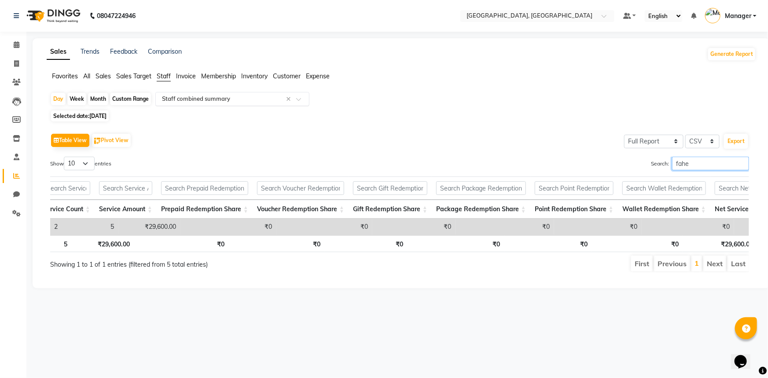
type input "fahe"
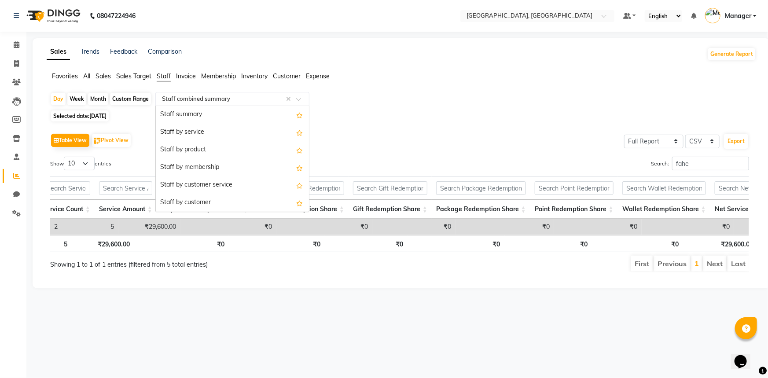
click at [303, 96] on div at bounding box center [232, 99] width 153 height 9
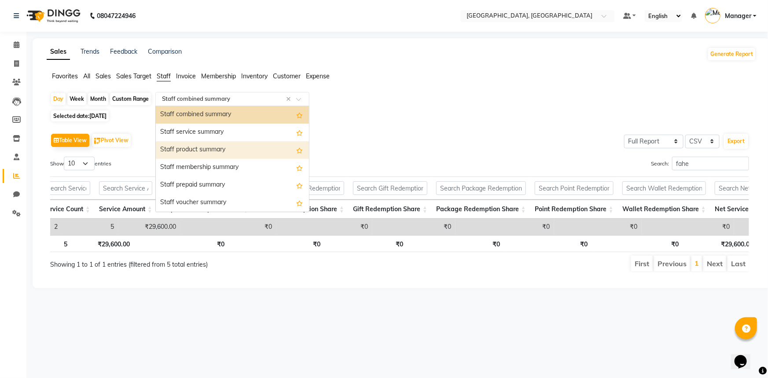
click at [252, 146] on div "Staff product summary" at bounding box center [232, 150] width 153 height 18
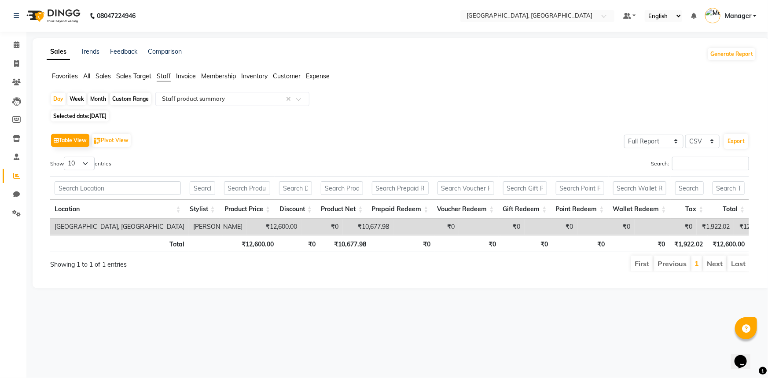
click at [100, 120] on span "Selected date: 01-09-2025" at bounding box center [80, 115] width 58 height 11
select select "9"
select select "2025"
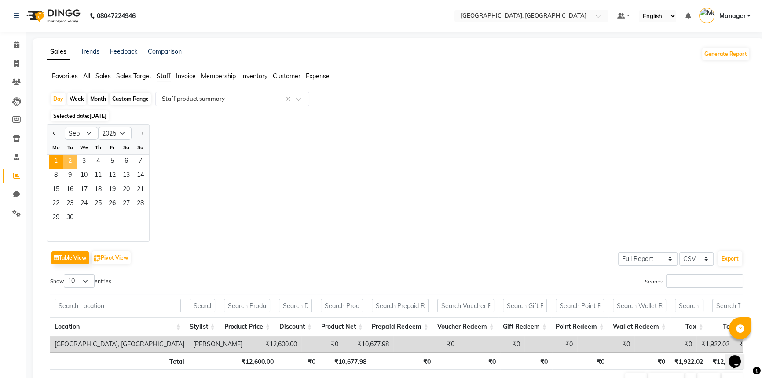
click at [70, 161] on span "2" at bounding box center [70, 162] width 14 height 14
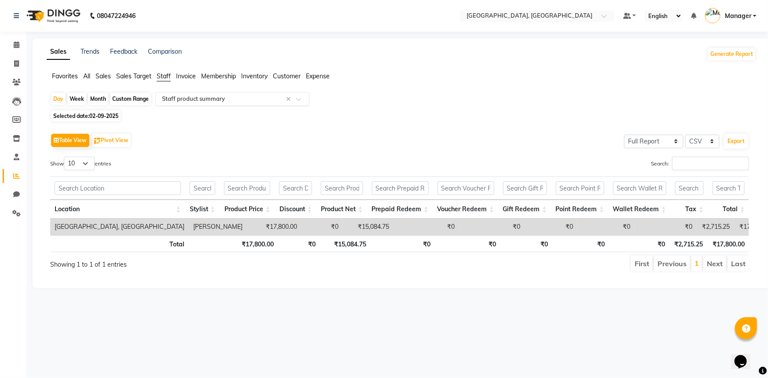
click at [301, 98] on span at bounding box center [301, 101] width 11 height 9
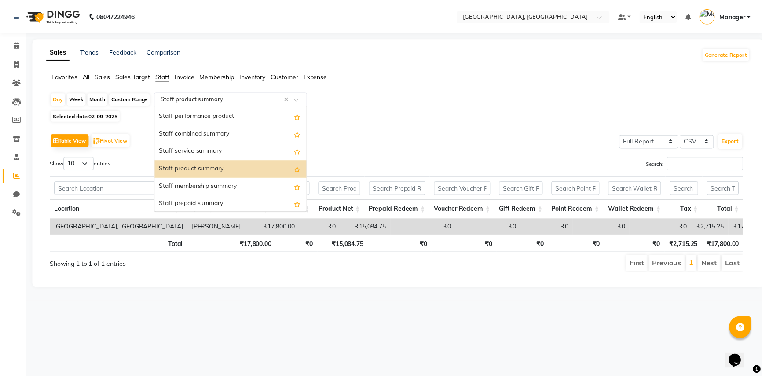
scroll to position [164, 0]
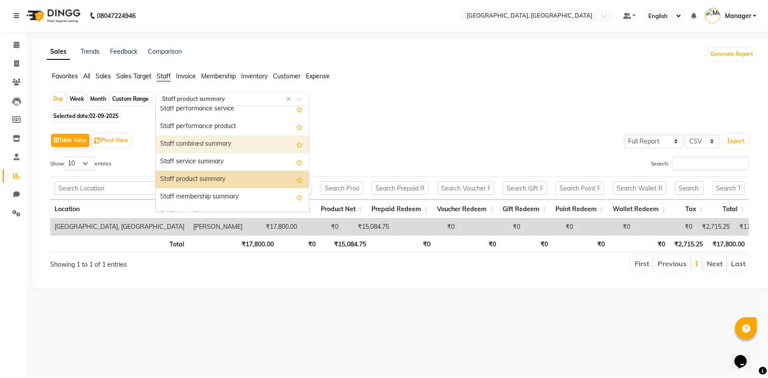
click at [247, 141] on div "Staff combined summary" at bounding box center [232, 145] width 153 height 18
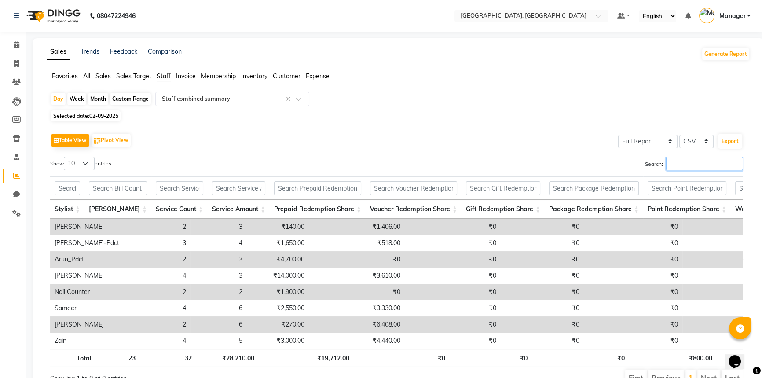
click at [681, 161] on input "Search:" at bounding box center [704, 164] width 77 height 14
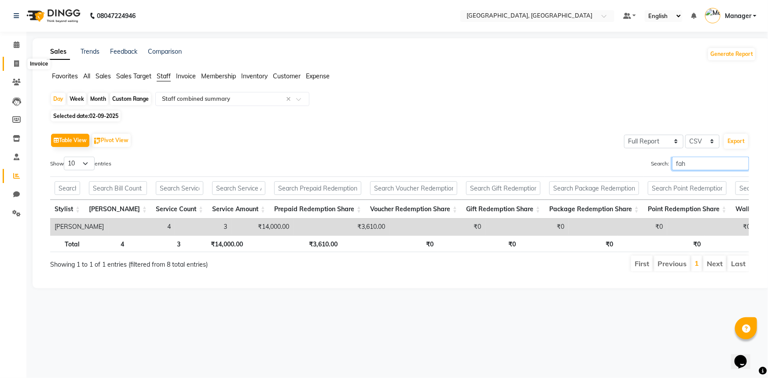
type input "fah"
click at [16, 66] on icon at bounding box center [16, 63] width 5 height 7
select select "service"
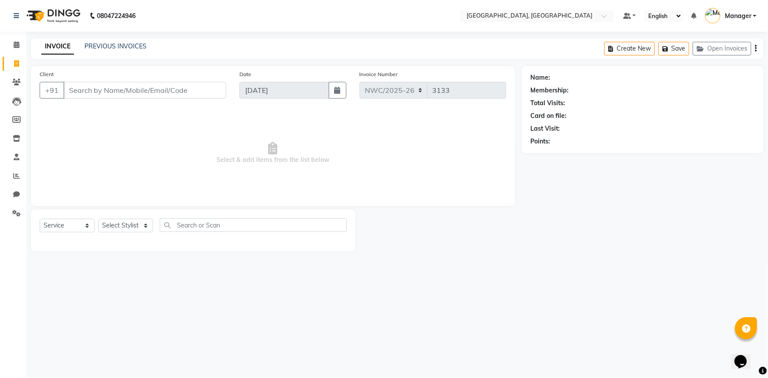
click at [173, 88] on input "Client" at bounding box center [144, 90] width 163 height 17
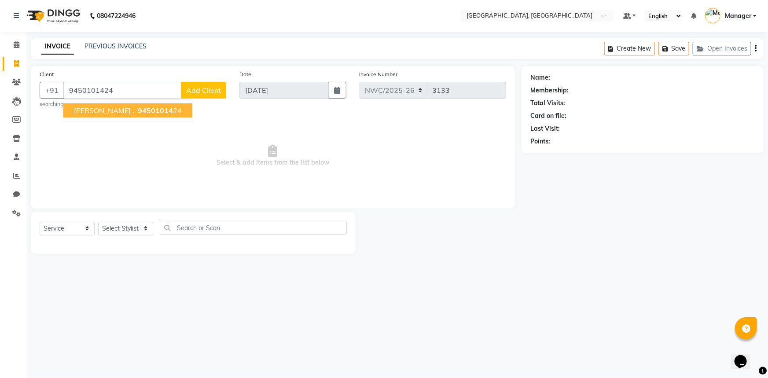
type input "9450101424"
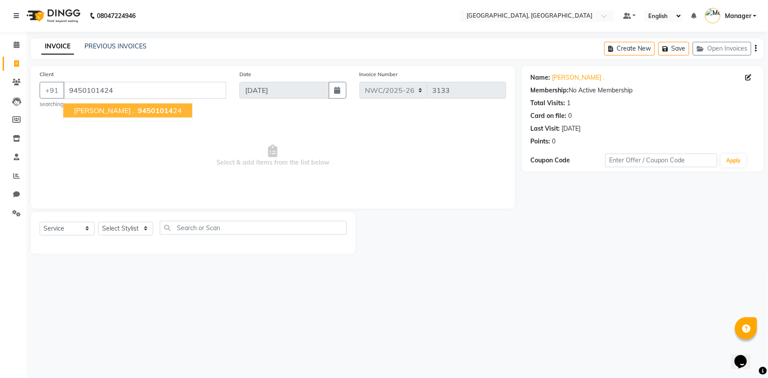
click at [146, 110] on ngb-highlight "94501014 24" at bounding box center [159, 110] width 46 height 9
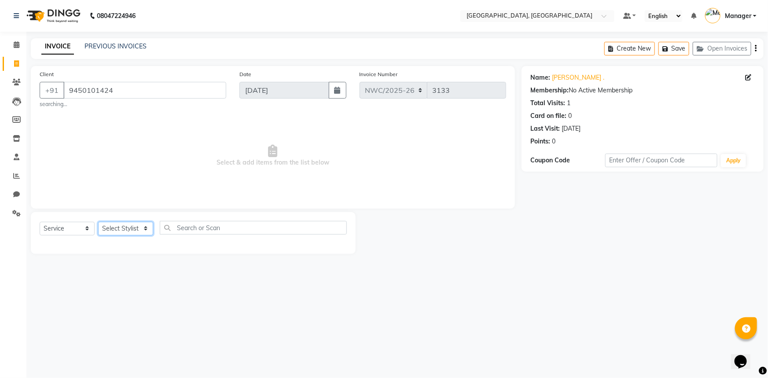
click at [135, 231] on select "Select Stylist Aneeta Ankush-pdct Arshad_asst Arun_pdct Counter_Sales Faheem Go…" at bounding box center [125, 229] width 55 height 14
select select "84838"
click at [98, 222] on select "Select Stylist Aneeta Ankush-pdct Arshad_asst Arun_pdct Counter_Sales Faheem Go…" at bounding box center [125, 229] width 55 height 14
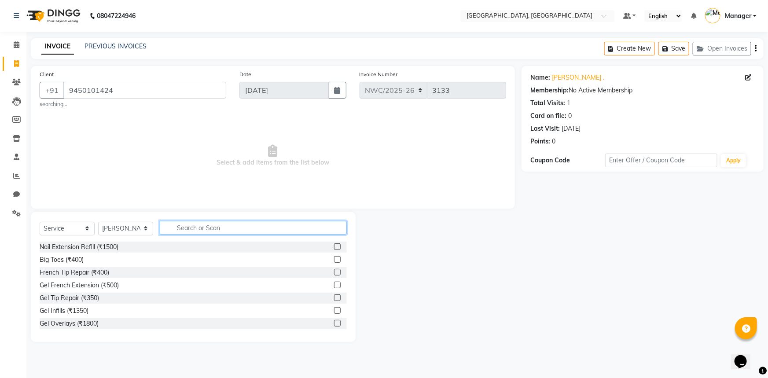
click at [210, 226] on input "text" at bounding box center [253, 228] width 187 height 14
type input "mas"
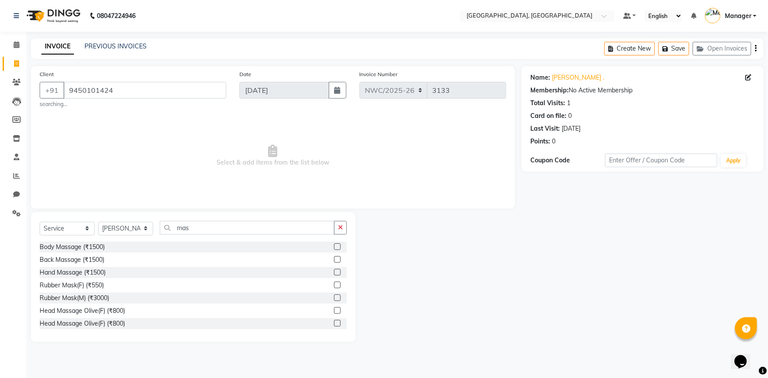
click at [334, 323] on label at bounding box center [337, 323] width 7 height 7
click at [334, 323] on input "checkbox" at bounding box center [337, 324] width 6 height 6
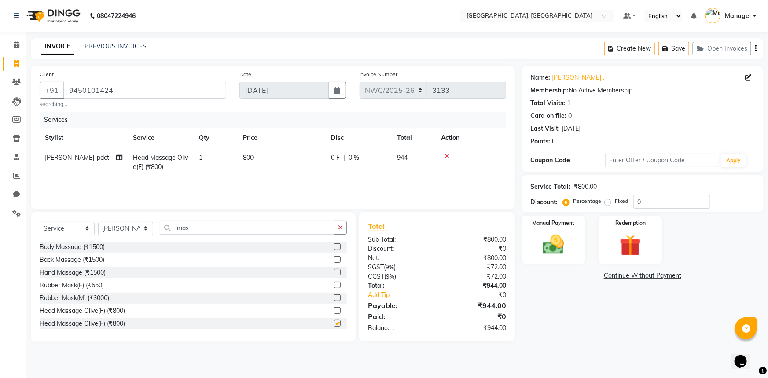
checkbox input "false"
click at [258, 160] on td "800" at bounding box center [282, 162] width 88 height 29
select select "84838"
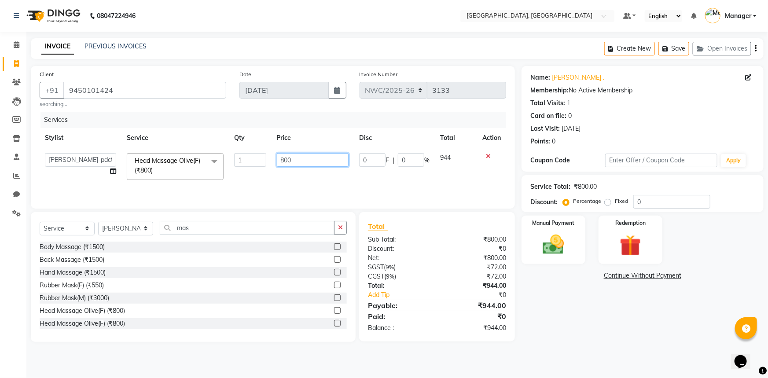
drag, startPoint x: 302, startPoint y: 158, endPoint x: 240, endPoint y: 150, distance: 62.2
click at [240, 150] on tr "Aneeta Ankush-pdct Arshad_asst Arun_pdct Counter_Sales Faheem Govind_pdct Imran…" at bounding box center [273, 166] width 467 height 37
type input "700"
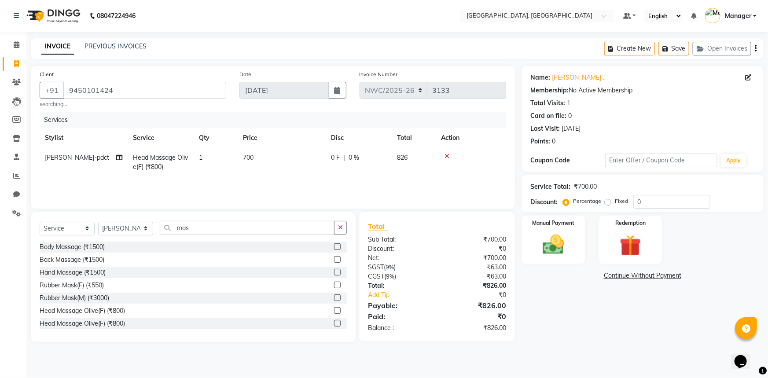
click at [553, 316] on div "Name: Garvit . Membership: No Active Membership Total Visits: 1 Card on file: 0…" at bounding box center [646, 204] width 249 height 276
click at [561, 243] on img at bounding box center [554, 245] width 36 height 26
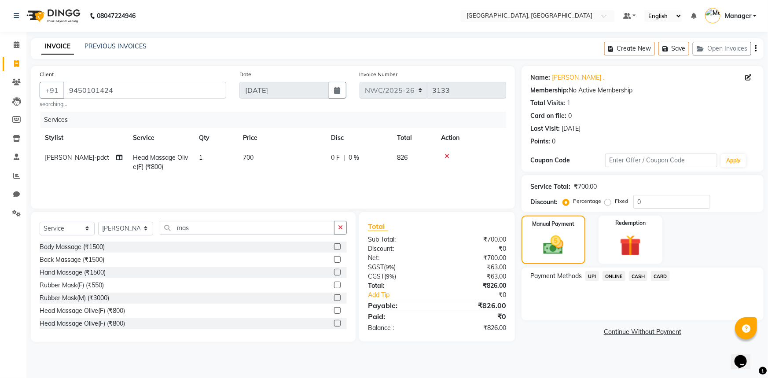
click at [594, 276] on span "UPI" at bounding box center [592, 276] width 14 height 10
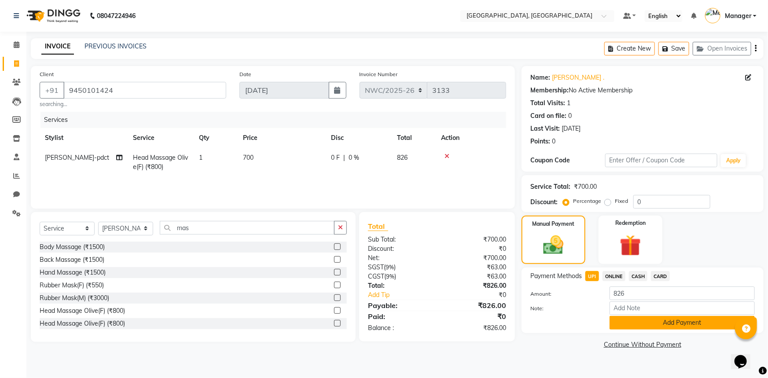
click at [632, 324] on button "Add Payment" at bounding box center [682, 323] width 145 height 14
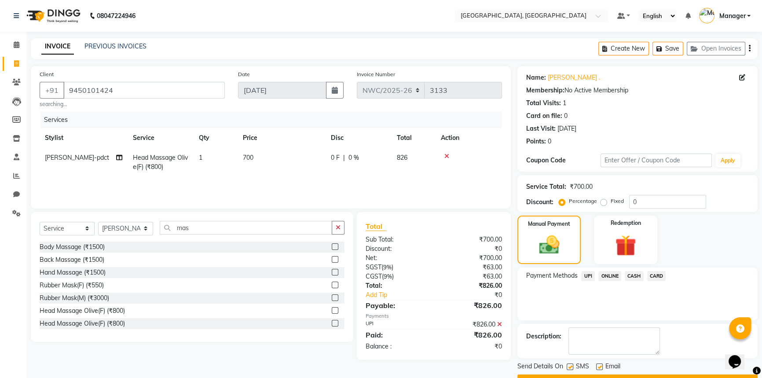
scroll to position [22, 0]
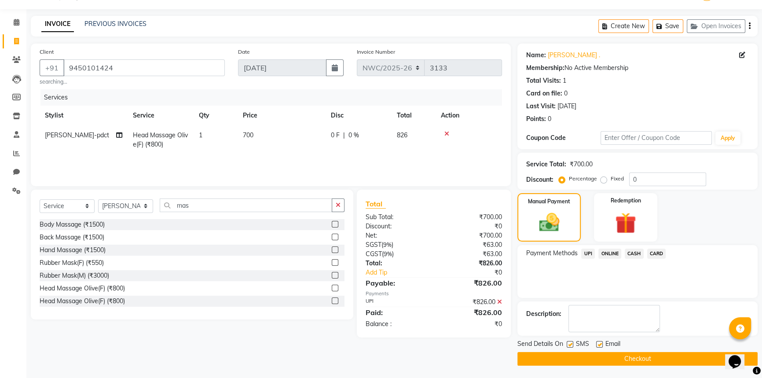
drag, startPoint x: 624, startPoint y: 359, endPoint x: 619, endPoint y: 356, distance: 5.7
click at [623, 359] on button "Checkout" at bounding box center [638, 359] width 240 height 14
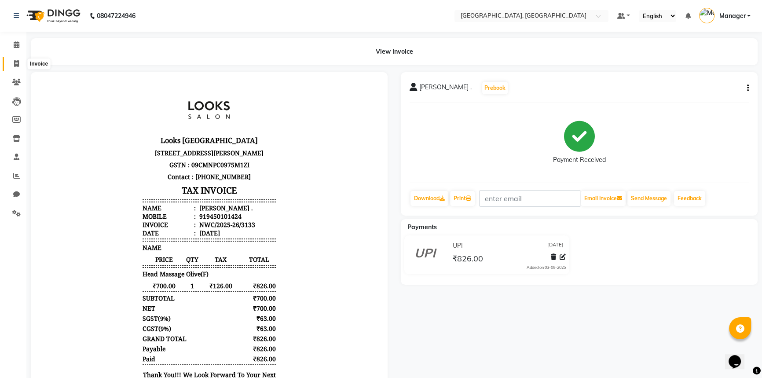
drag, startPoint x: 15, startPoint y: 60, endPoint x: 32, endPoint y: 56, distance: 17.2
click at [15, 60] on icon at bounding box center [16, 63] width 5 height 7
select select "service"
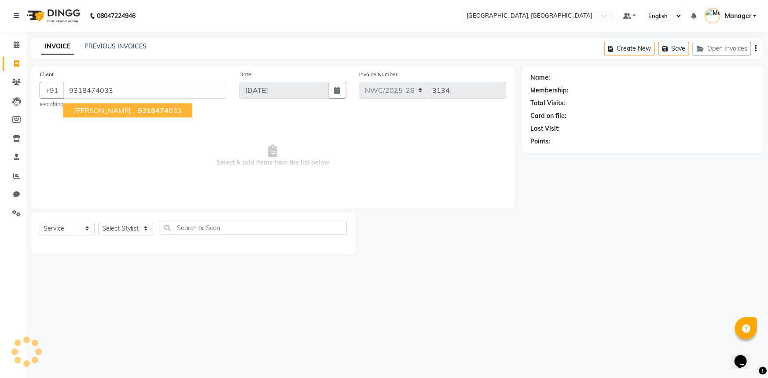
type input "9318474033"
select select "1: Object"
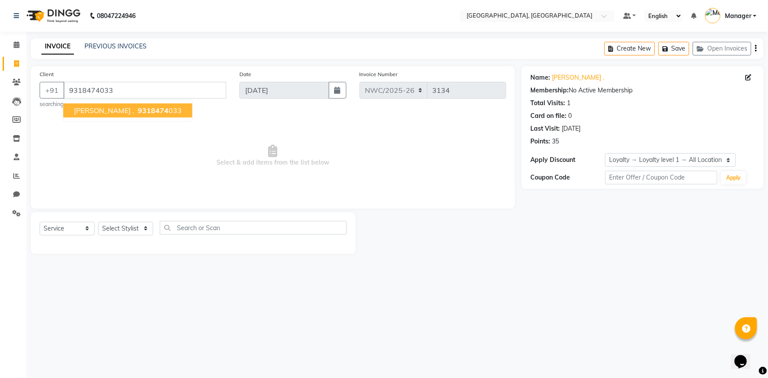
click at [98, 114] on span "saksham ." at bounding box center [104, 110] width 60 height 9
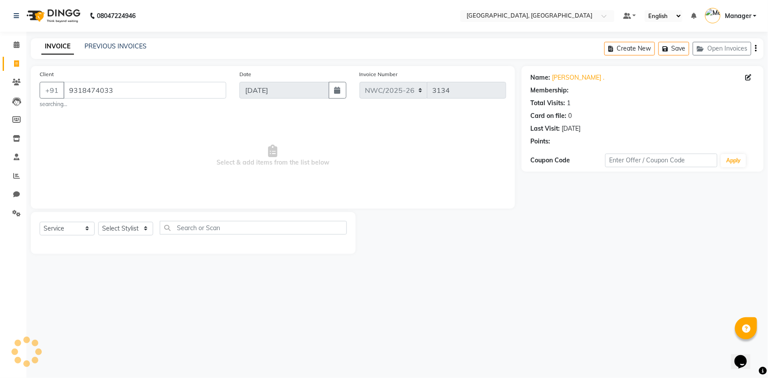
select select "1: Object"
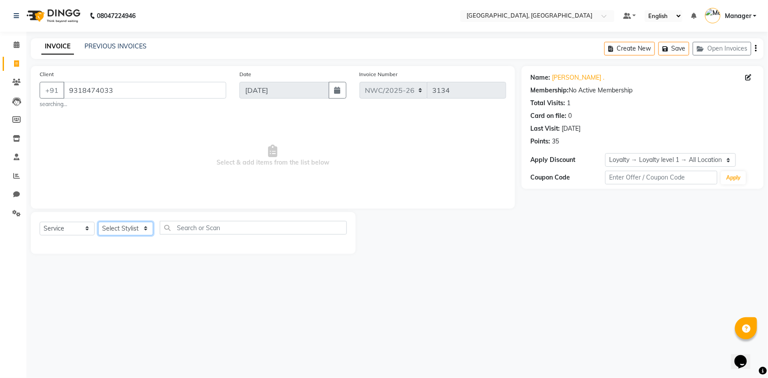
click at [127, 229] on select "Select Stylist Aneeta Ankush-pdct Arshad_asst Arun_pdct Counter_Sales Faheem Go…" at bounding box center [125, 229] width 55 height 14
select select "84834"
click at [98, 222] on select "Select Stylist Aneeta Ankush-pdct Arshad_asst Arun_pdct Counter_Sales Faheem Go…" at bounding box center [125, 229] width 55 height 14
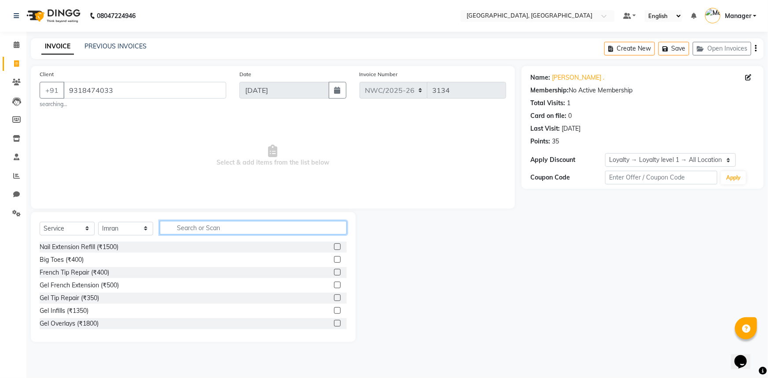
click at [204, 226] on input "text" at bounding box center [253, 228] width 187 height 14
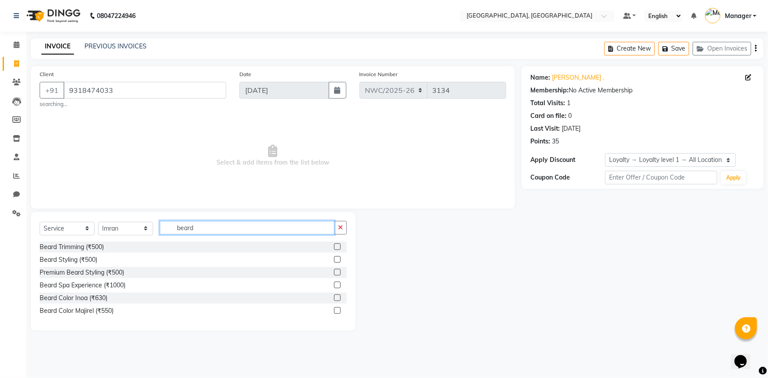
type input "beard"
click at [337, 246] on label at bounding box center [337, 246] width 7 height 7
click at [337, 246] on input "checkbox" at bounding box center [337, 247] width 6 height 6
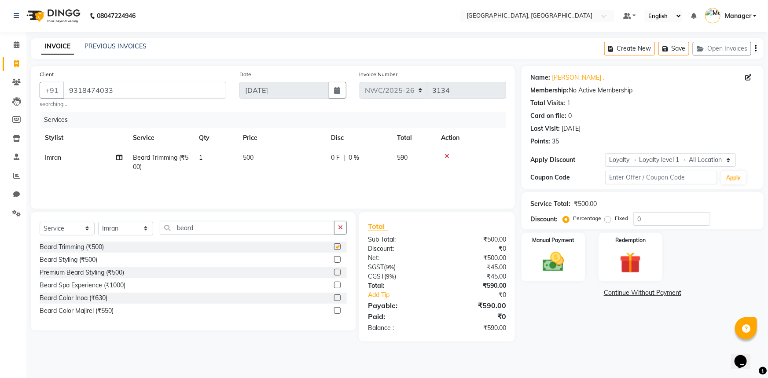
checkbox input "false"
click at [254, 162] on td "500" at bounding box center [282, 162] width 88 height 29
select select "84834"
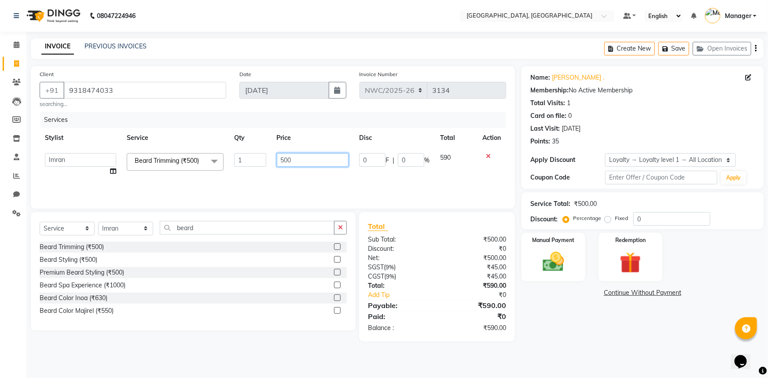
drag, startPoint x: 300, startPoint y: 158, endPoint x: 215, endPoint y: 151, distance: 84.8
click at [215, 151] on tr "Aneeta Ankush-pdct Arshad_asst Arun_pdct Counter_Sales Faheem Govind_pdct Imran…" at bounding box center [273, 164] width 467 height 33
type input "350"
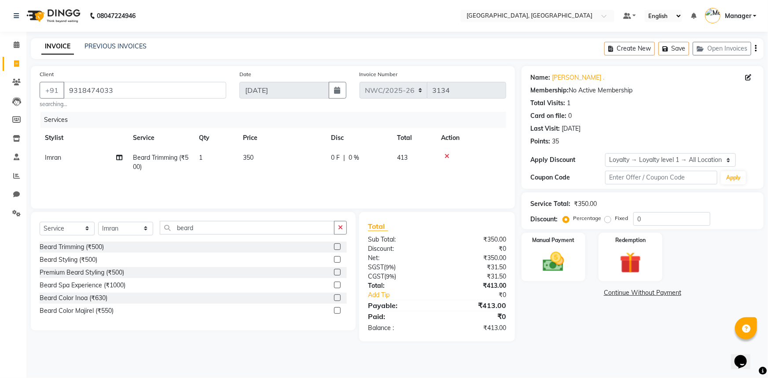
click at [582, 321] on div "Name: Saksham . Membership: No Active Membership Total Visits: 1 Card on file: …" at bounding box center [646, 204] width 249 height 276
click at [554, 252] on img at bounding box center [554, 262] width 36 height 26
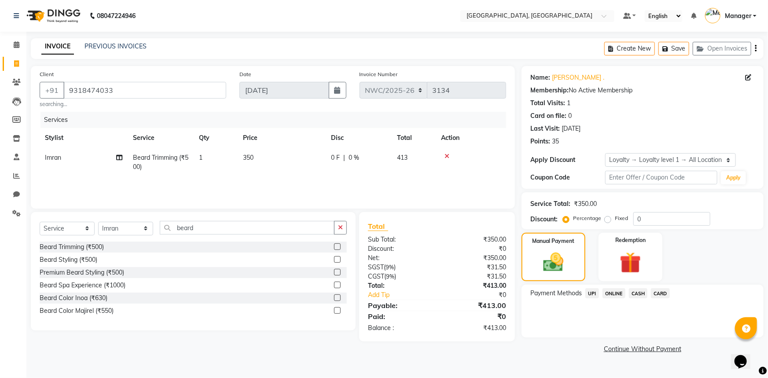
click at [596, 297] on span "UPI" at bounding box center [592, 293] width 14 height 10
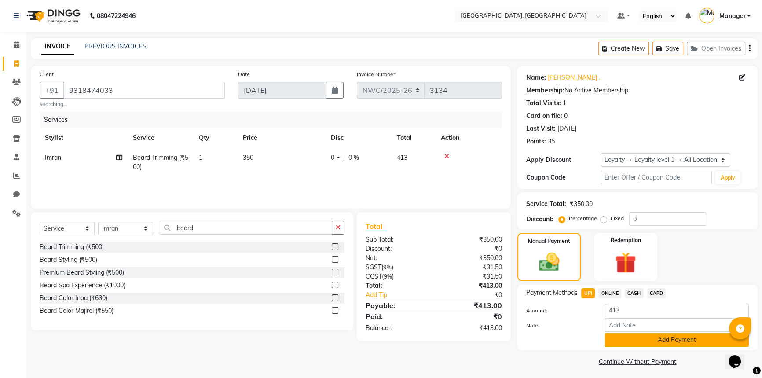
click at [638, 336] on button "Add Payment" at bounding box center [677, 340] width 144 height 14
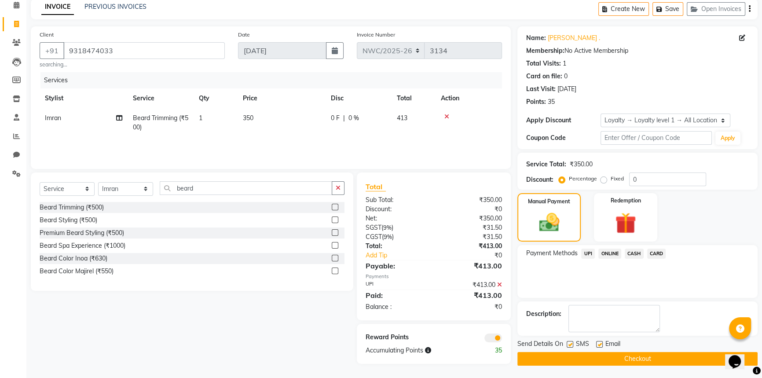
scroll to position [40, 0]
click at [626, 354] on button "Checkout" at bounding box center [638, 359] width 240 height 14
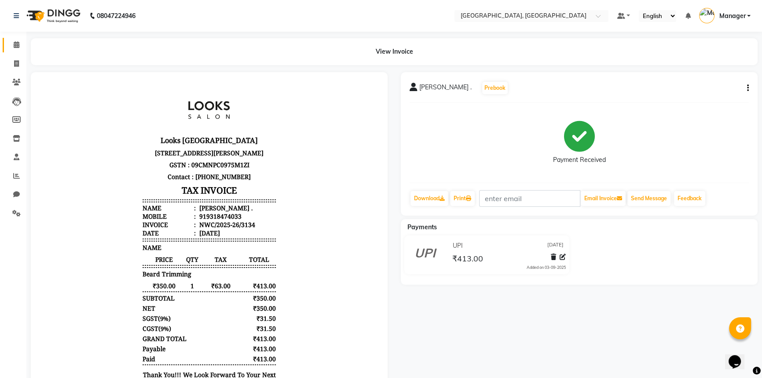
drag, startPoint x: 158, startPoint y: 166, endPoint x: 17, endPoint y: 45, distance: 185.7
click at [17, 45] on icon at bounding box center [17, 44] width 6 height 7
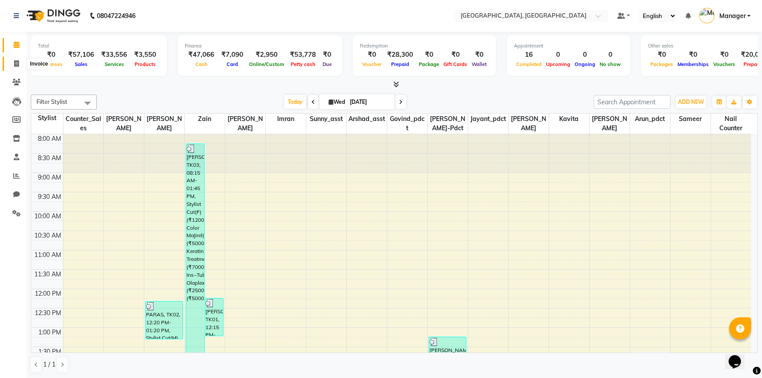
click at [17, 61] on icon at bounding box center [16, 63] width 5 height 7
select select "service"
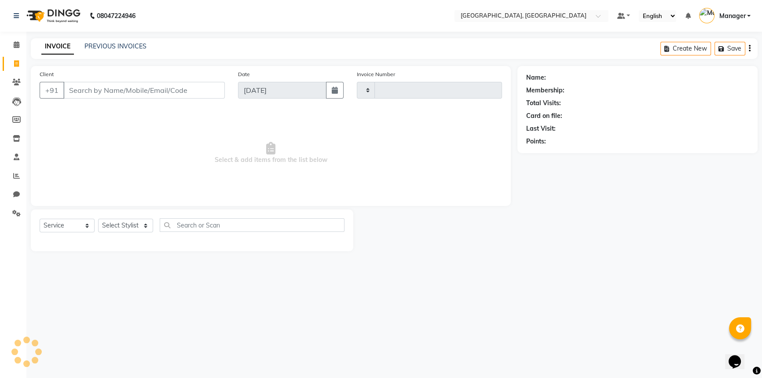
type input "3135"
select select "8574"
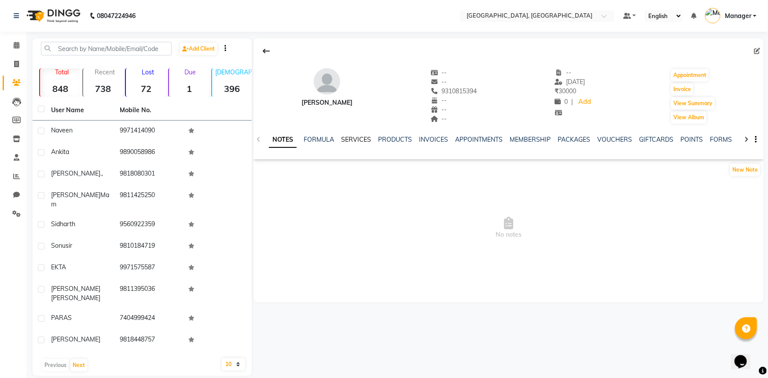
click at [356, 139] on link "SERVICES" at bounding box center [356, 140] width 30 height 8
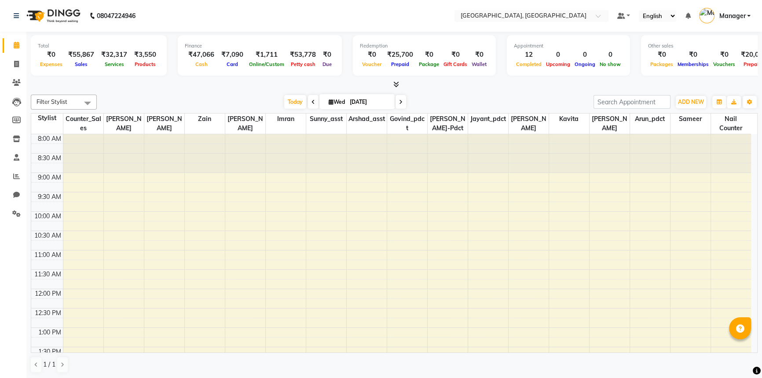
click at [739, 13] on span "Manager" at bounding box center [732, 15] width 26 height 9
click at [718, 60] on link "Sign out" at bounding box center [705, 63] width 81 height 14
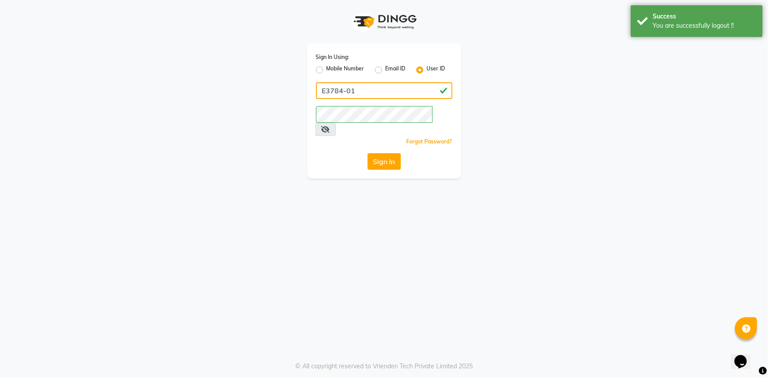
click at [379, 89] on input "E3784-01" at bounding box center [384, 90] width 136 height 17
click at [325, 92] on input "E3784-19" at bounding box center [384, 90] width 136 height 17
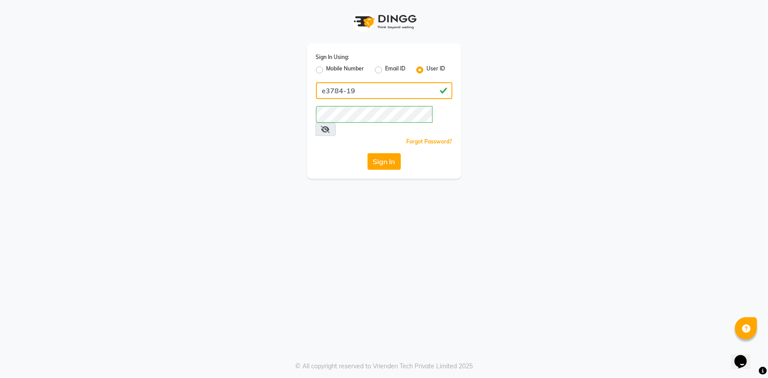
type input "e3784-19"
click at [367, 153] on button "Sign In" at bounding box center [383, 161] width 33 height 17
